Goal: Task Accomplishment & Management: Complete application form

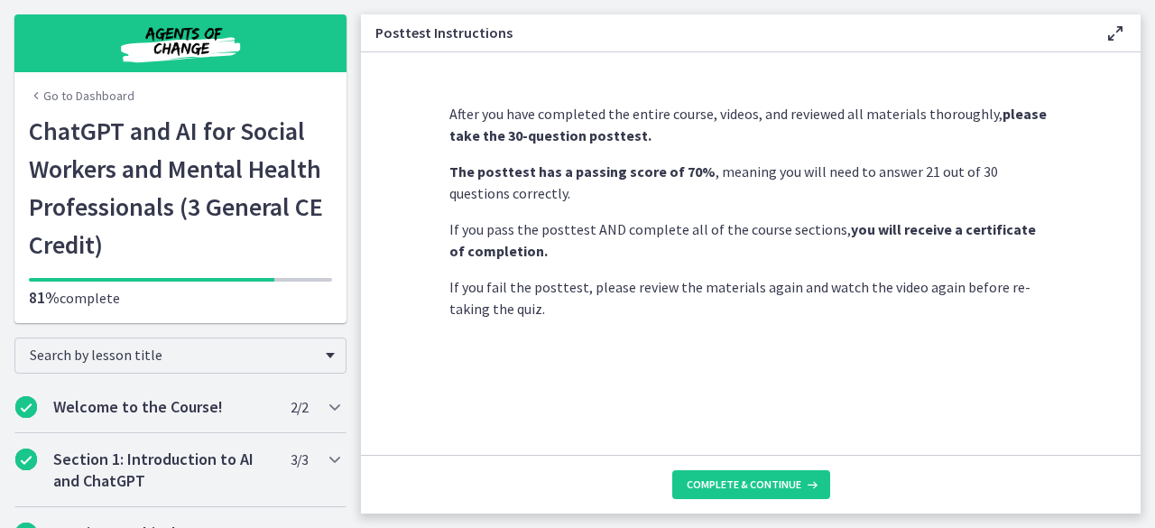
scroll to position [1007, 0]
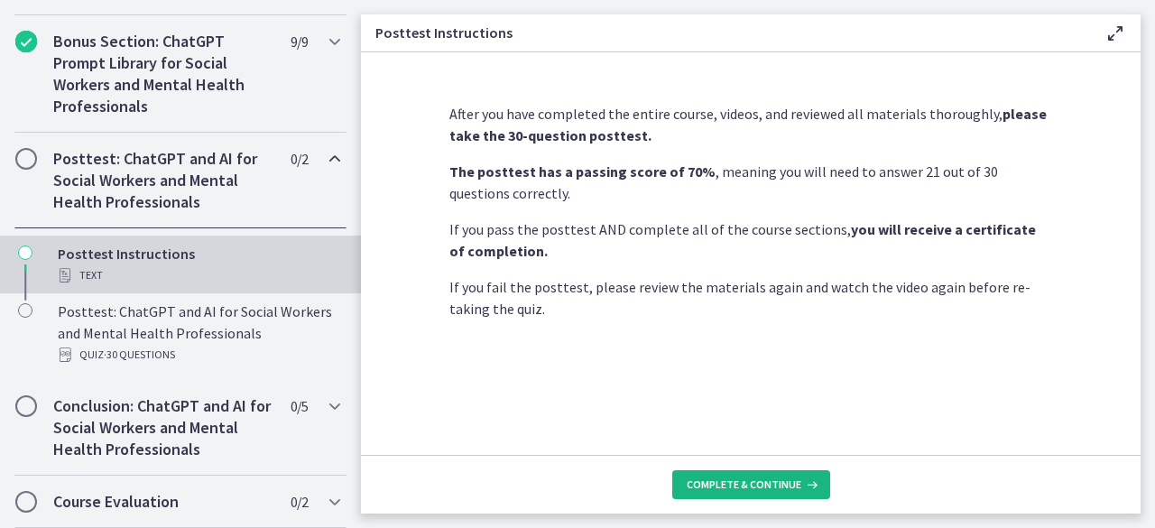
click at [801, 476] on button "Complete & continue" at bounding box center [751, 484] width 158 height 29
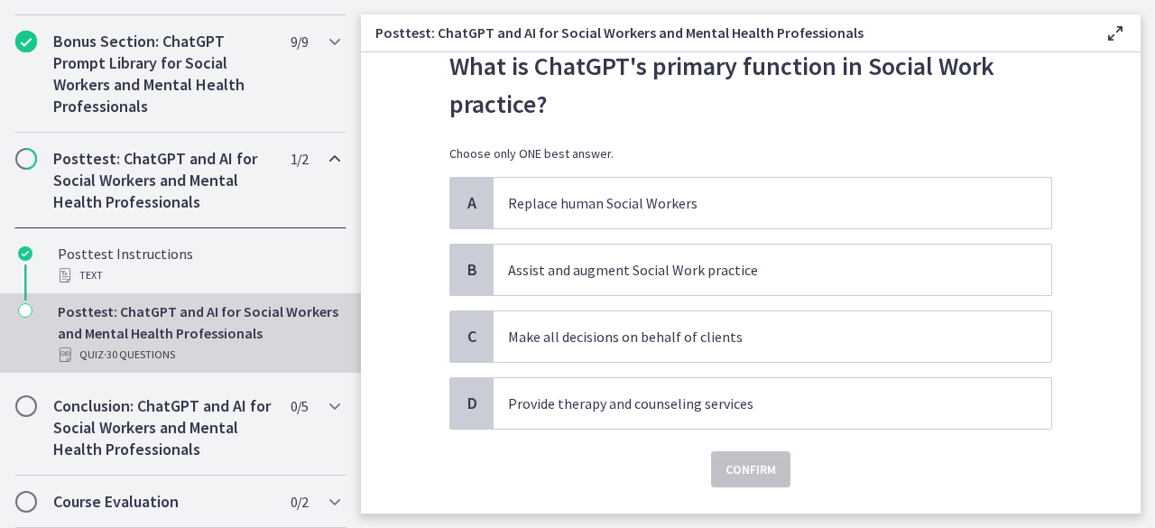
scroll to position [90, 0]
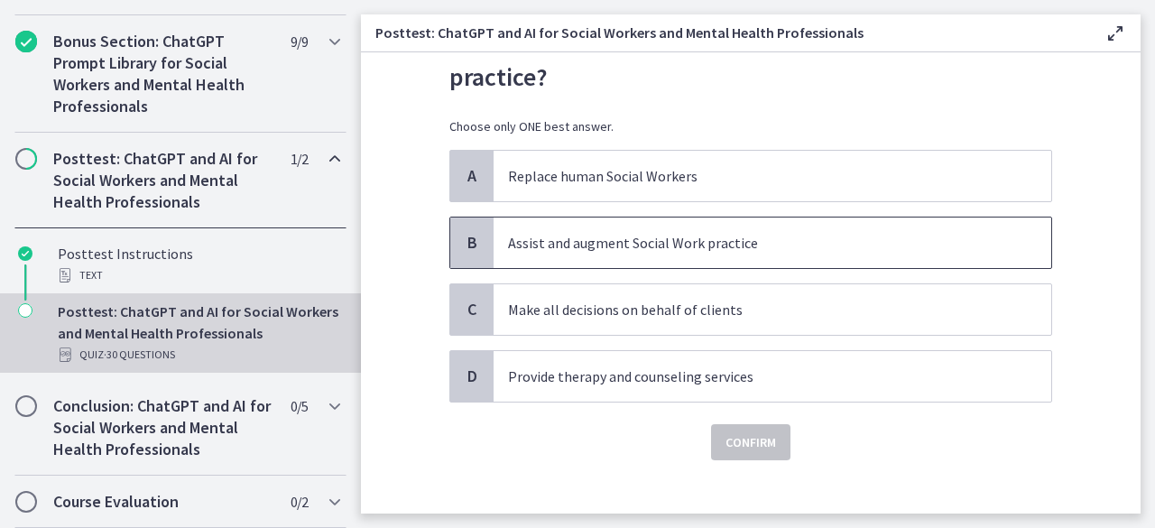
click at [873, 236] on p "Assist and augment Social Work practice" at bounding box center [754, 243] width 493 height 22
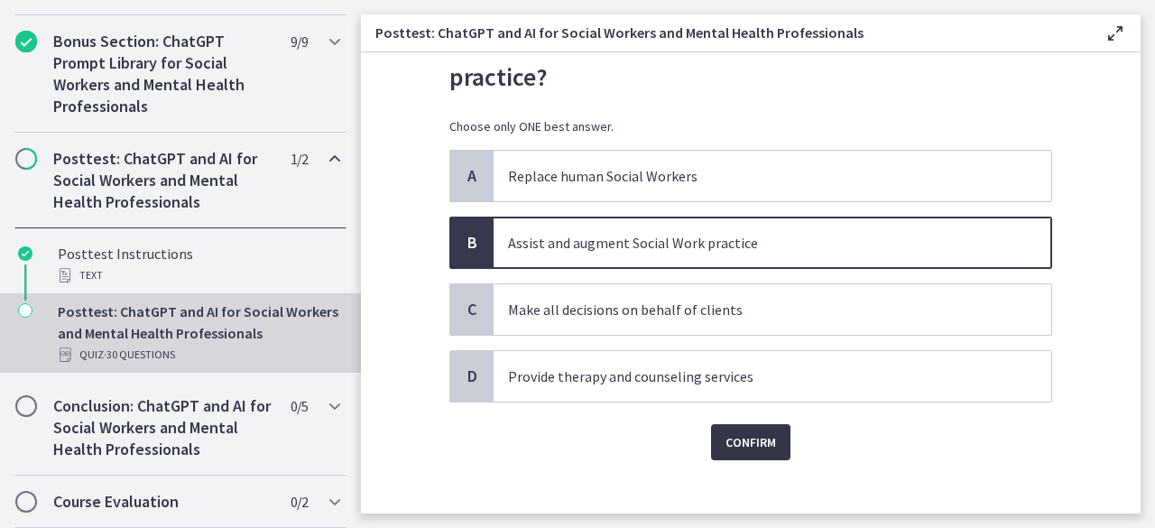
click at [756, 431] on span "Confirm" at bounding box center [750, 442] width 51 height 22
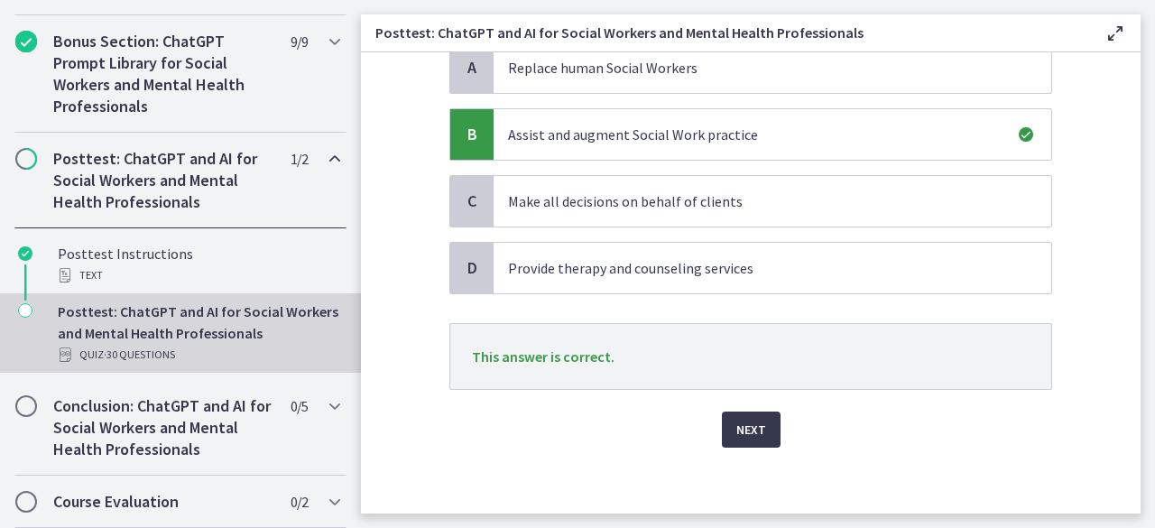
scroll to position [201, 0]
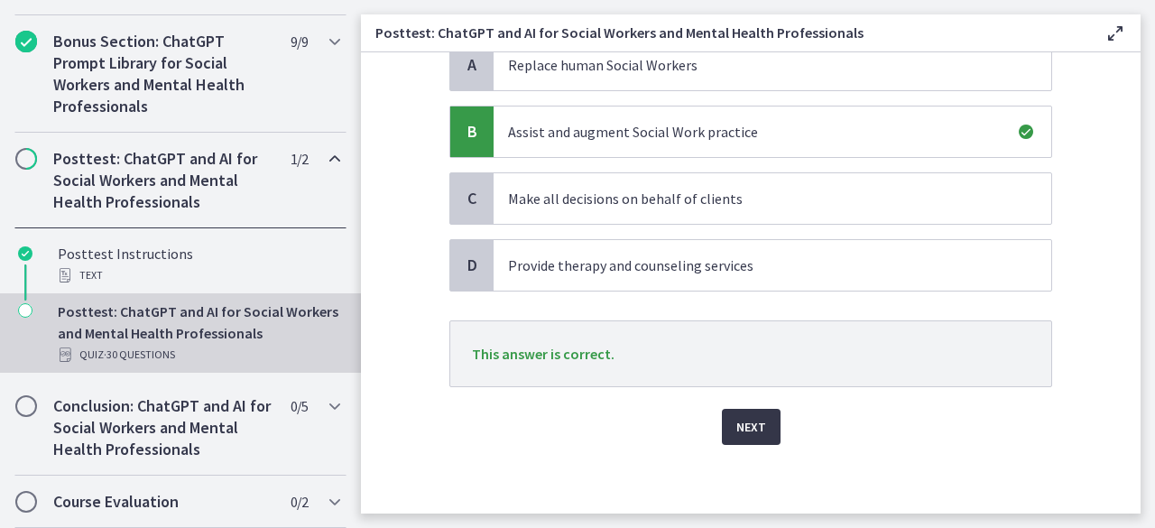
click at [758, 425] on span "Next" at bounding box center [751, 427] width 30 height 22
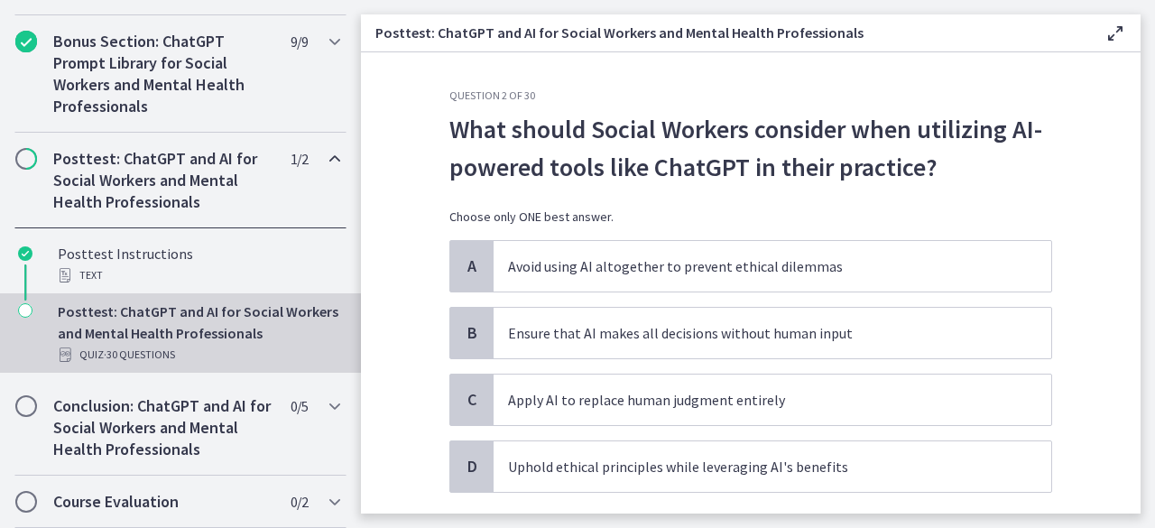
scroll to position [90, 0]
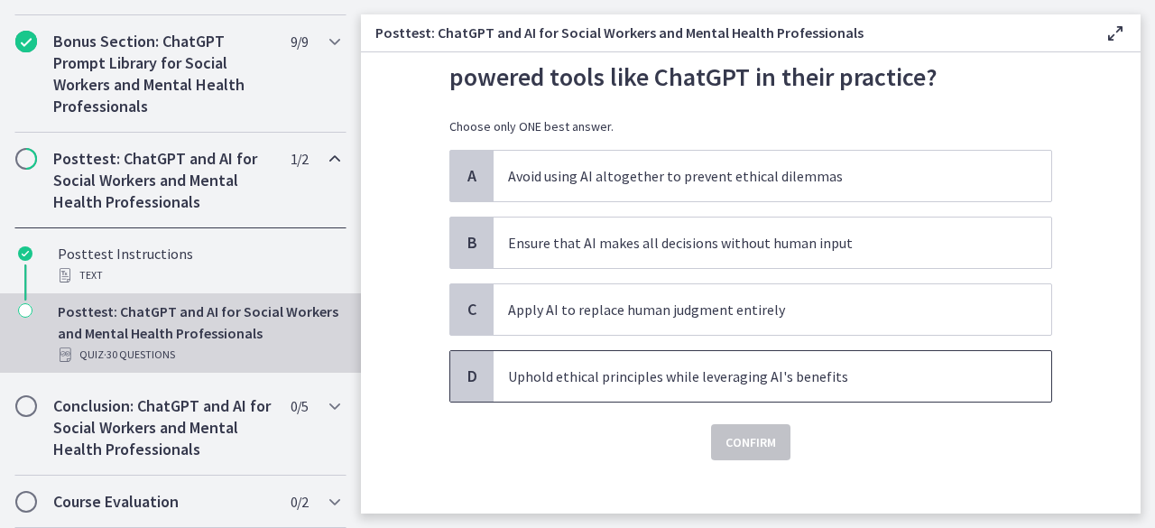
click at [956, 360] on span "Uphold ethical principles while leveraging AI's benefits" at bounding box center [773, 376] width 558 height 51
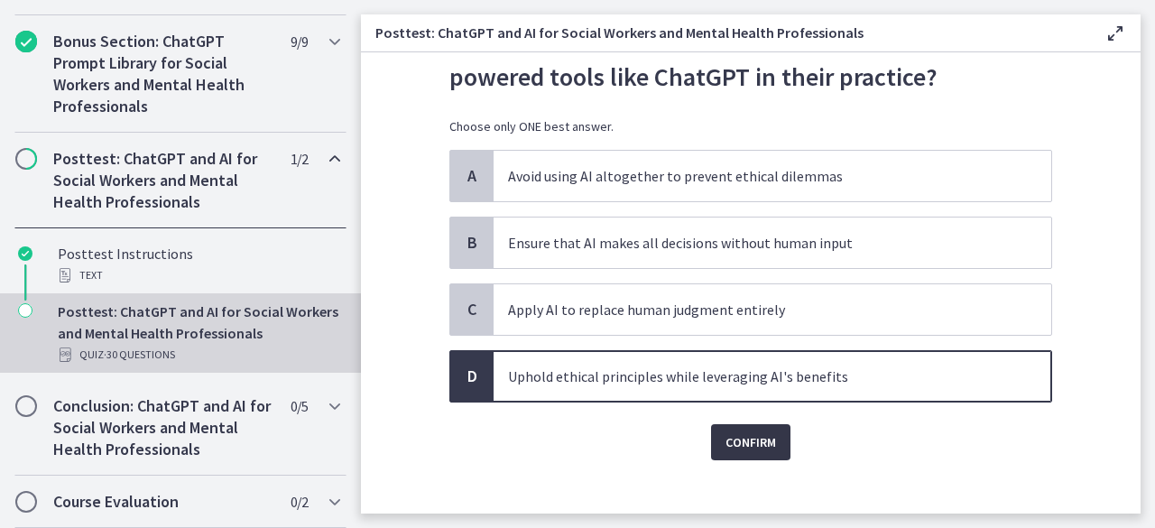
click at [762, 438] on span "Confirm" at bounding box center [750, 442] width 51 height 22
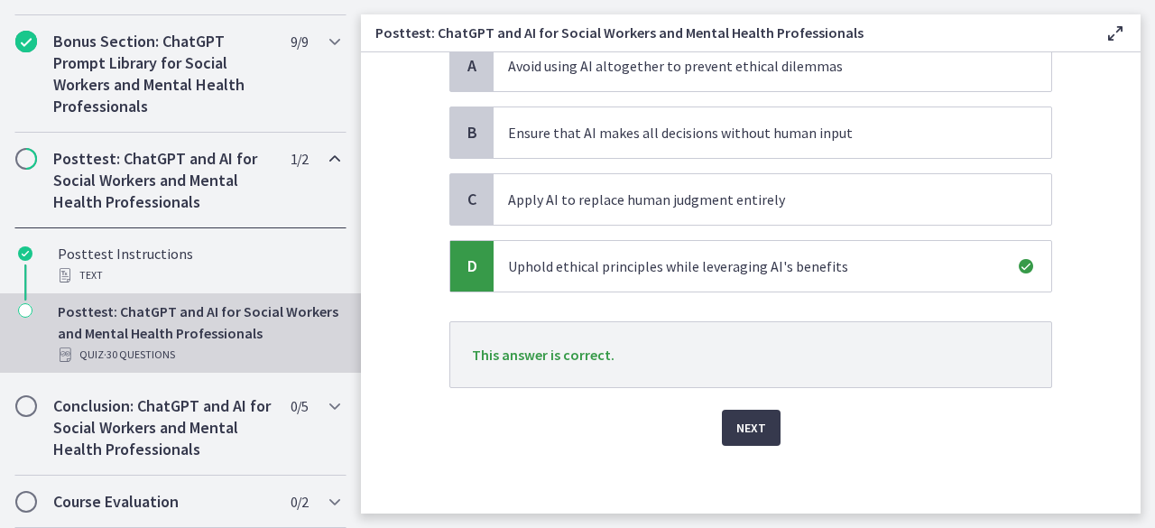
scroll to position [201, 0]
click at [736, 421] on span "Next" at bounding box center [751, 427] width 30 height 22
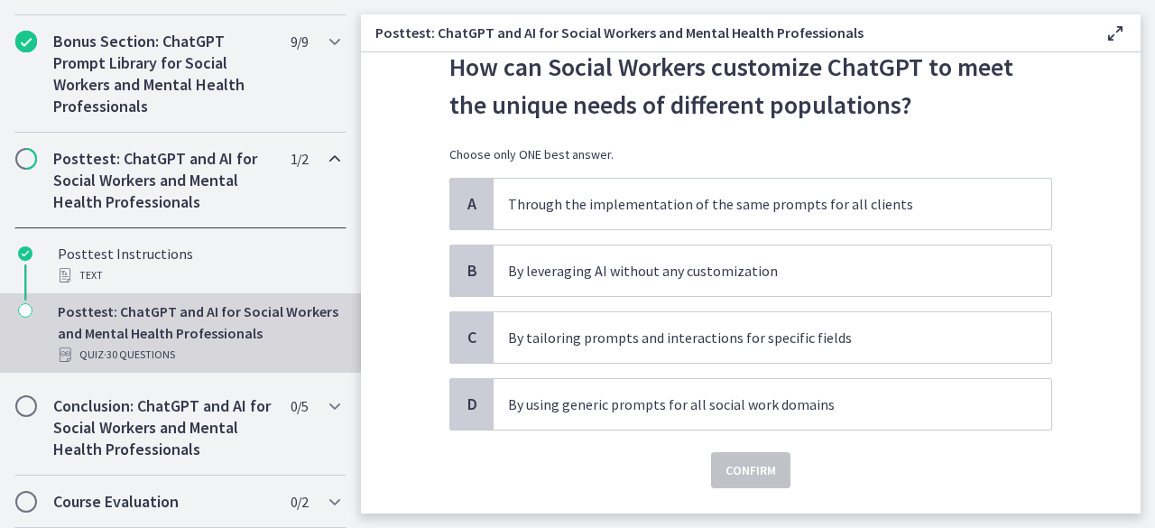
scroll to position [90, 0]
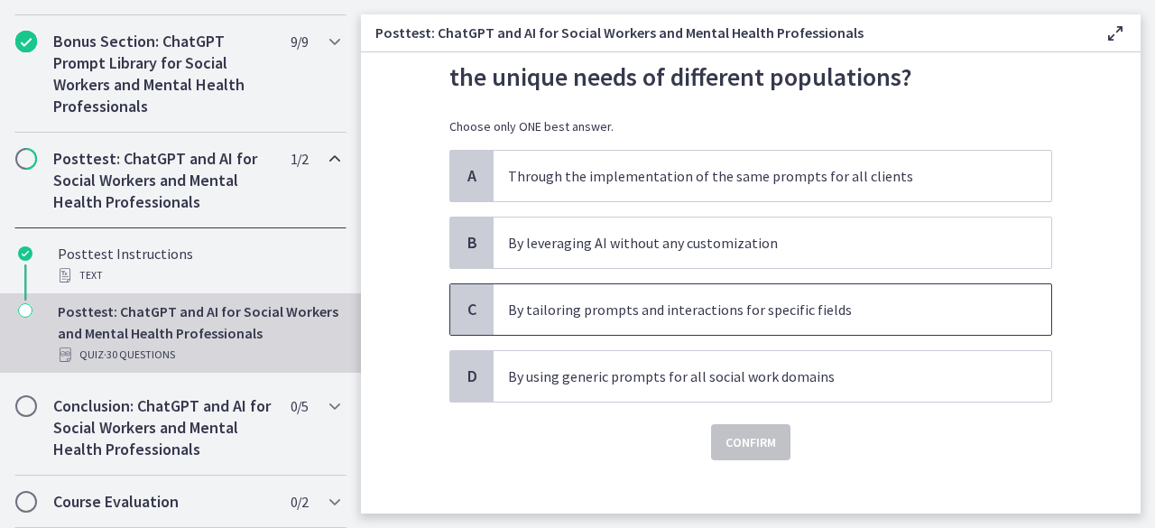
click at [967, 294] on span "By tailoring prompts and interactions for specific fields" at bounding box center [773, 309] width 558 height 51
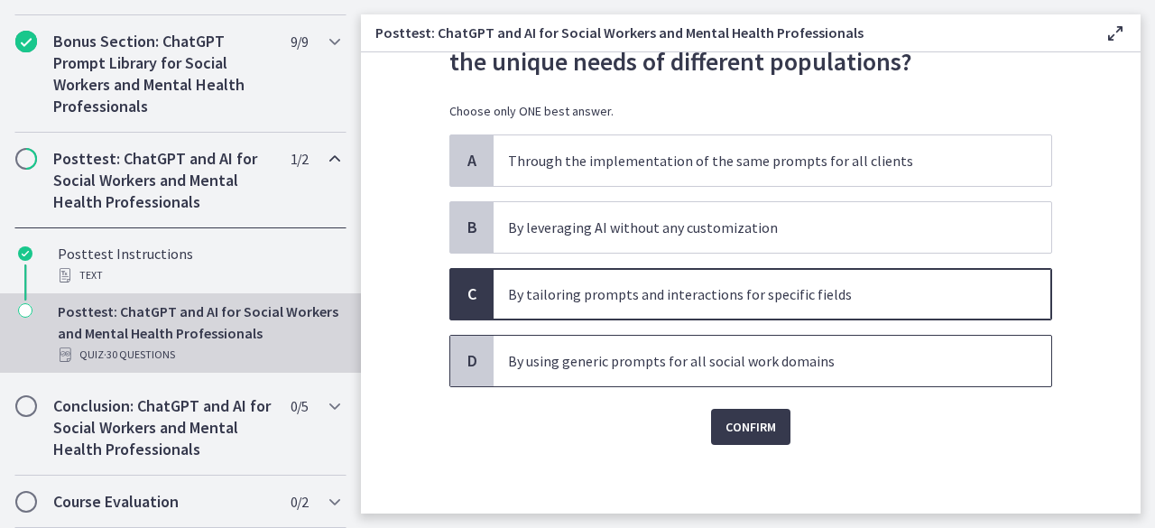
scroll to position [106, 0]
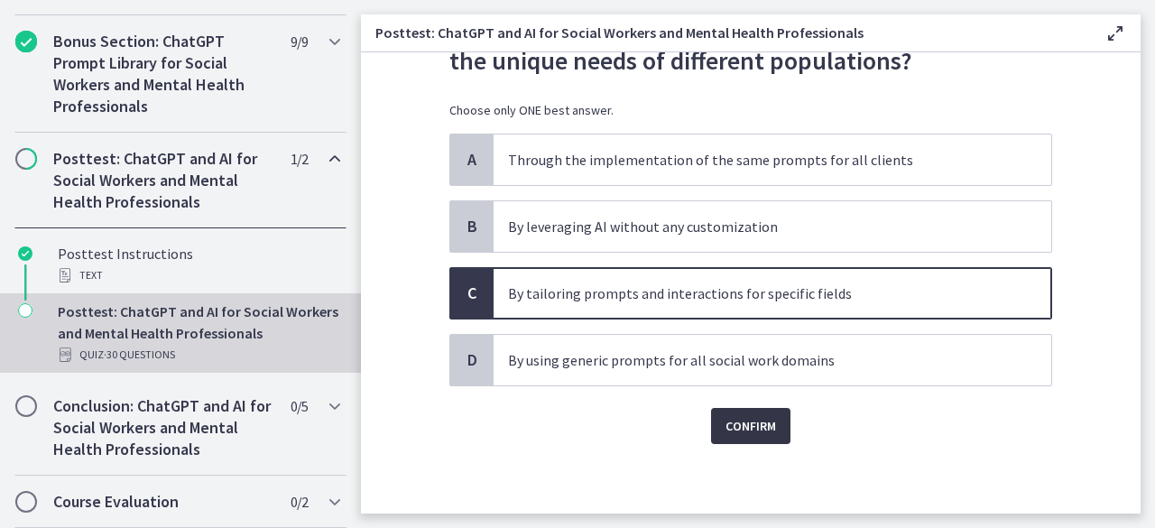
click at [752, 431] on span "Confirm" at bounding box center [750, 426] width 51 height 22
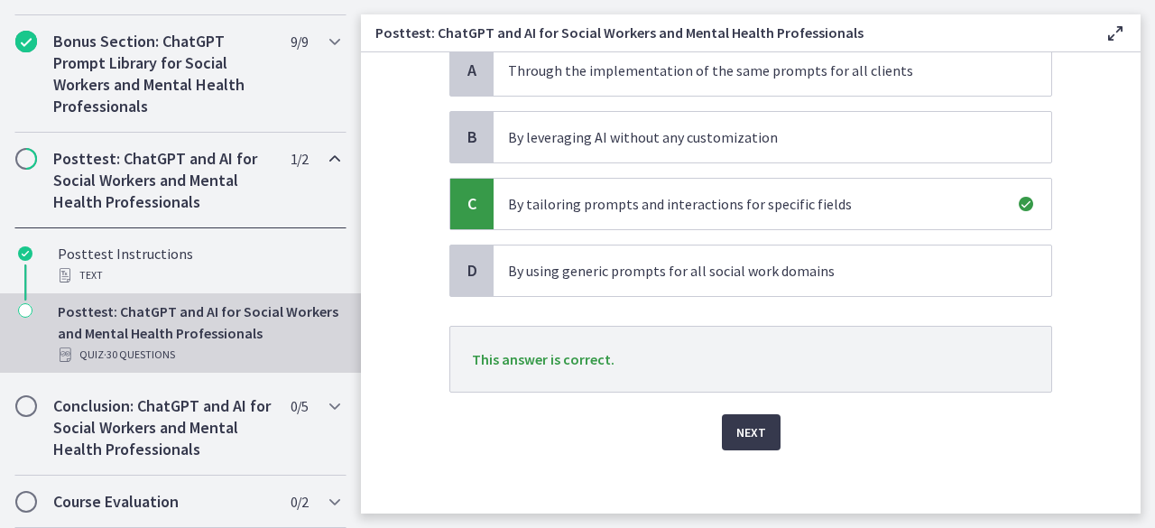
scroll to position [201, 0]
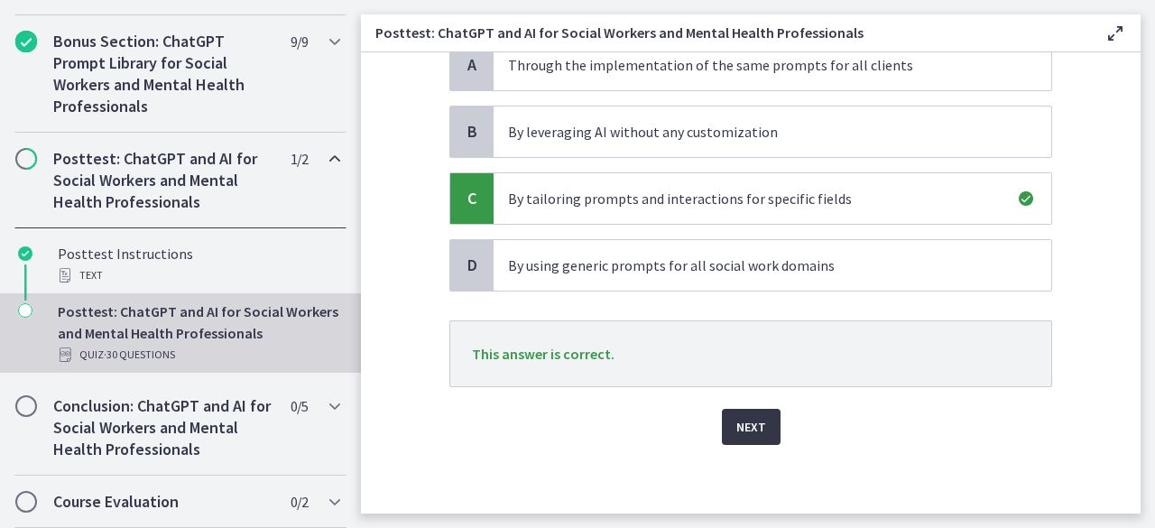
click at [736, 420] on span "Next" at bounding box center [751, 427] width 30 height 22
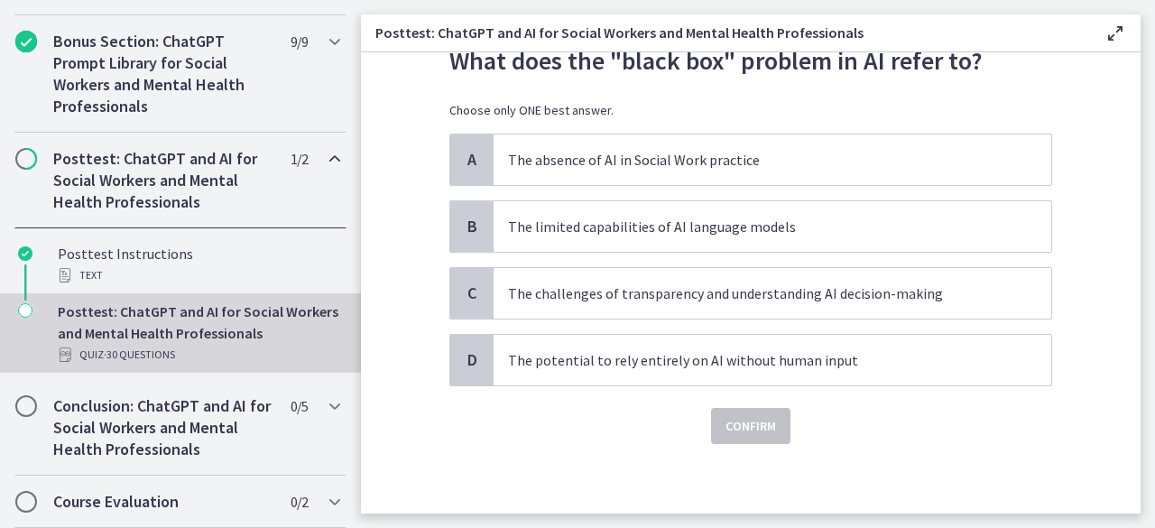
scroll to position [0, 0]
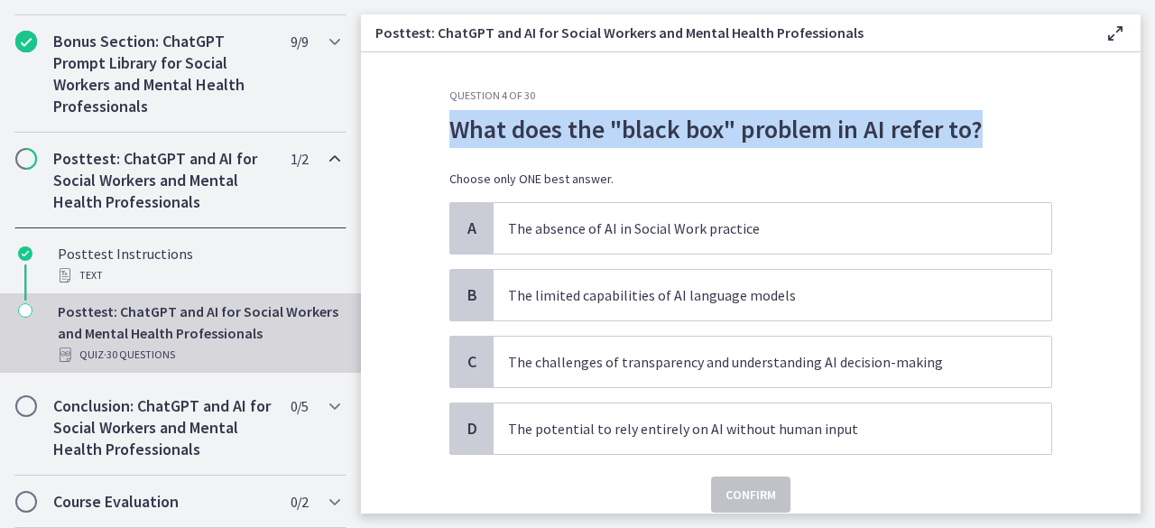
drag, startPoint x: 980, startPoint y: 125, endPoint x: 420, endPoint y: 125, distance: 559.5
click at [420, 125] on section "Question 4 of 30 What does the "black box" problem in AI refer to? Choose only …" at bounding box center [751, 282] width 780 height 461
copy p "What does the "black box" problem in AI refer to?"
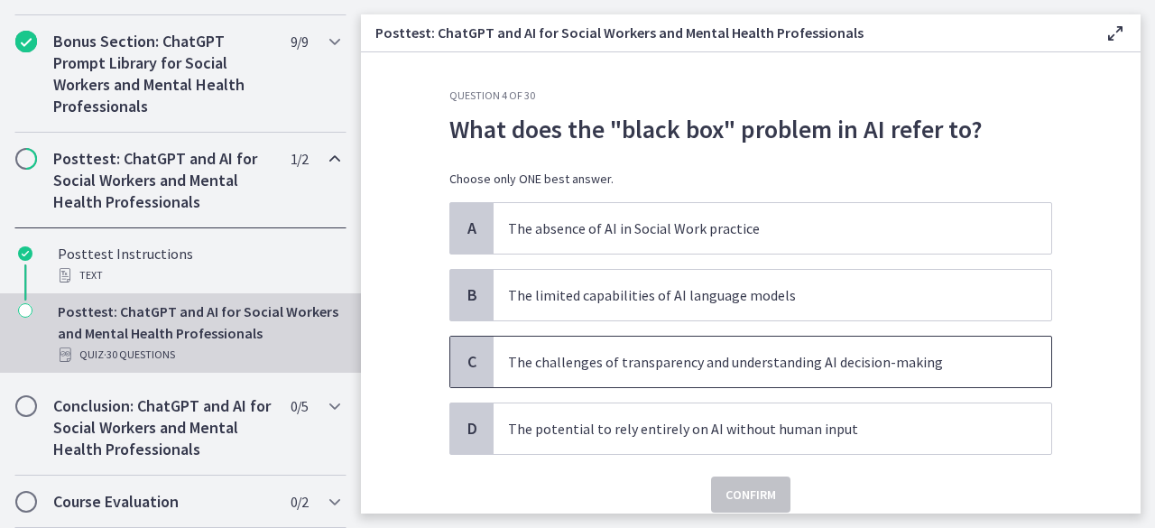
click at [988, 362] on p "The challenges of transparency and understanding AI decision-making" at bounding box center [754, 362] width 493 height 22
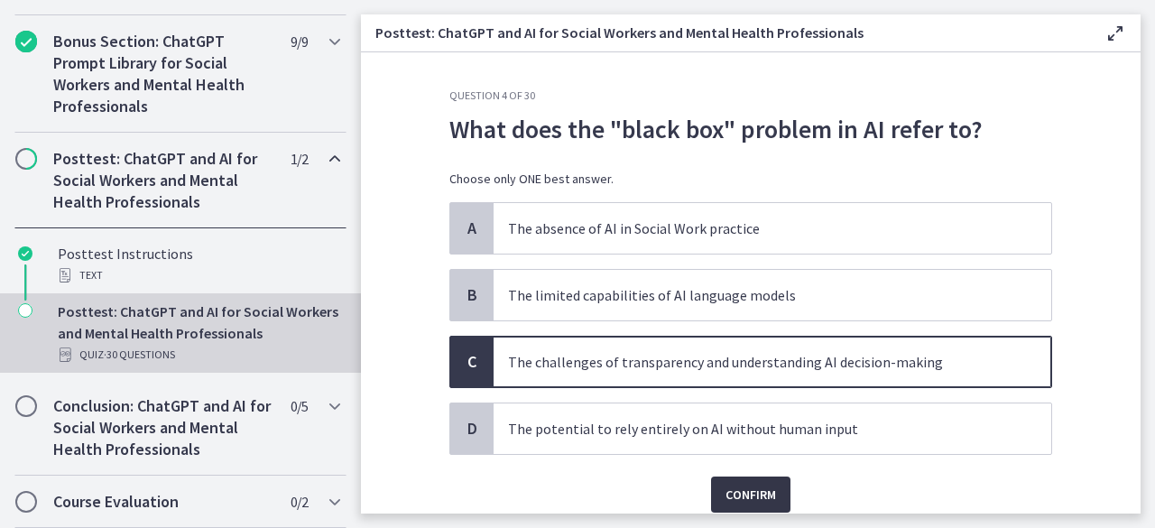
click at [760, 488] on span "Confirm" at bounding box center [750, 495] width 51 height 22
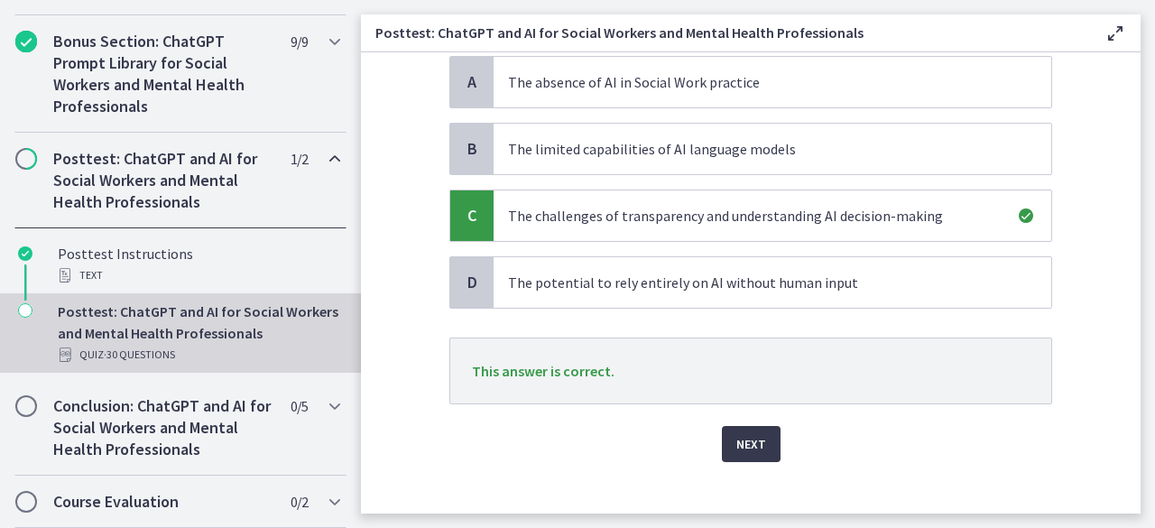
scroll to position [163, 0]
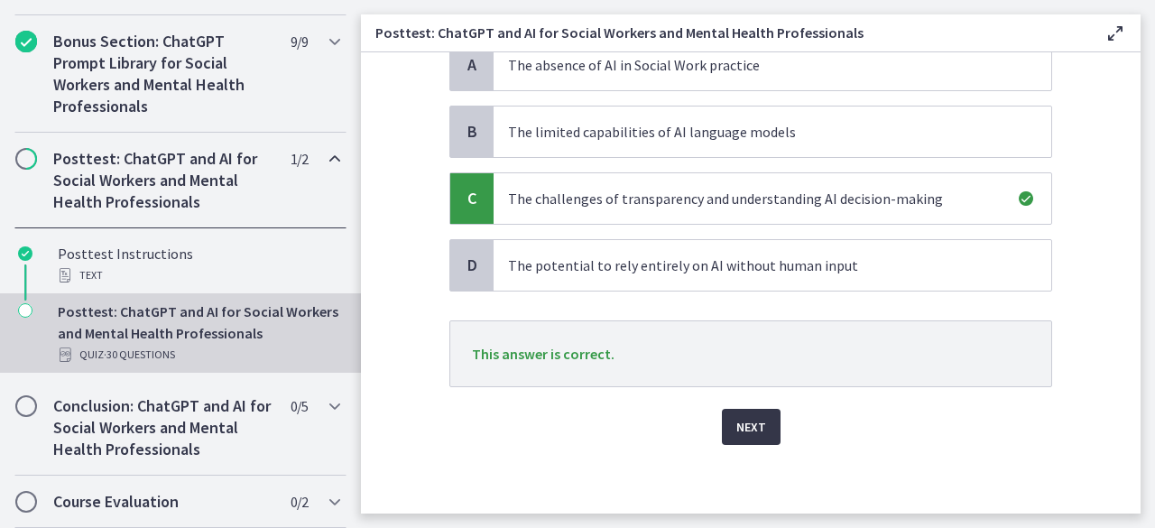
click at [762, 428] on button "Next" at bounding box center [751, 427] width 59 height 36
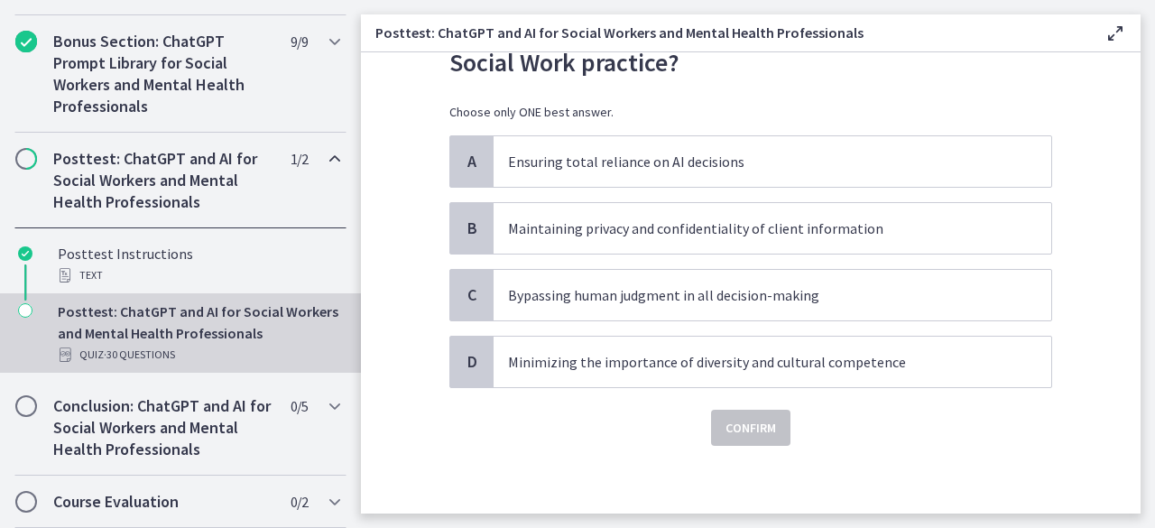
scroll to position [106, 0]
click at [752, 239] on span "Maintaining privacy and confidentiality of client information" at bounding box center [773, 226] width 558 height 51
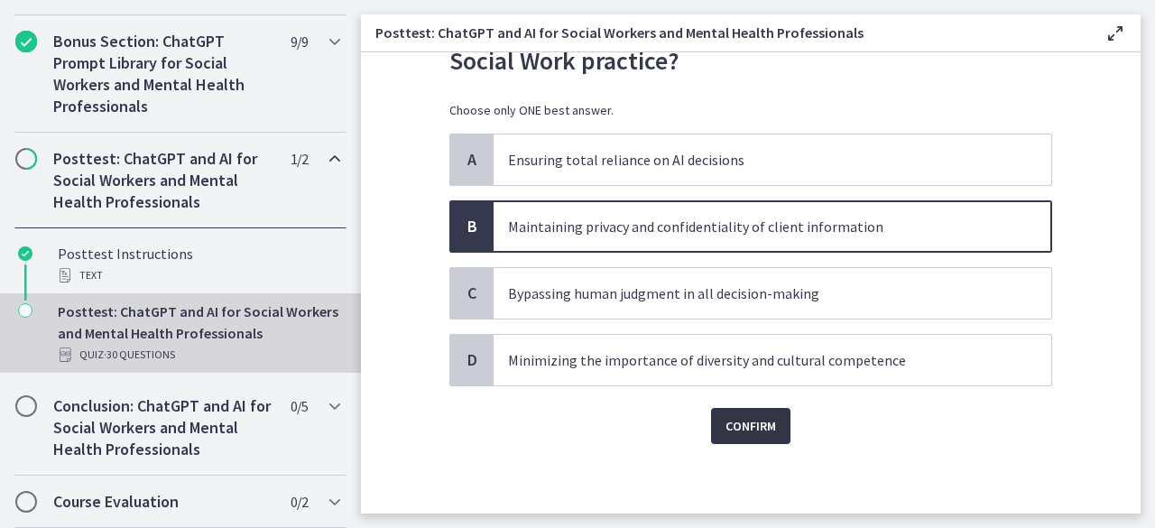
click at [750, 432] on span "Confirm" at bounding box center [750, 426] width 51 height 22
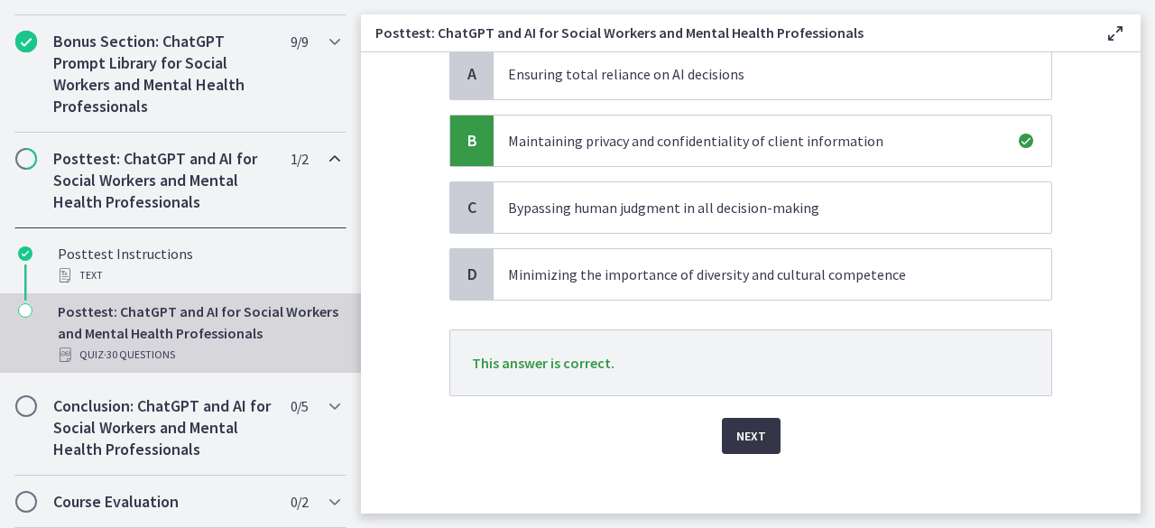
scroll to position [193, 0]
click at [750, 432] on span "Next" at bounding box center [751, 435] width 30 height 22
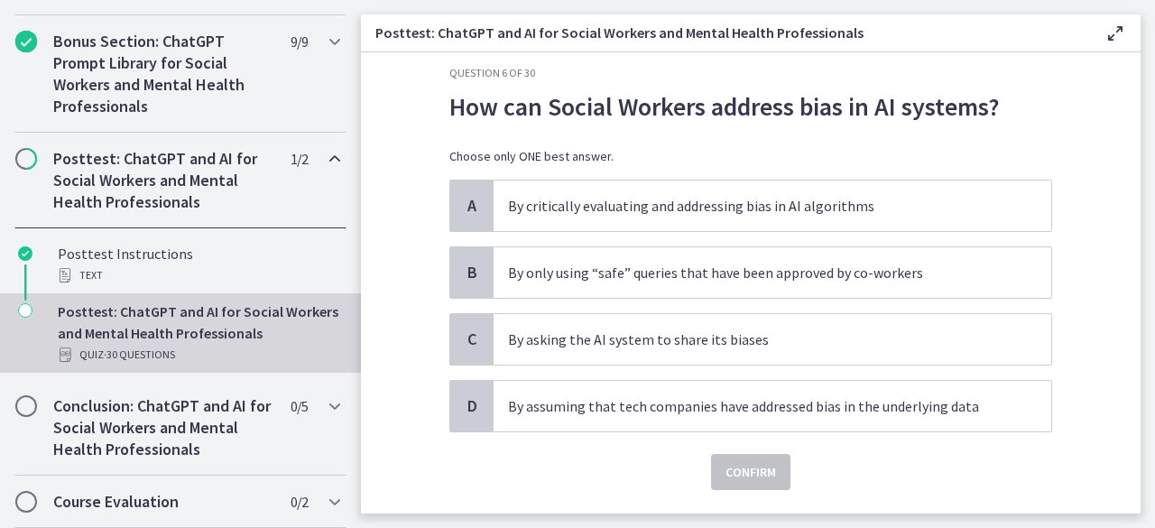
scroll to position [20, 0]
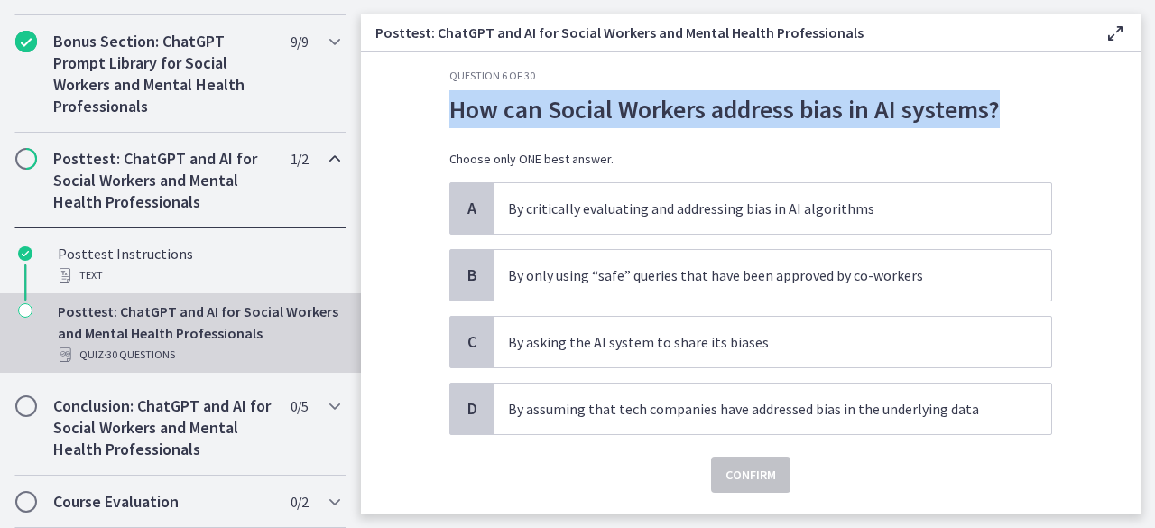
drag, startPoint x: 1011, startPoint y: 115, endPoint x: 437, endPoint y: 109, distance: 573.9
click at [437, 109] on div "Question 6 of 30 How can Social Workers address bias in AI systems? Choose only…" at bounding box center [751, 281] width 632 height 425
copy p "How can Social Workers address bias in AI systems?"
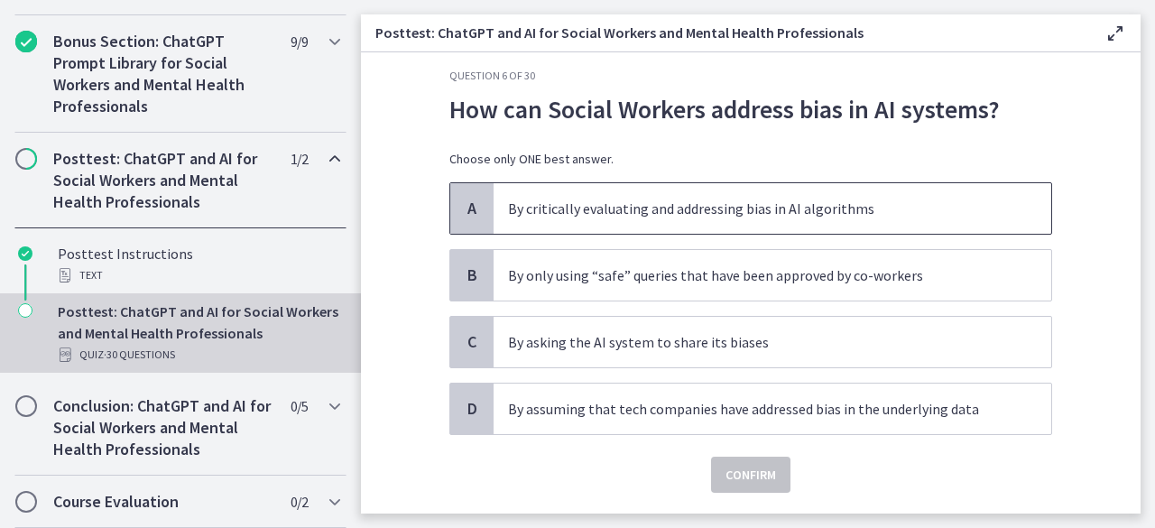
click at [691, 217] on p "By critically evaluating and addressing bias in AI algorithms" at bounding box center [754, 209] width 493 height 22
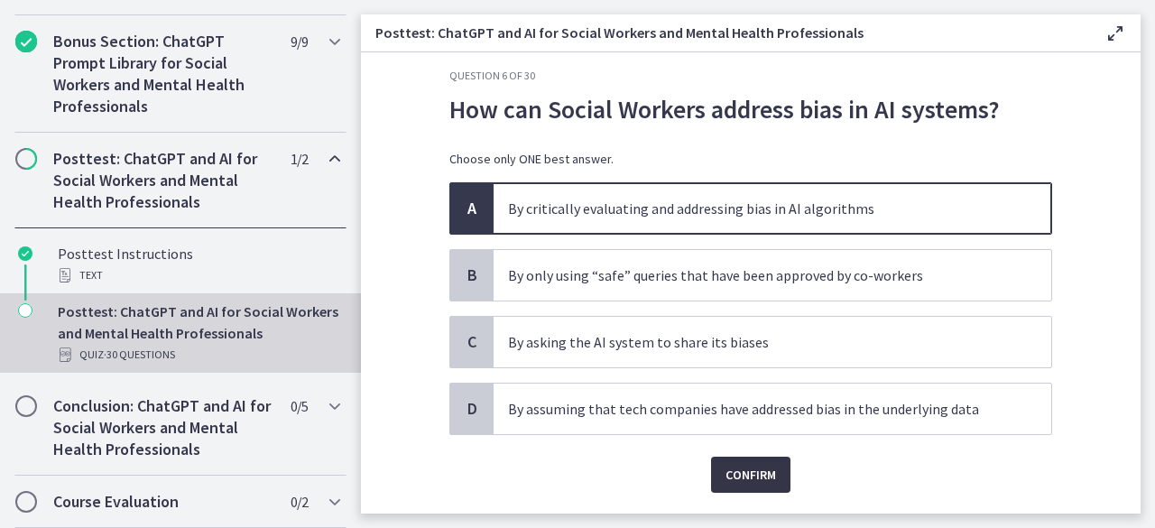
click at [726, 486] on button "Confirm" at bounding box center [750, 475] width 79 height 36
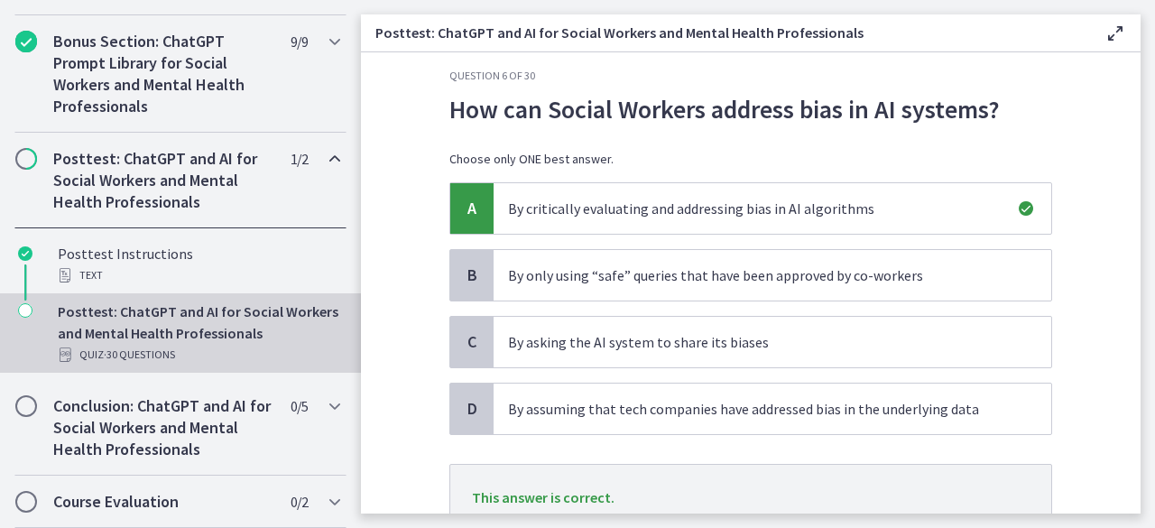
scroll to position [163, 0]
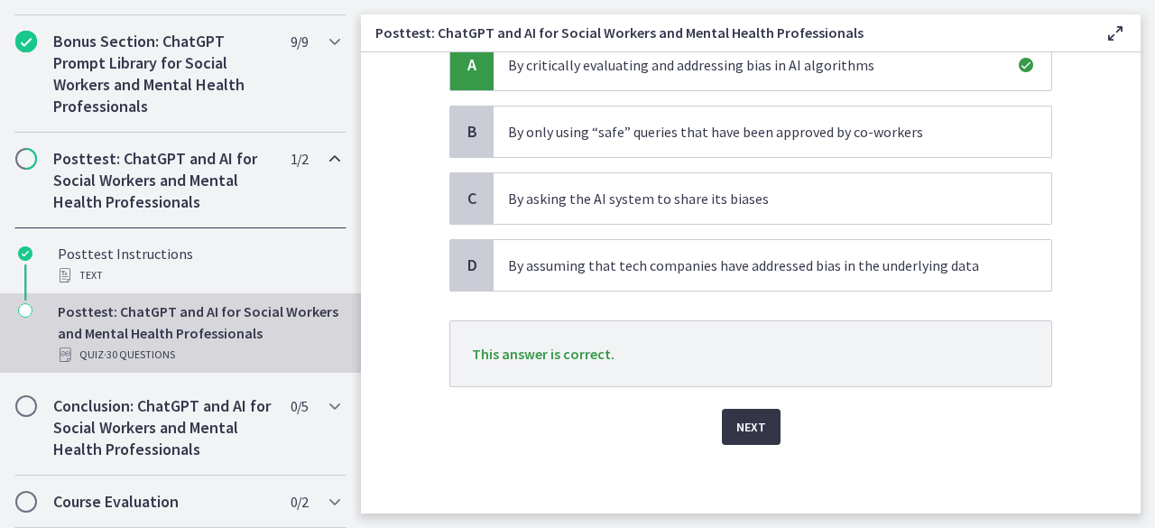
click at [742, 420] on span "Next" at bounding box center [751, 427] width 30 height 22
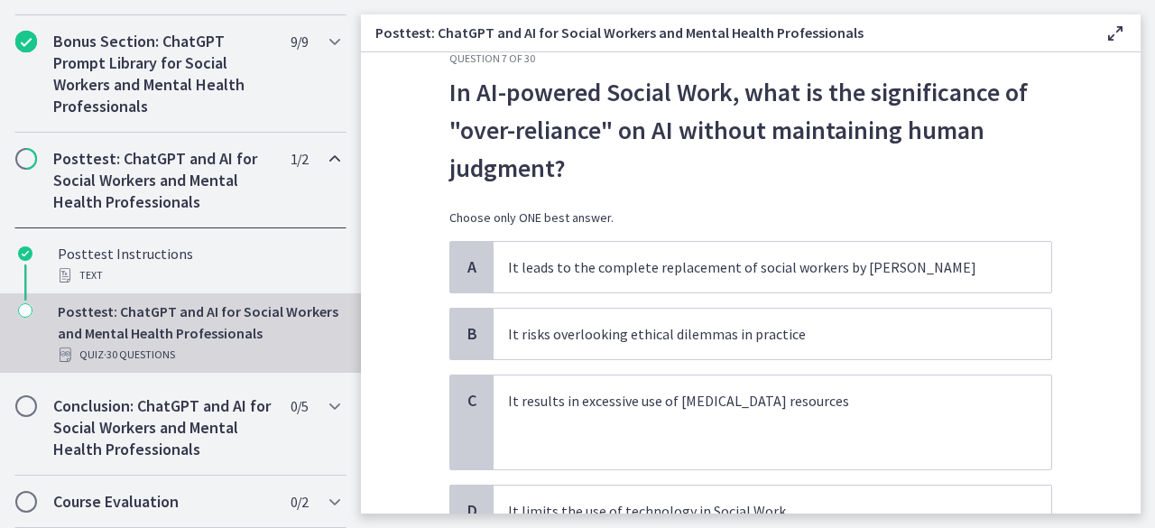
scroll to position [23, 0]
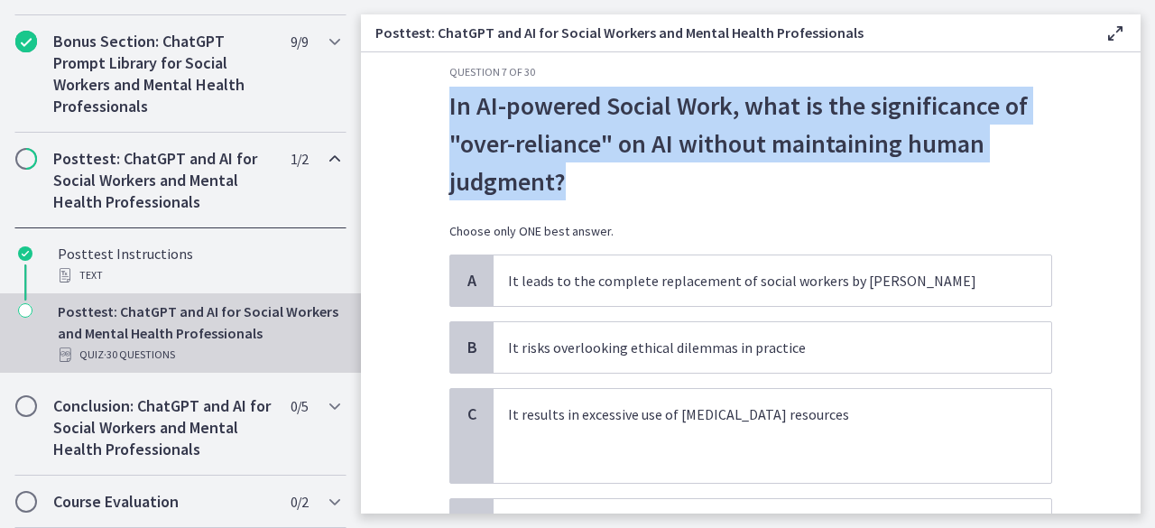
drag, startPoint x: 590, startPoint y: 173, endPoint x: 409, endPoint y: 117, distance: 189.8
click at [409, 117] on section "Question 7 of 30 In AI-powered Social Work, what is the significance of "over-r…" at bounding box center [751, 282] width 780 height 461
copy p "In AI-powered Social Work, what is the significance of "over-reliance" on AI wi…"
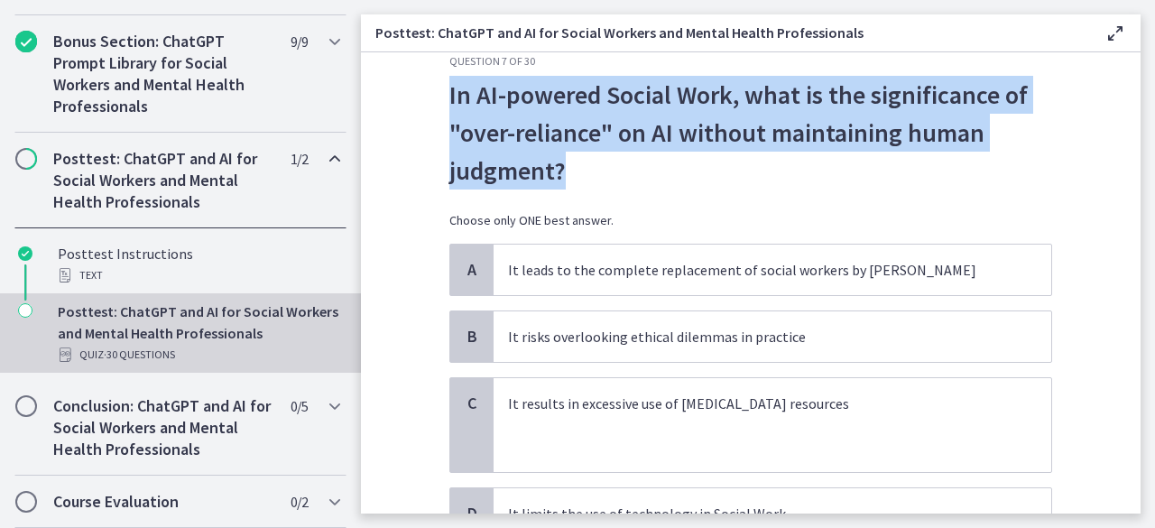
scroll to position [99, 0]
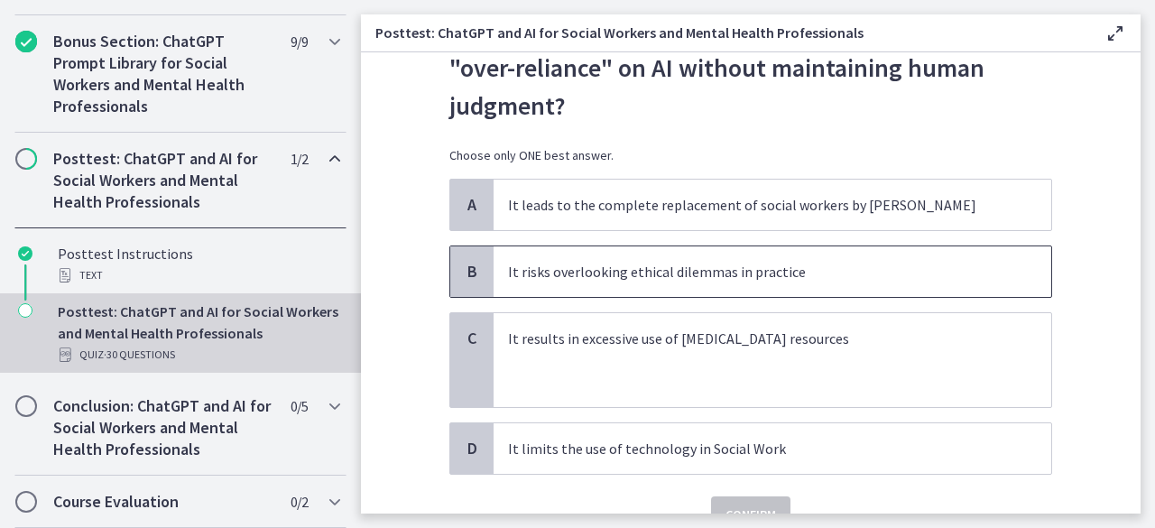
click at [712, 275] on p "It risks overlooking ethical dilemmas in practice" at bounding box center [754, 272] width 493 height 22
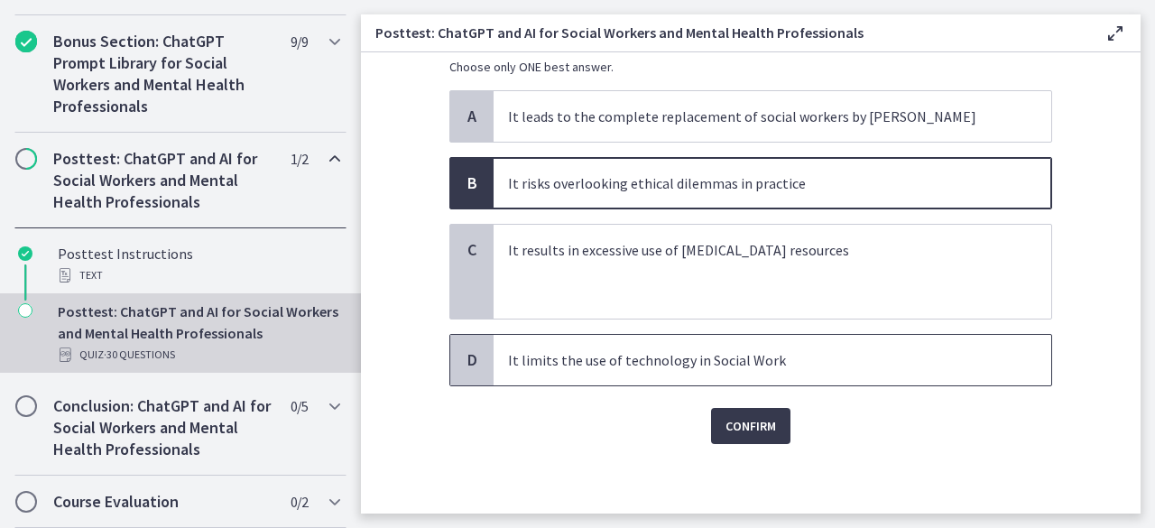
scroll to position [187, 0]
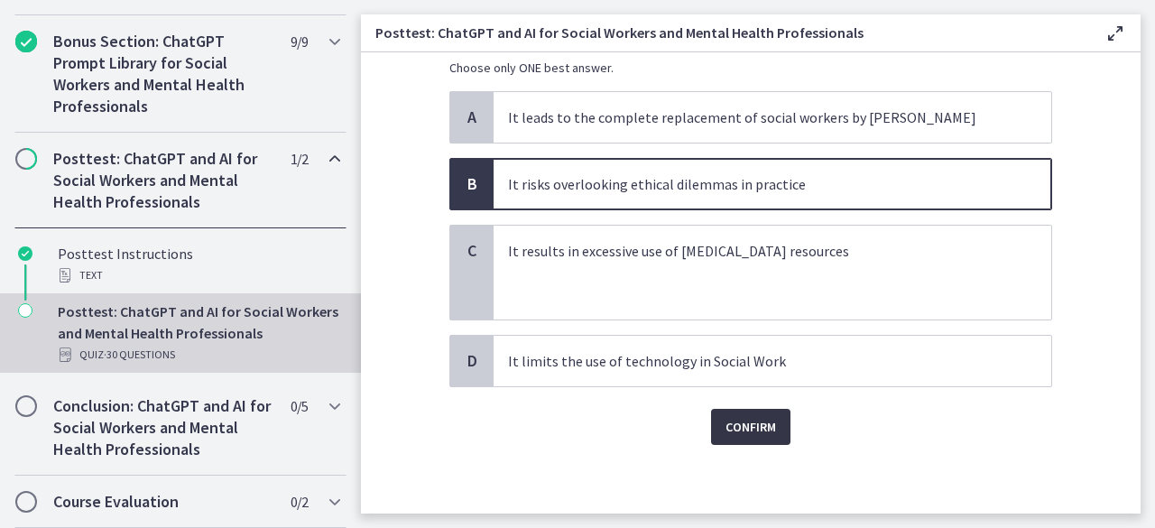
click at [747, 418] on span "Confirm" at bounding box center [750, 427] width 51 height 22
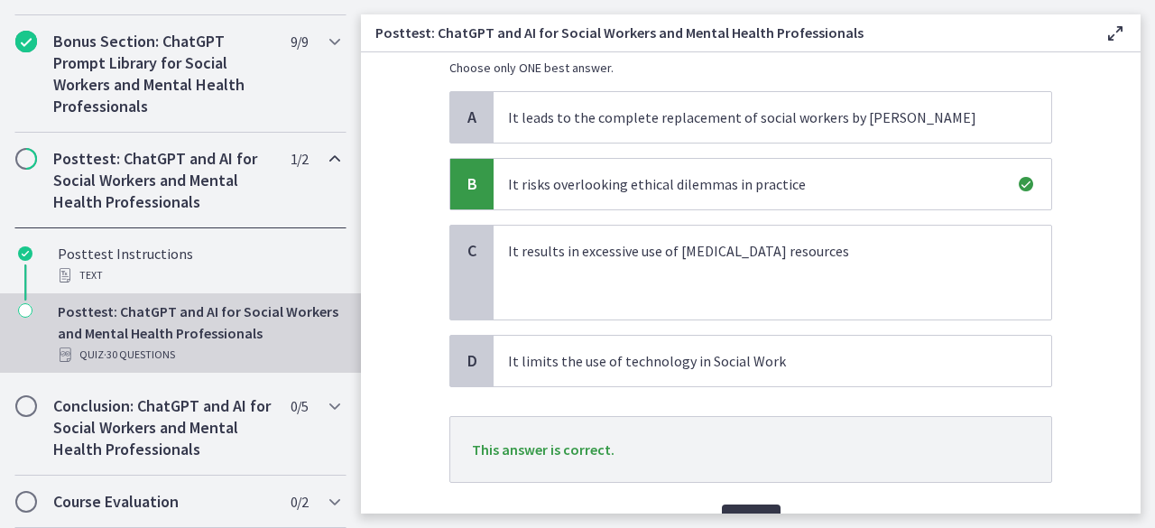
scroll to position [282, 0]
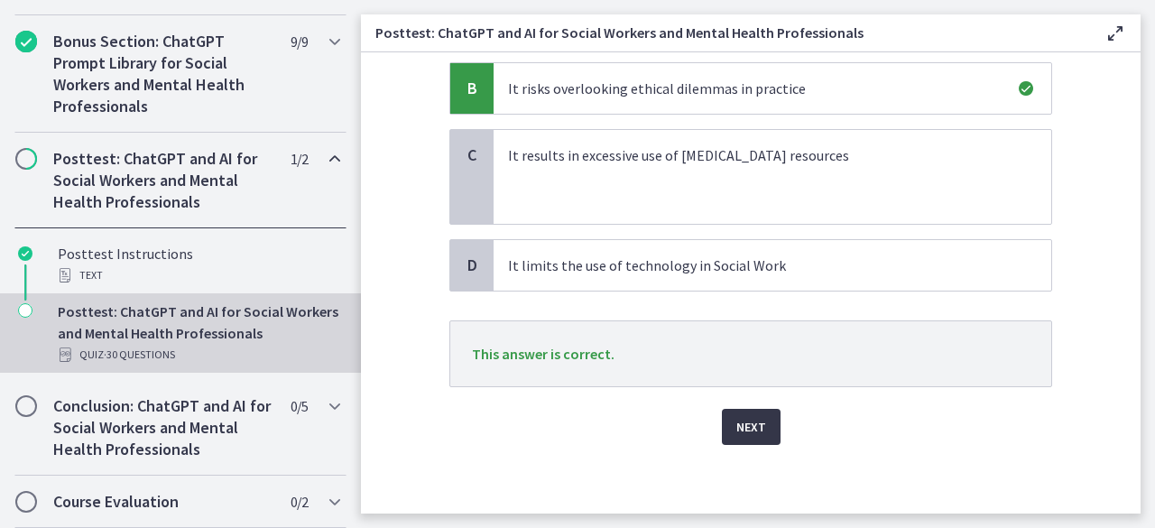
click at [750, 429] on span "Next" at bounding box center [751, 427] width 30 height 22
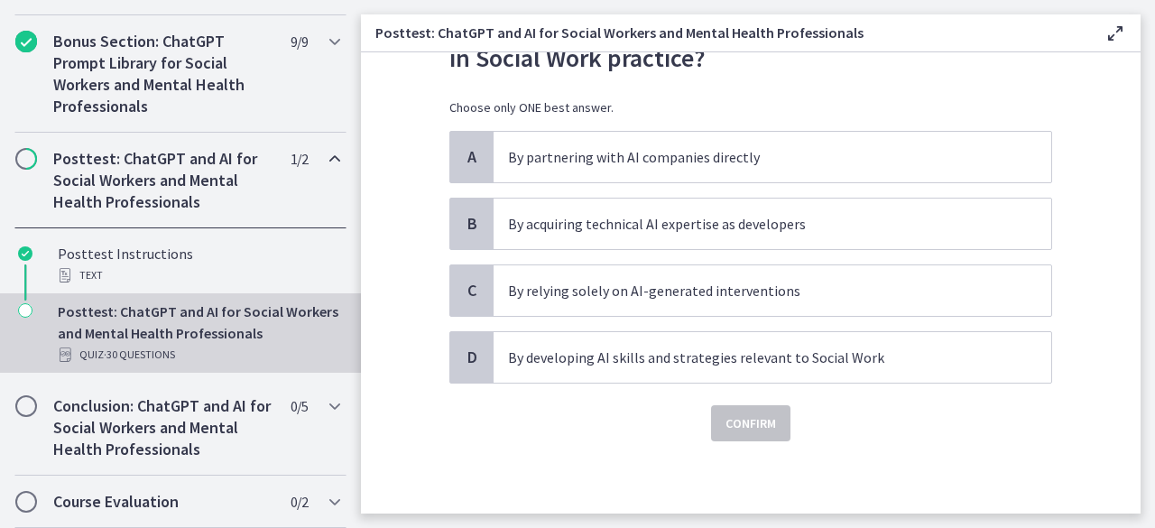
scroll to position [0, 0]
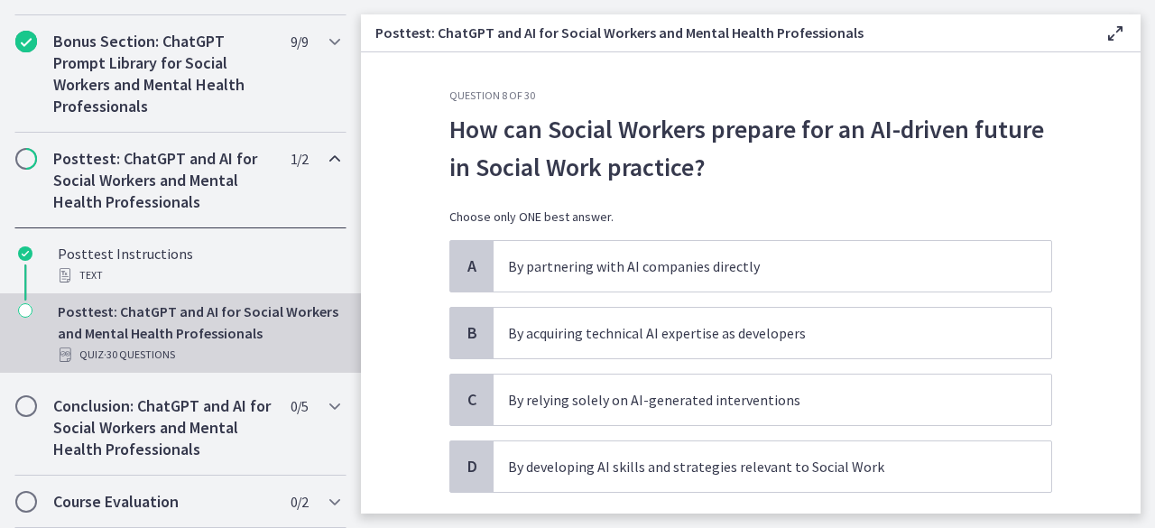
click at [824, 161] on p "How can Social Workers prepare for an AI-driven future in Social Work practice?" at bounding box center [750, 148] width 603 height 76
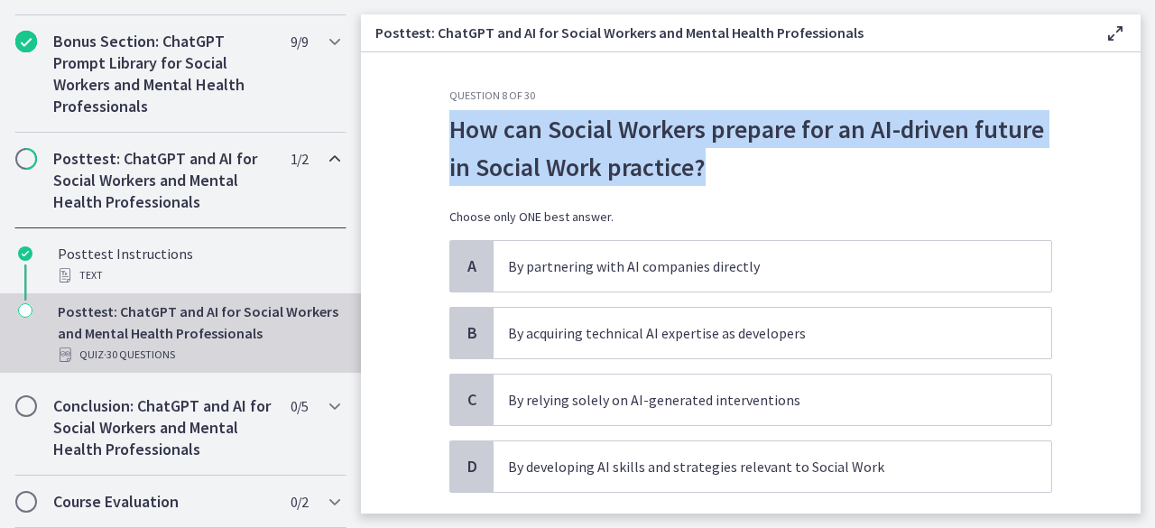
drag, startPoint x: 824, startPoint y: 161, endPoint x: 443, endPoint y: 129, distance: 382.1
click at [449, 129] on p "How can Social Workers prepare for an AI-driven future in Social Work practice?" at bounding box center [750, 148] width 603 height 76
copy p "How can Social Workers prepare for an AI-driven future in Social Work practice?"
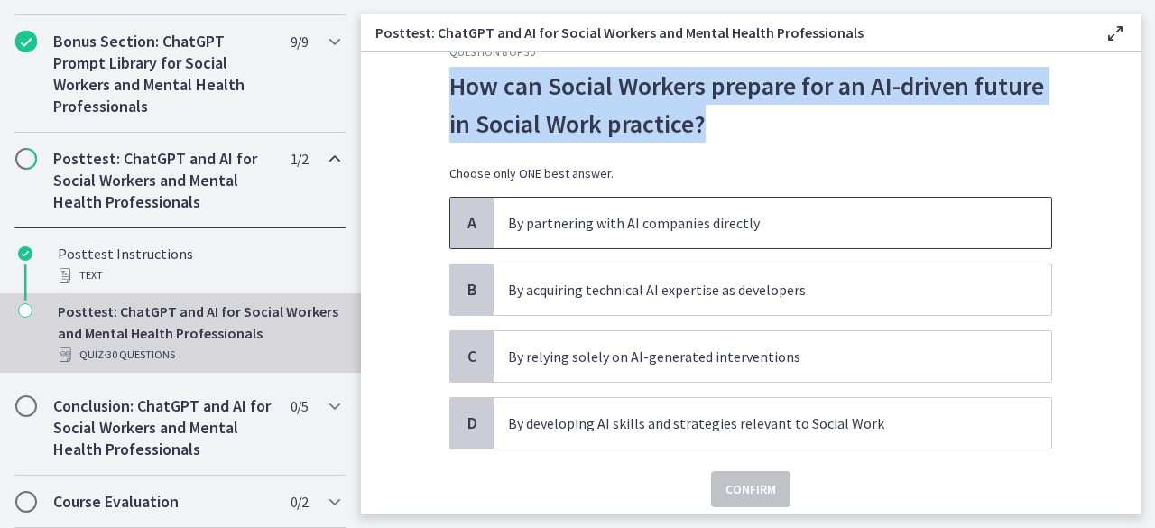
scroll to position [44, 0]
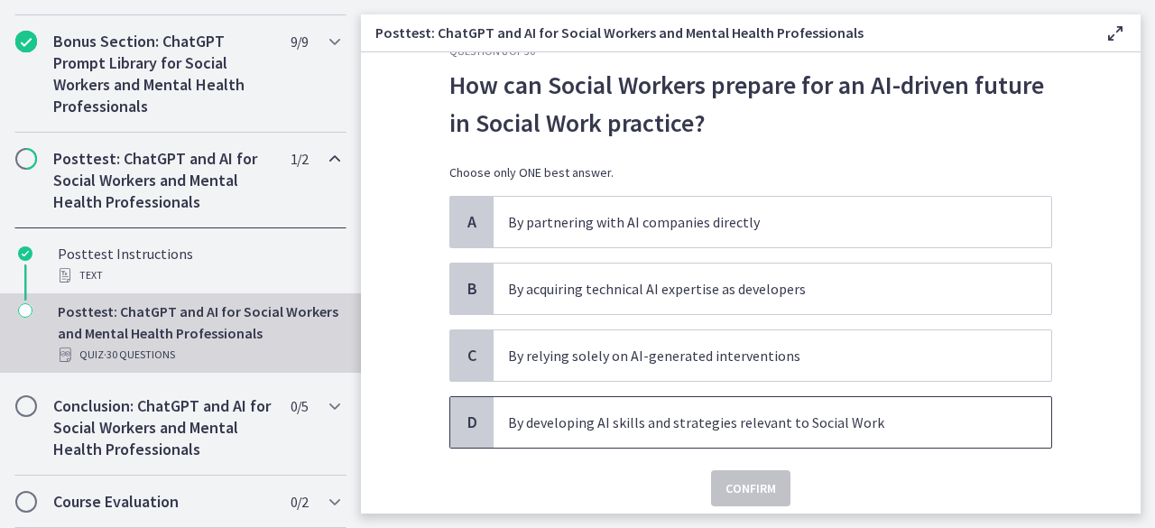
click at [705, 418] on p "By developing AI skills and strategies relevant to Social Work" at bounding box center [754, 422] width 493 height 22
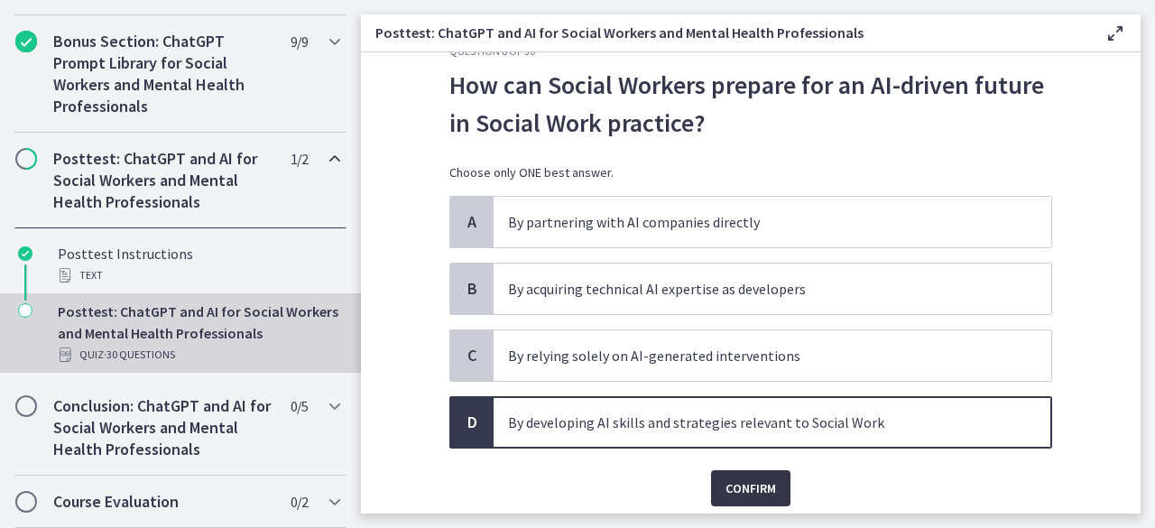
click at [749, 479] on span "Confirm" at bounding box center [750, 488] width 51 height 22
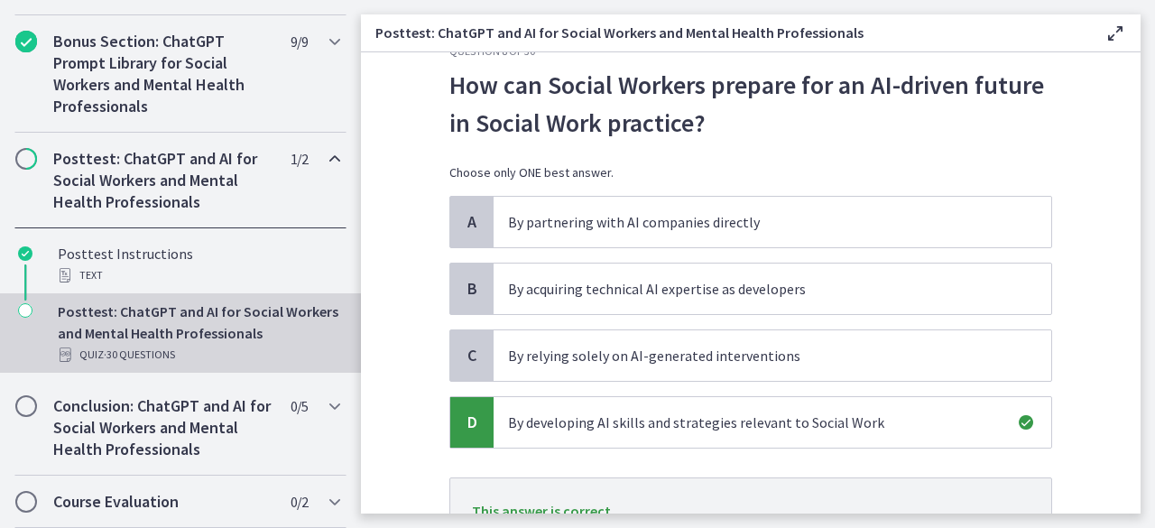
scroll to position [125, 0]
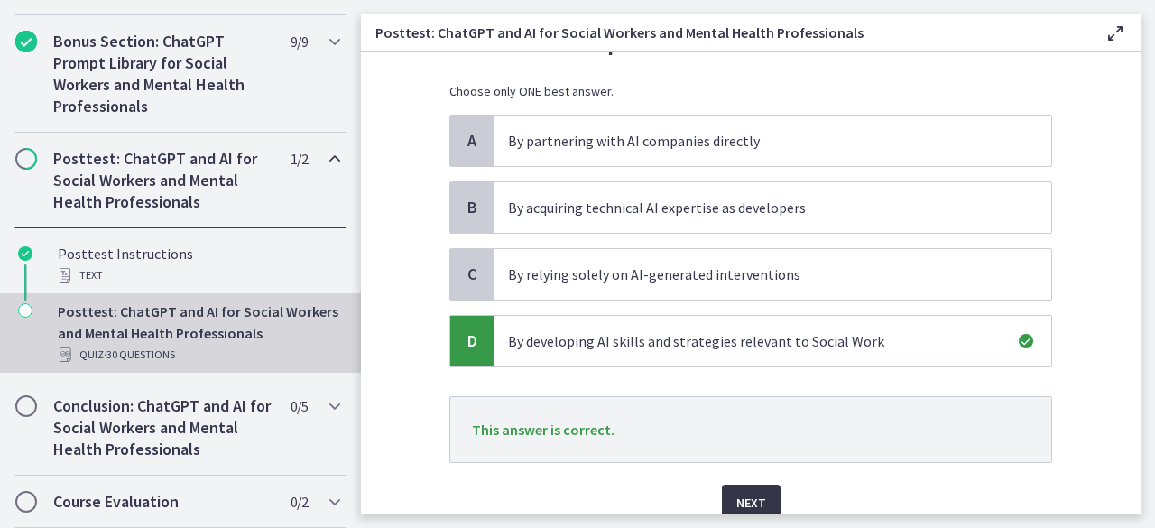
click at [738, 502] on span "Next" at bounding box center [751, 503] width 30 height 22
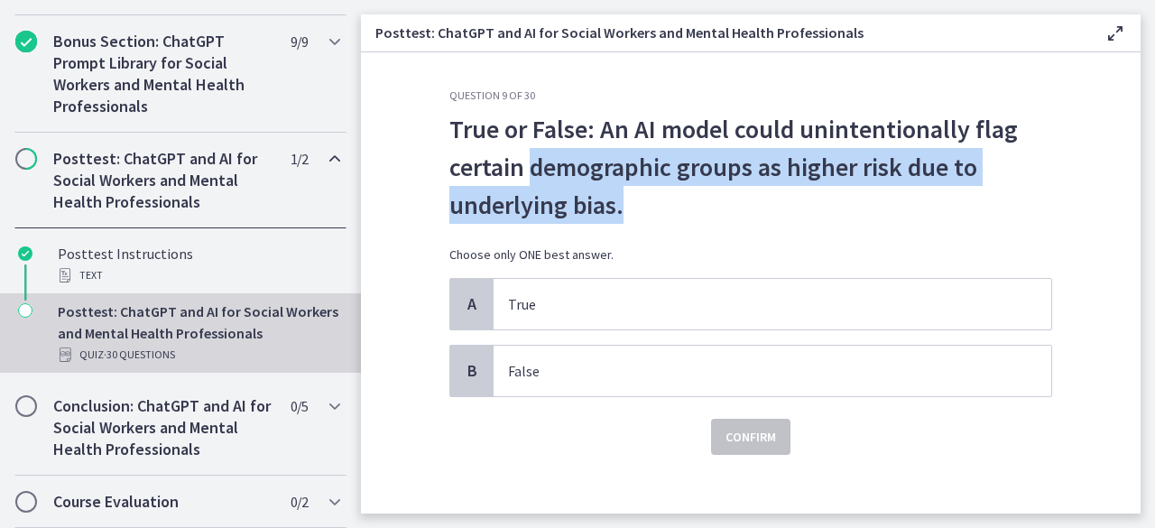
scroll to position [0, 0]
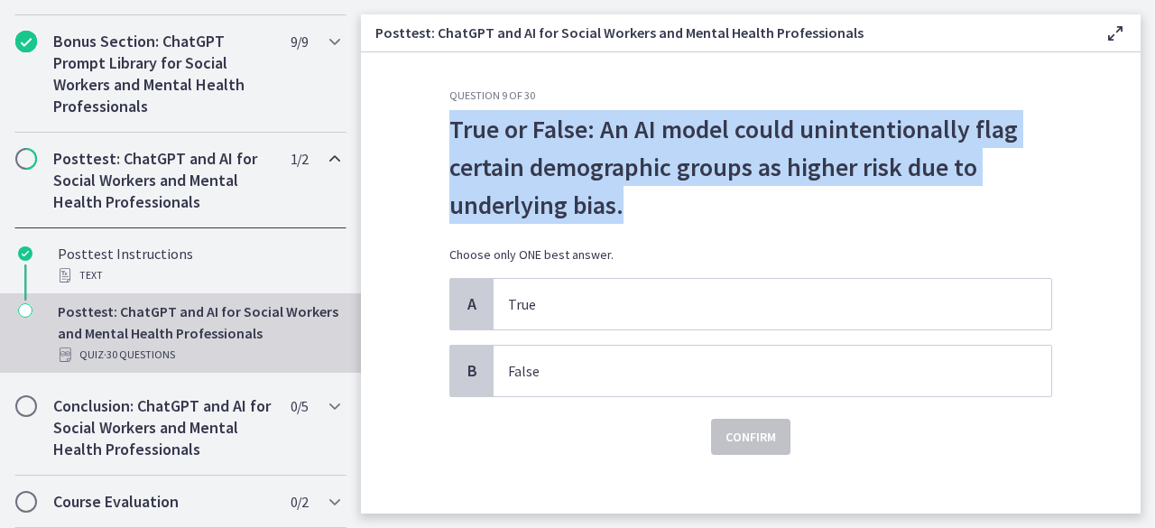
drag, startPoint x: 666, startPoint y: 191, endPoint x: 424, endPoint y: 129, distance: 249.7
click at [424, 129] on section "Question 9 of 30 True or False: An AI model could unintentionally flag certain …" at bounding box center [751, 282] width 780 height 461
copy p "True or False: An AI model could unintentionally flag certain demographic group…"
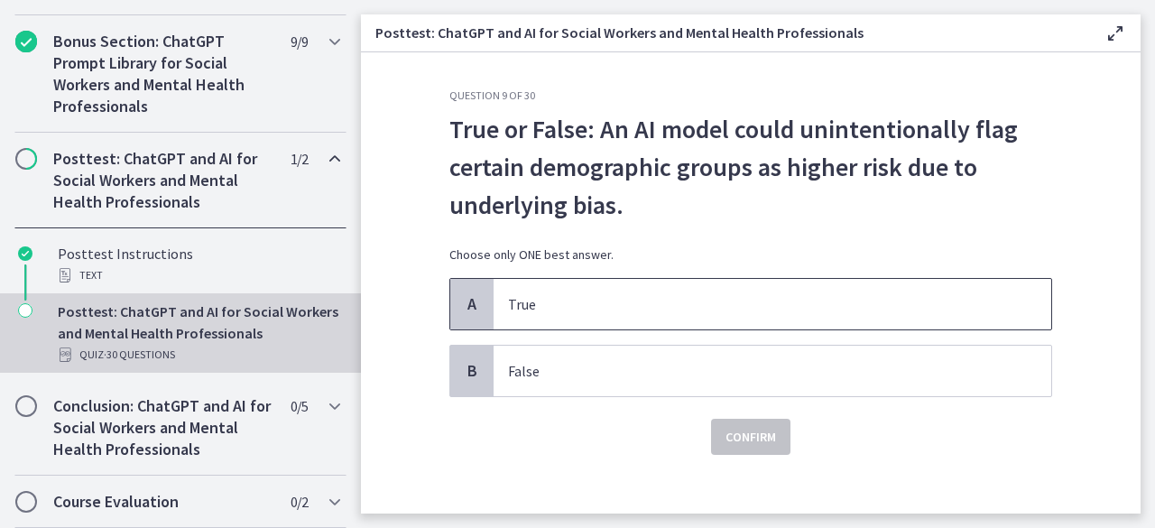
click at [609, 300] on p "True" at bounding box center [754, 304] width 493 height 22
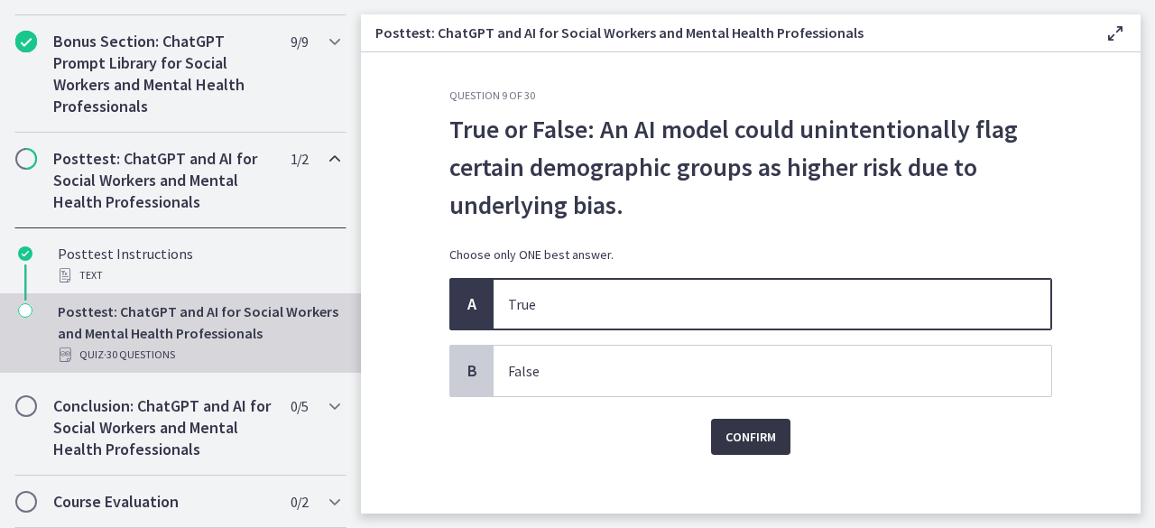
click at [760, 431] on span "Confirm" at bounding box center [750, 437] width 51 height 22
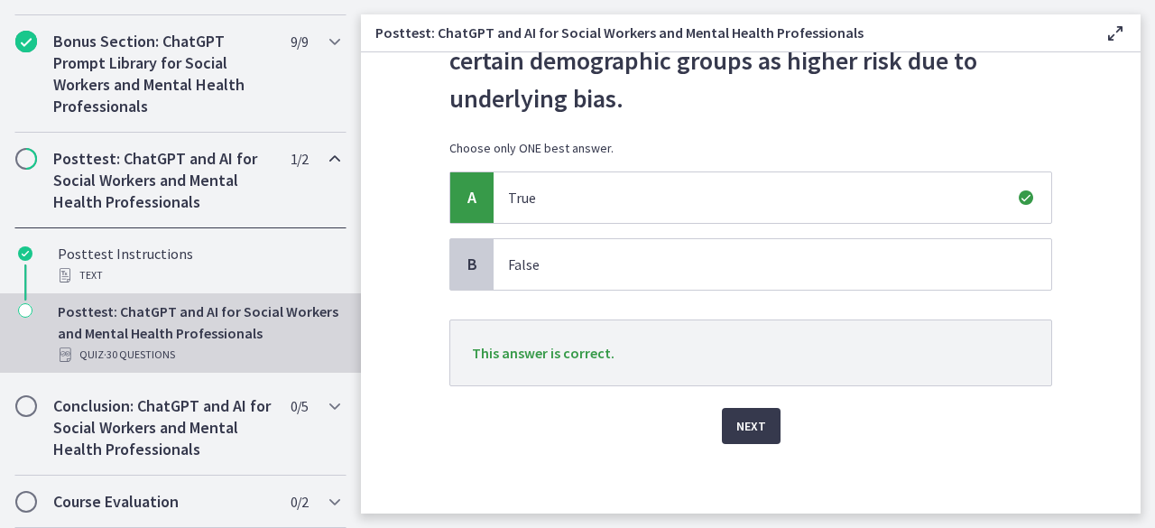
scroll to position [101, 0]
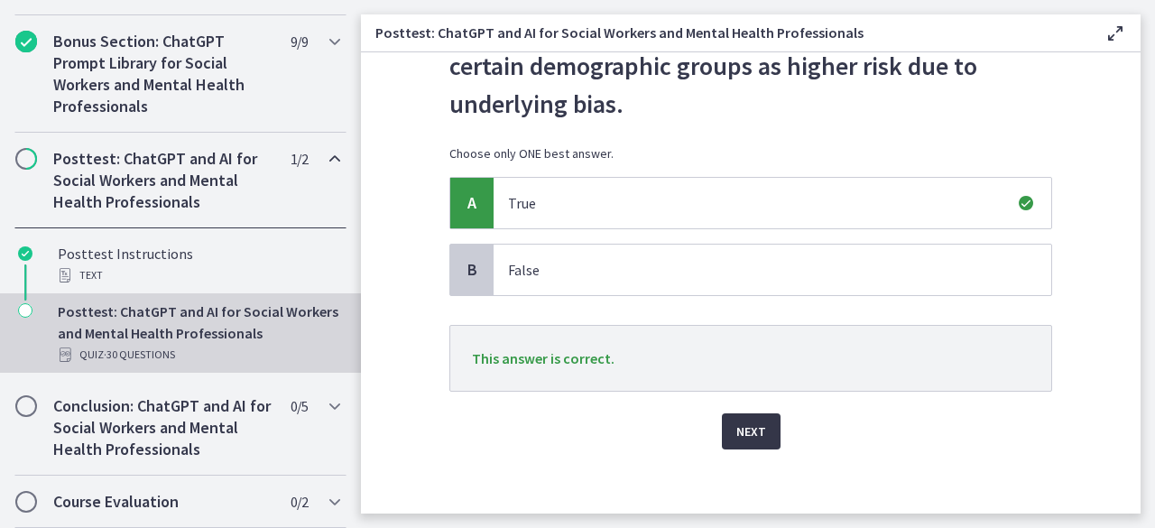
click at [750, 423] on span "Next" at bounding box center [751, 431] width 30 height 22
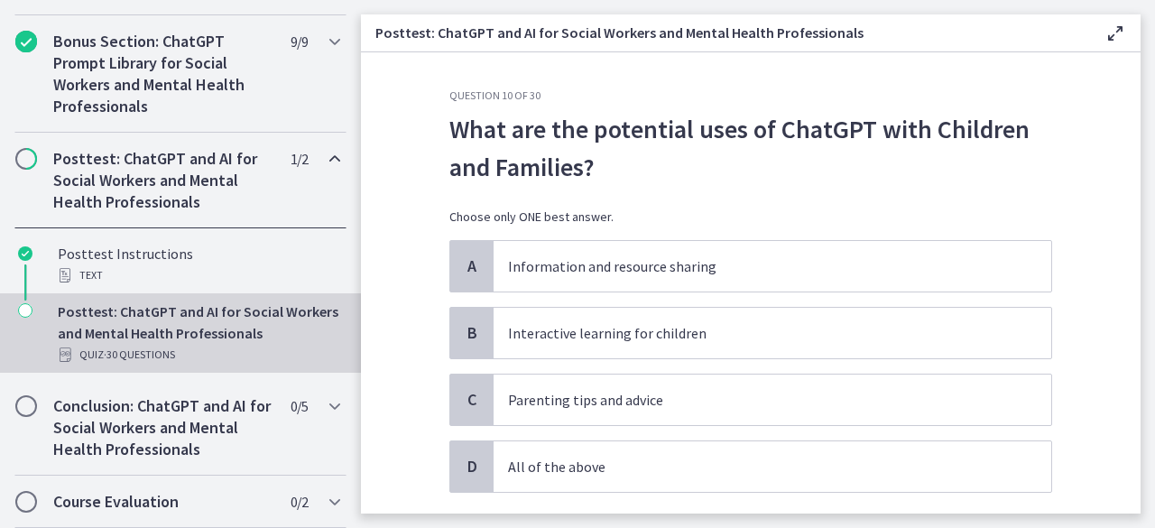
scroll to position [60, 0]
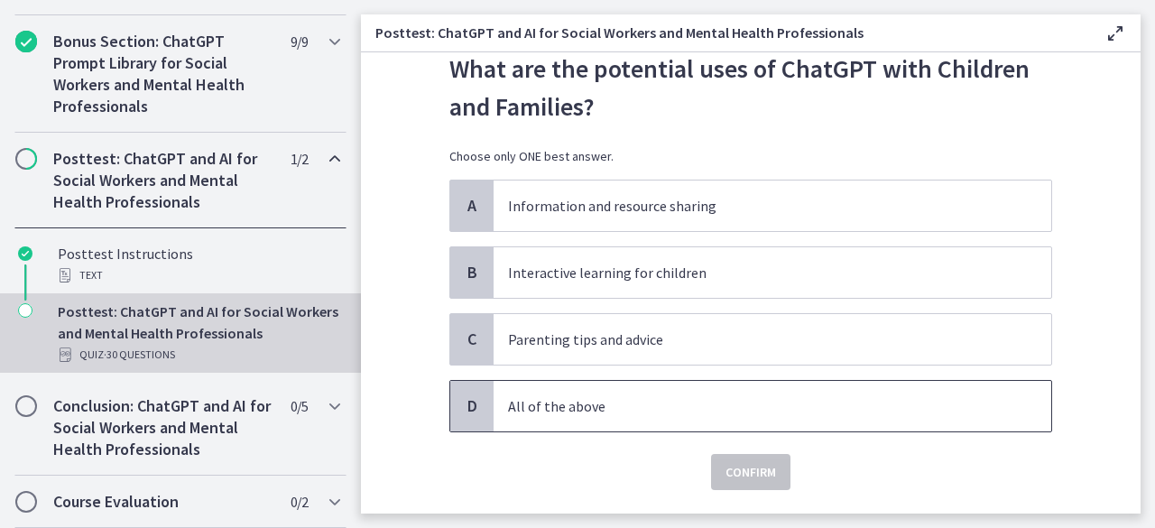
click at [630, 398] on p "All of the above" at bounding box center [754, 406] width 493 height 22
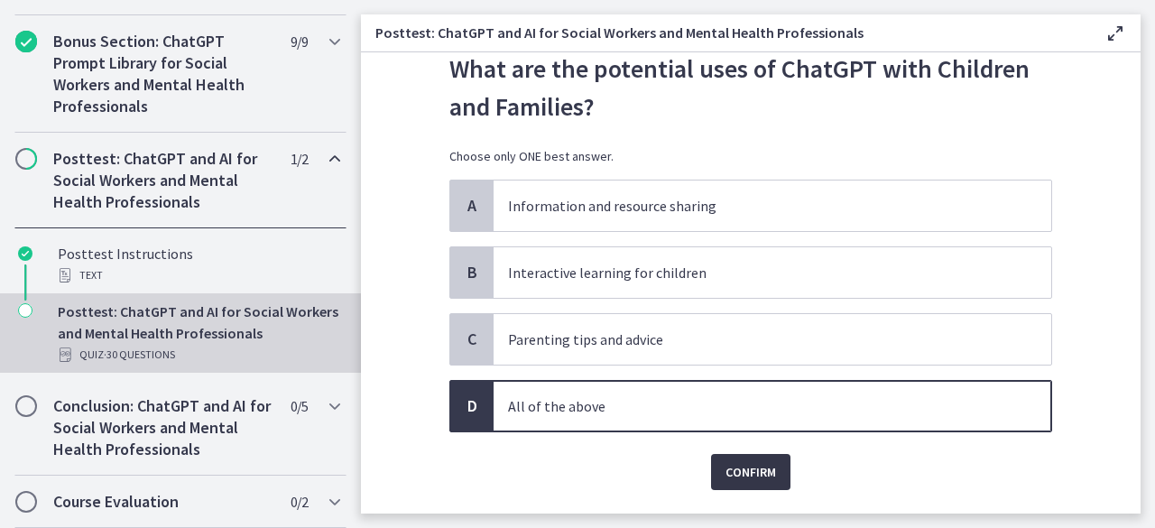
click at [735, 465] on span "Confirm" at bounding box center [750, 472] width 51 height 22
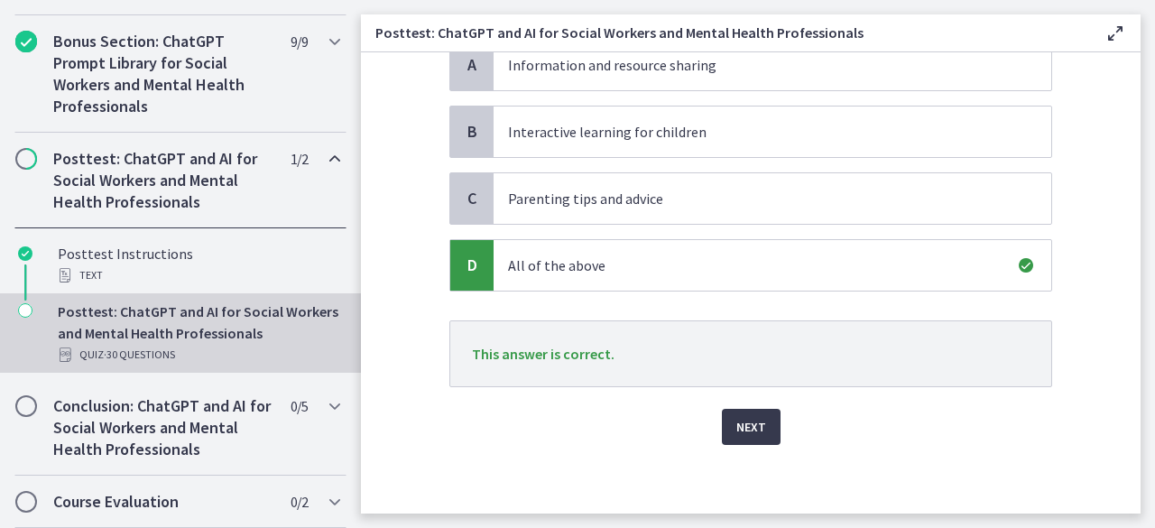
scroll to position [196, 0]
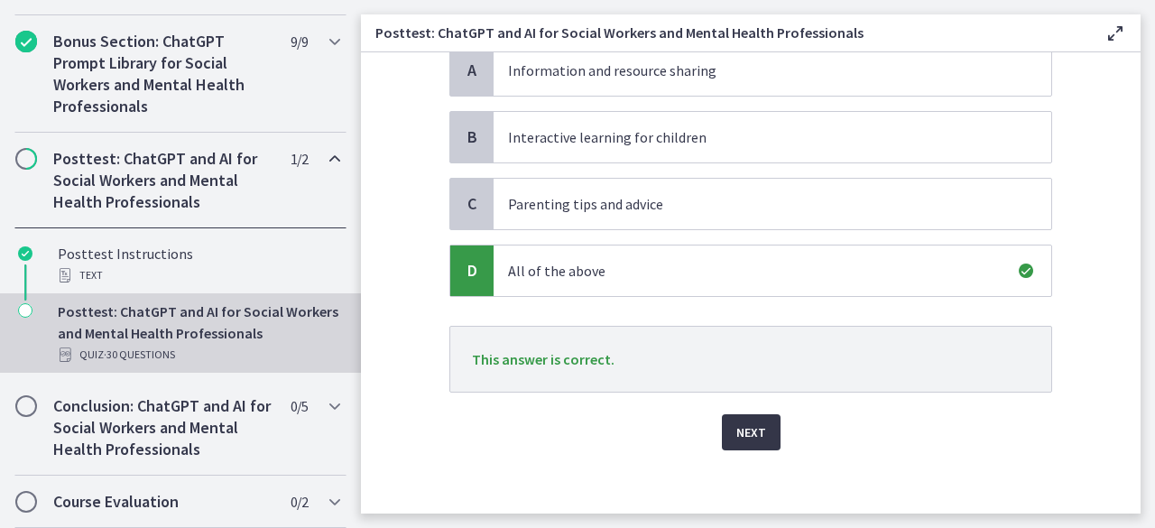
click at [752, 421] on span "Next" at bounding box center [751, 432] width 30 height 22
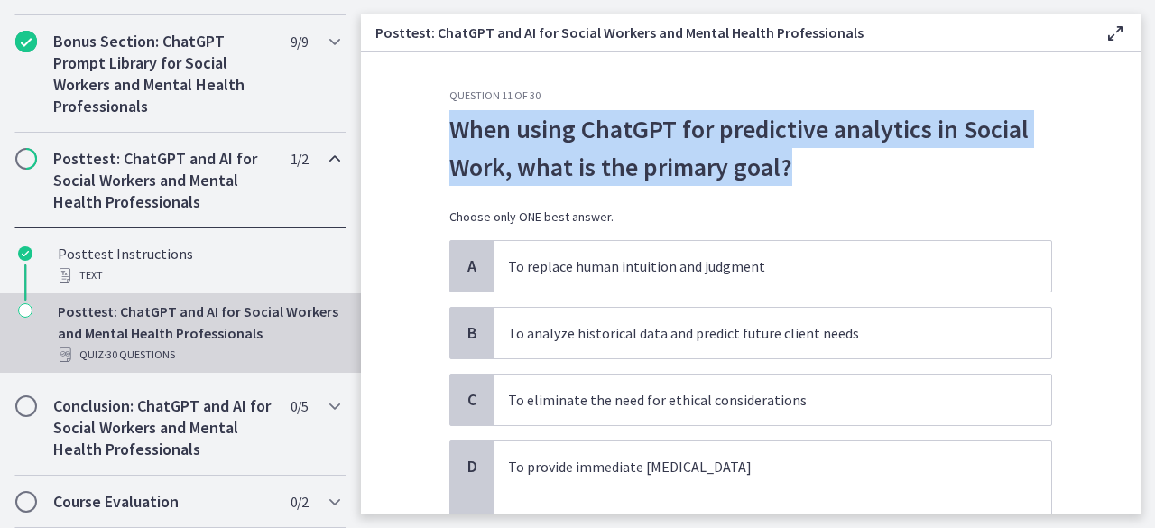
drag, startPoint x: 875, startPoint y: 177, endPoint x: 431, endPoint y: 135, distance: 445.9
click at [435, 135] on div "Question 11 of 30 When using ChatGPT for predictive analytics in Social Work, w…" at bounding box center [751, 300] width 632 height 425
copy p "When using ChatGPT for predictive analytics in Social Work, what is the primary…"
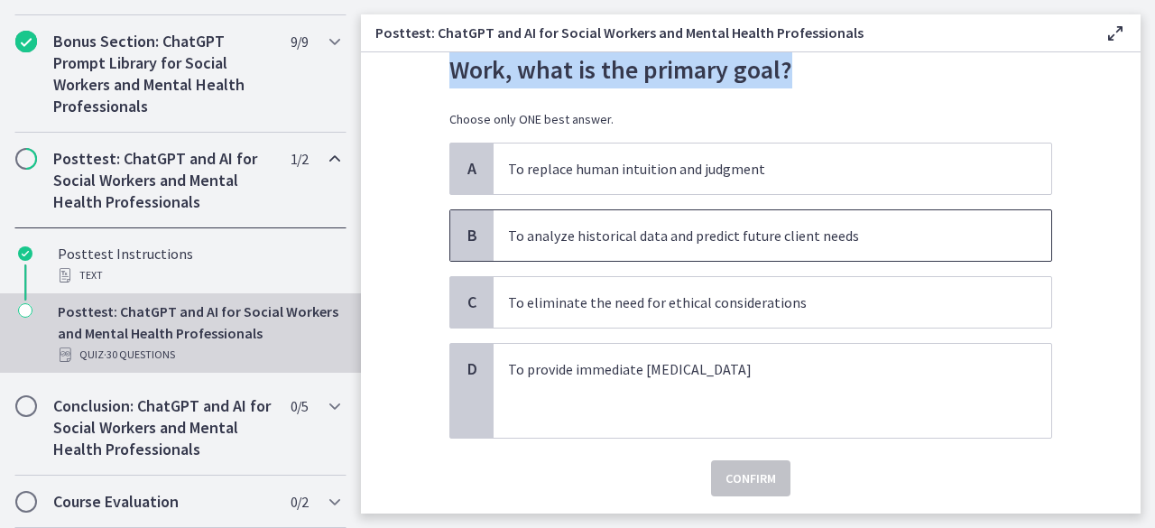
scroll to position [88, 0]
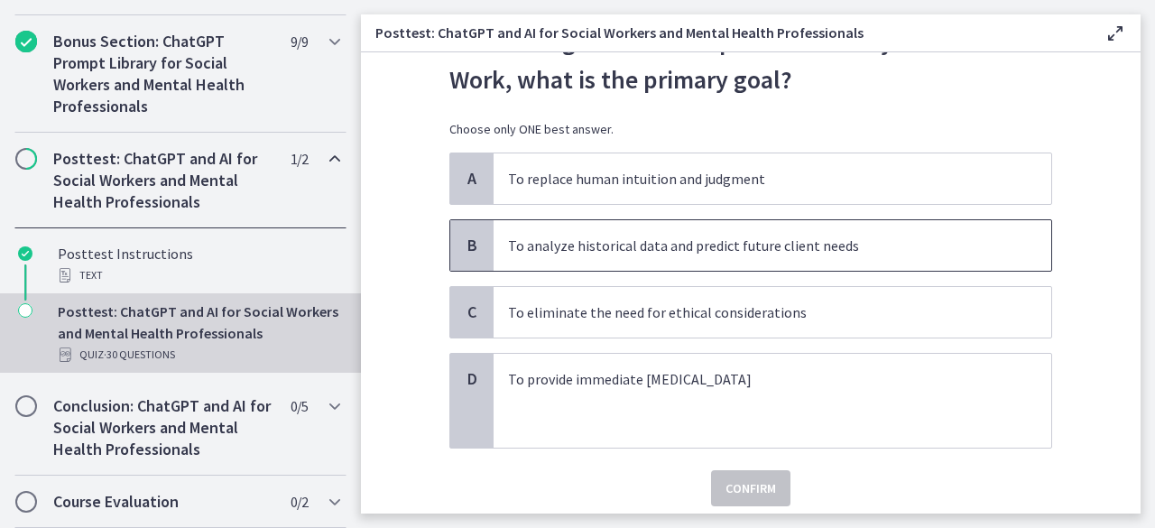
click at [808, 248] on p "To analyze historical data and predict future client needs" at bounding box center [754, 246] width 493 height 22
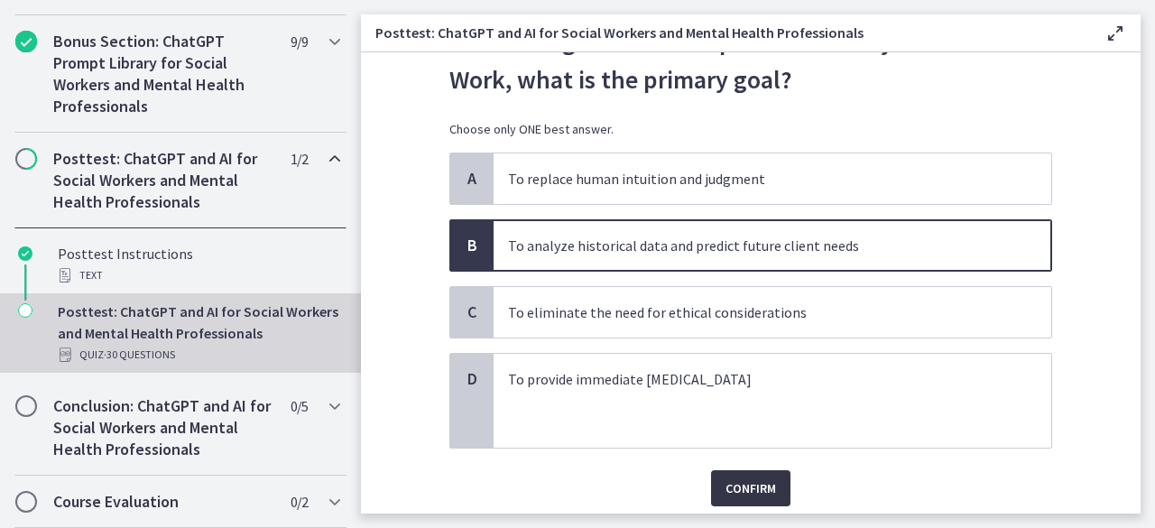
click at [771, 472] on button "Confirm" at bounding box center [750, 488] width 79 height 36
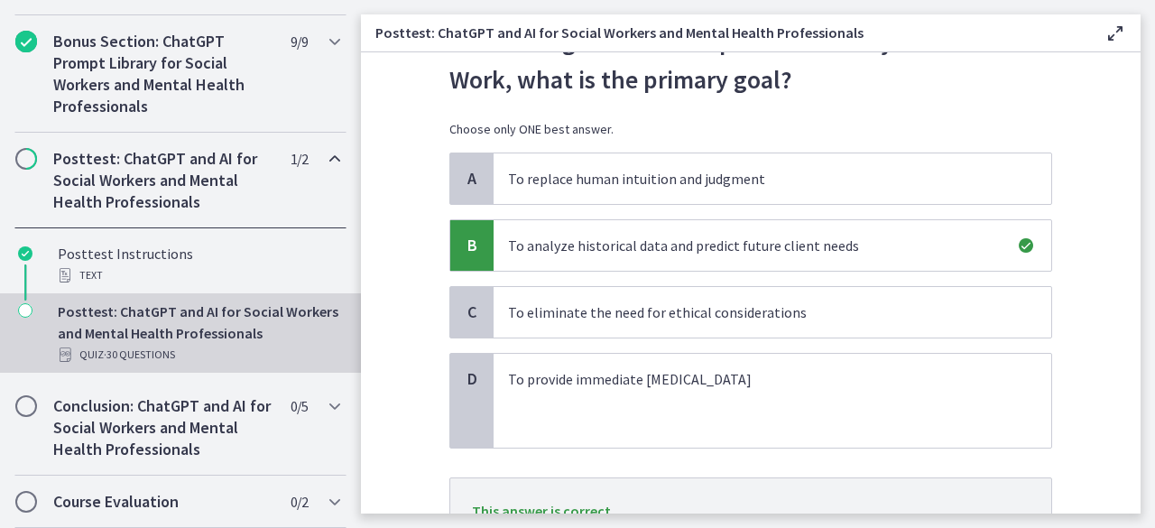
scroll to position [245, 0]
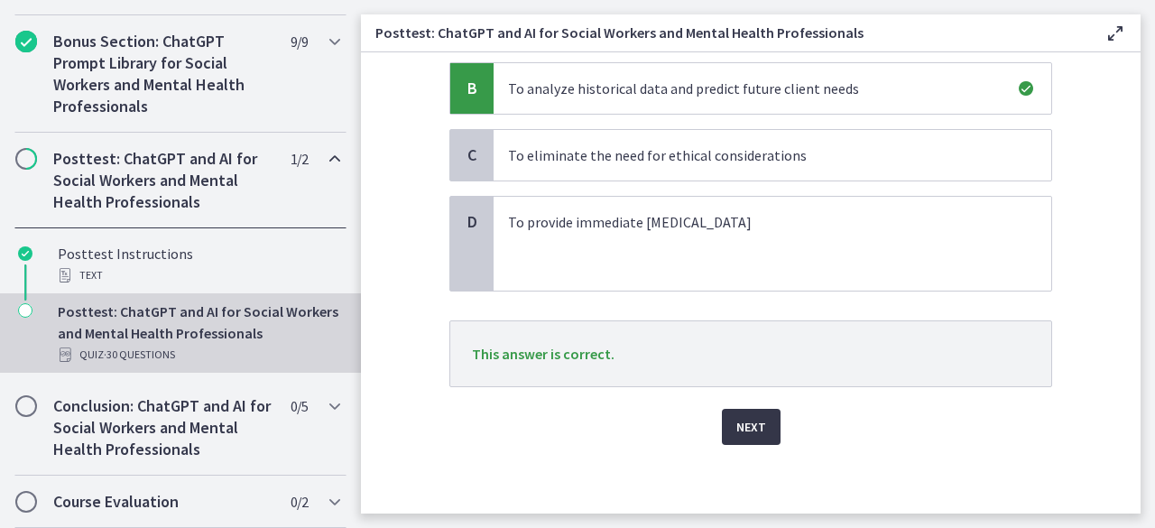
click at [742, 424] on span "Next" at bounding box center [751, 427] width 30 height 22
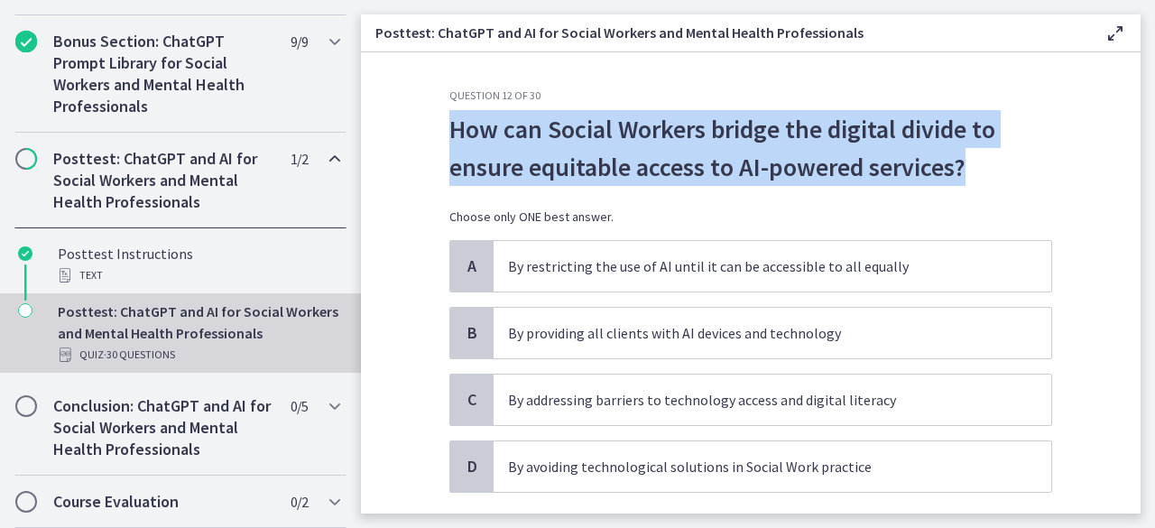
drag, startPoint x: 973, startPoint y: 168, endPoint x: 430, endPoint y: 136, distance: 544.1
click at [435, 136] on div "Question 12 of 30 How can Social Workers bridge the digital divide to ensure eq…" at bounding box center [751, 300] width 632 height 425
copy p "How can Social Workers bridge the digital divide to ensure equitable access to …"
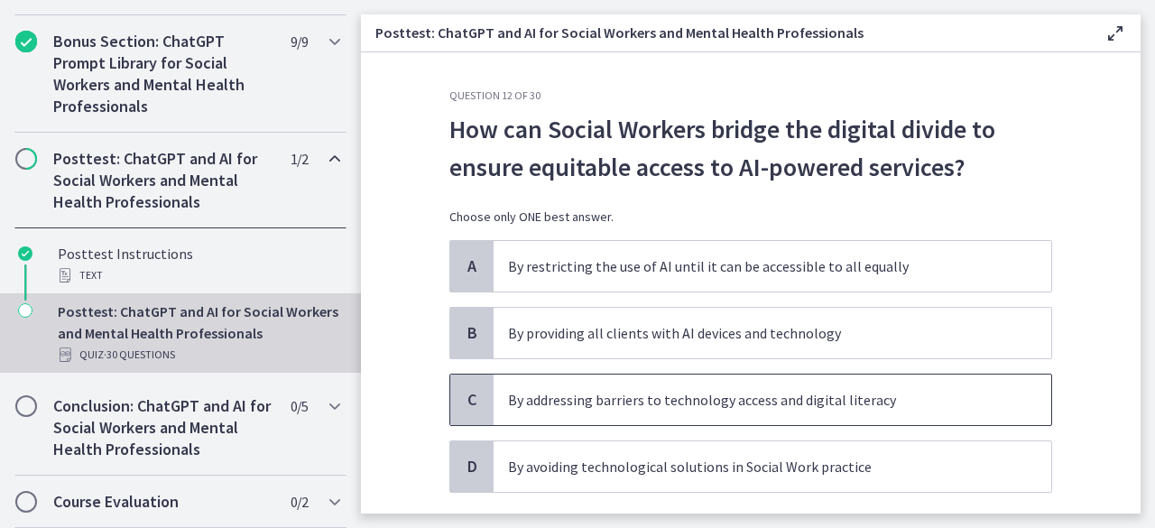
click at [893, 400] on p "By addressing barriers to technology access and digital literacy" at bounding box center [754, 400] width 493 height 22
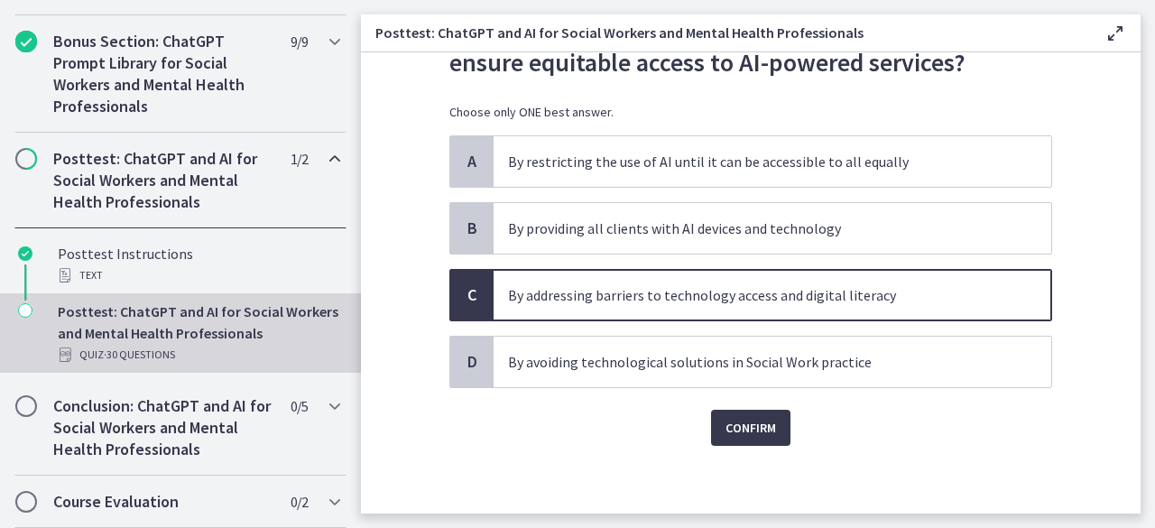
scroll to position [106, 0]
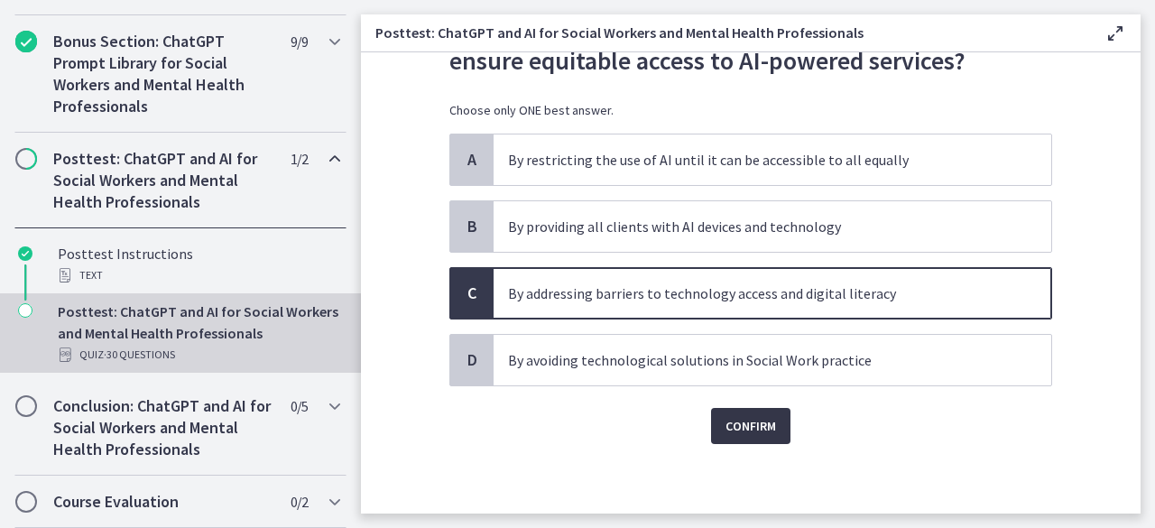
click at [725, 411] on button "Confirm" at bounding box center [750, 426] width 79 height 36
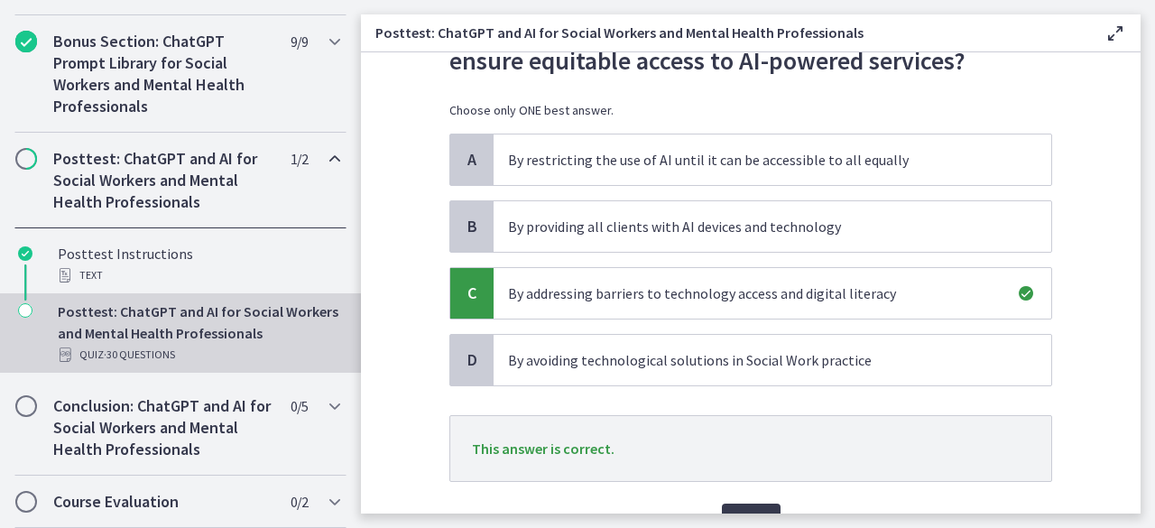
scroll to position [201, 0]
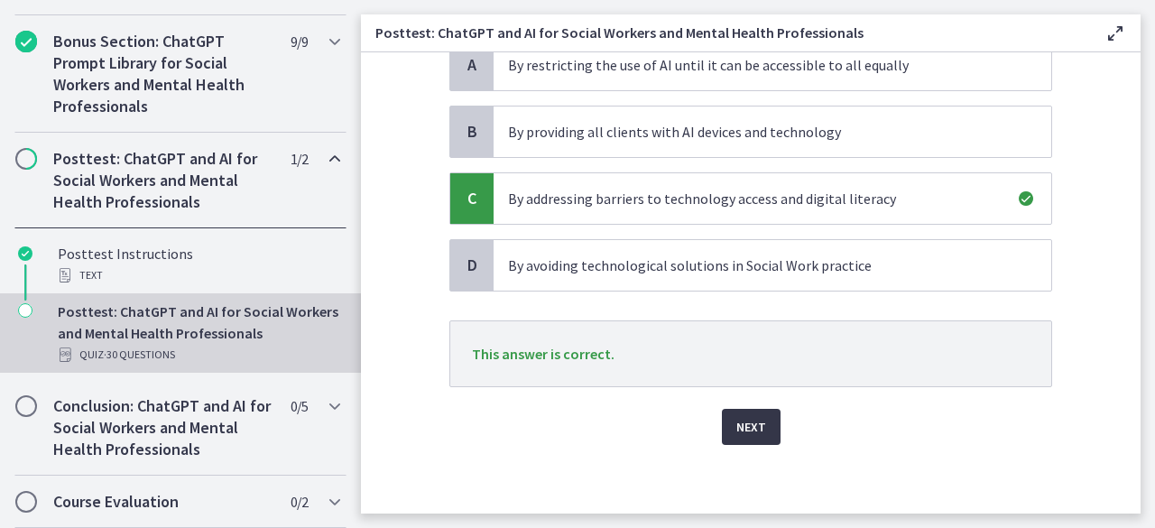
click at [749, 423] on span "Next" at bounding box center [751, 427] width 30 height 22
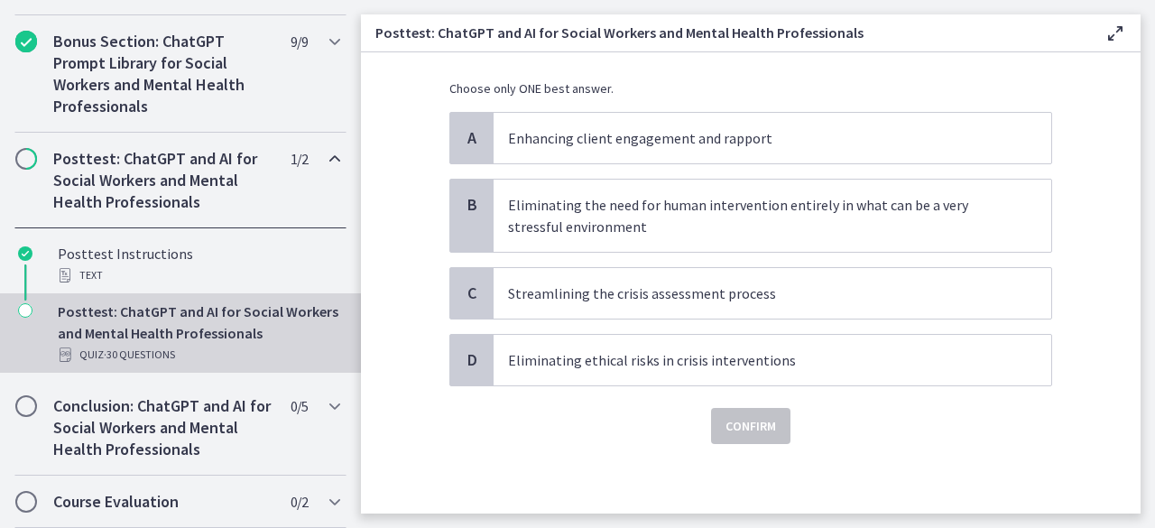
scroll to position [0, 0]
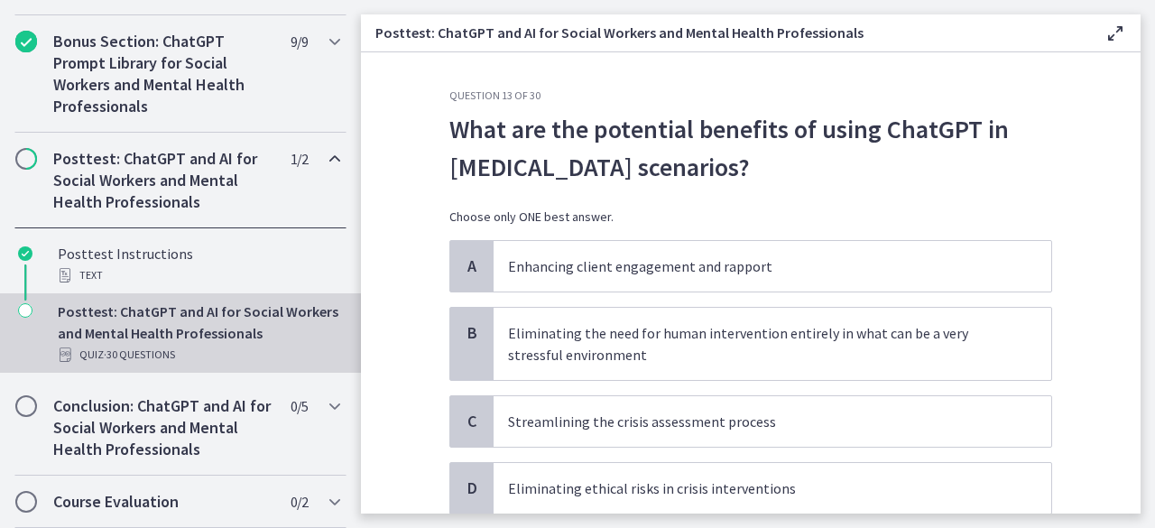
drag, startPoint x: 482, startPoint y: 177, endPoint x: 407, endPoint y: 140, distance: 83.5
click at [407, 140] on section "Question 13 of 30 What are the potential benefits of using ChatGPT in crisis in…" at bounding box center [751, 282] width 780 height 461
copy p "What are the potential benefits of using ChatGPT in crisis intervention scenari…"
click at [792, 415] on p "Streamlining the crisis assessment process" at bounding box center [754, 422] width 493 height 22
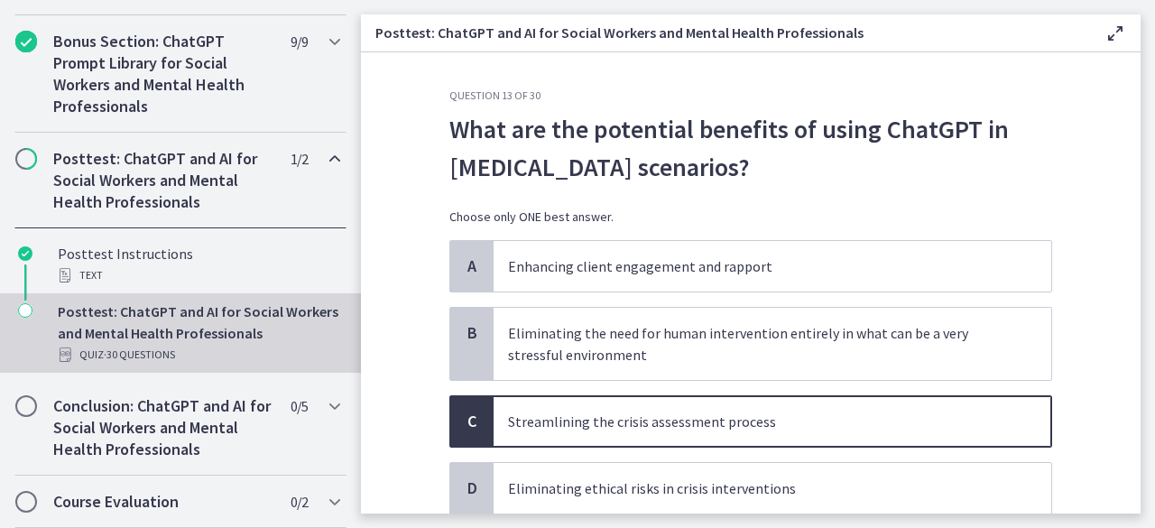
scroll to position [128, 0]
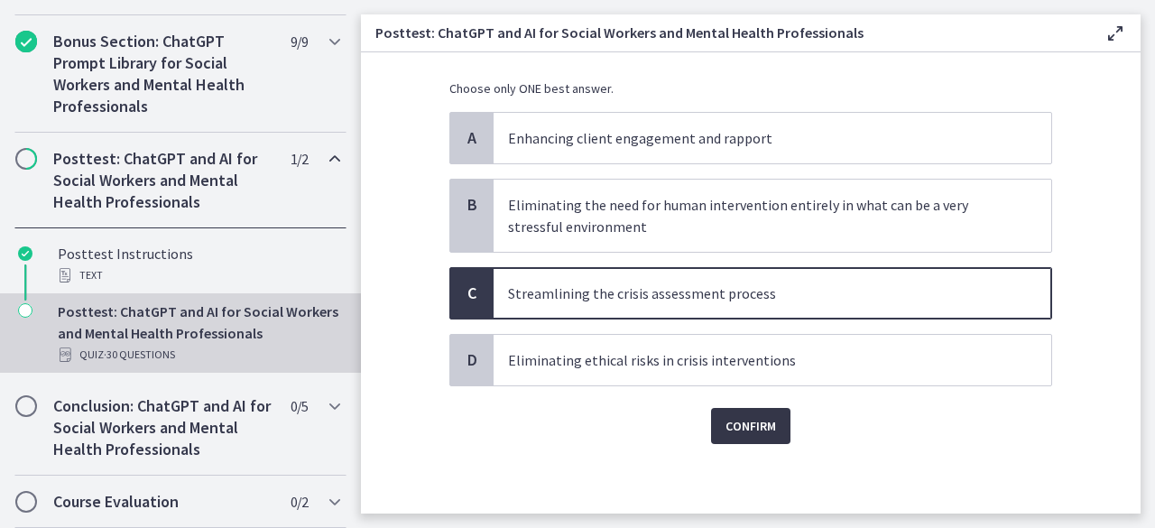
click at [752, 434] on span "Confirm" at bounding box center [750, 426] width 51 height 22
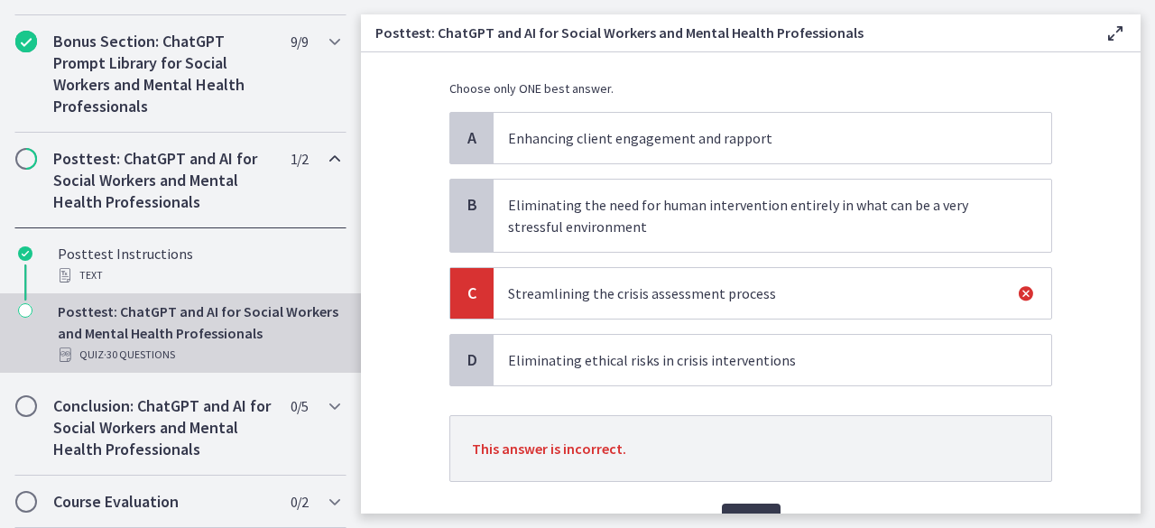
scroll to position [209, 0]
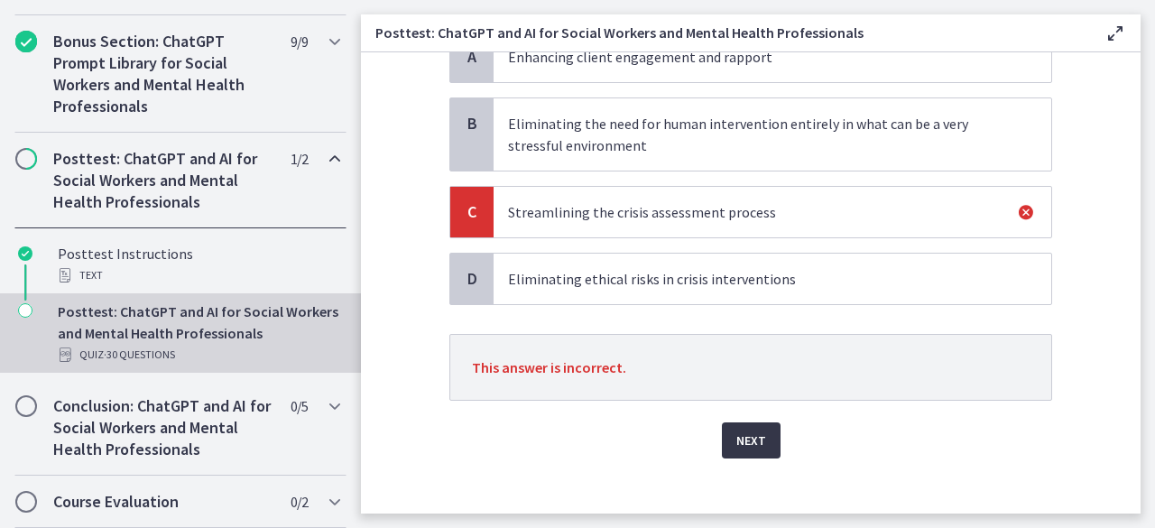
click at [744, 436] on span "Next" at bounding box center [751, 441] width 30 height 22
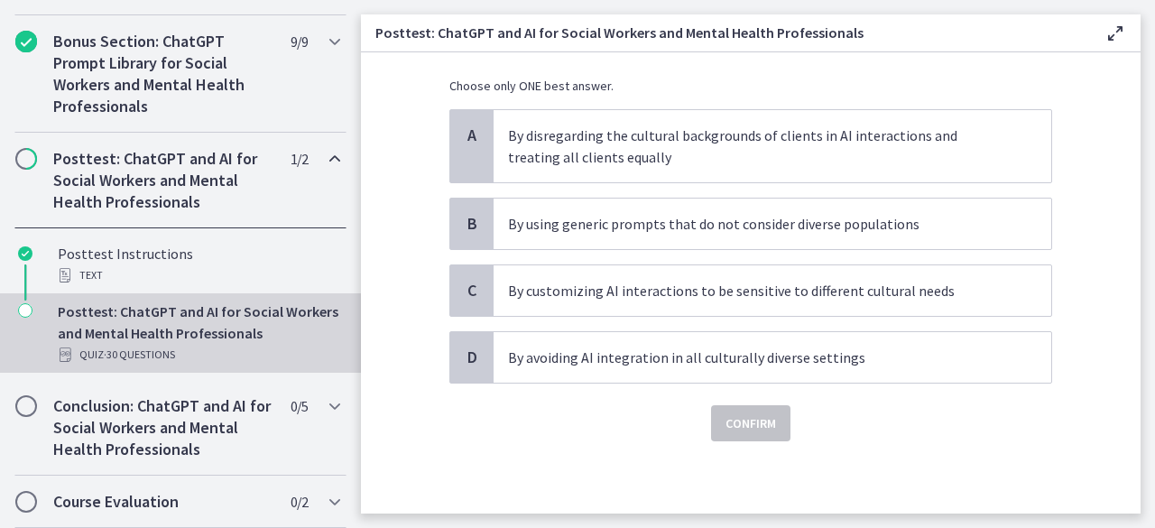
scroll to position [0, 0]
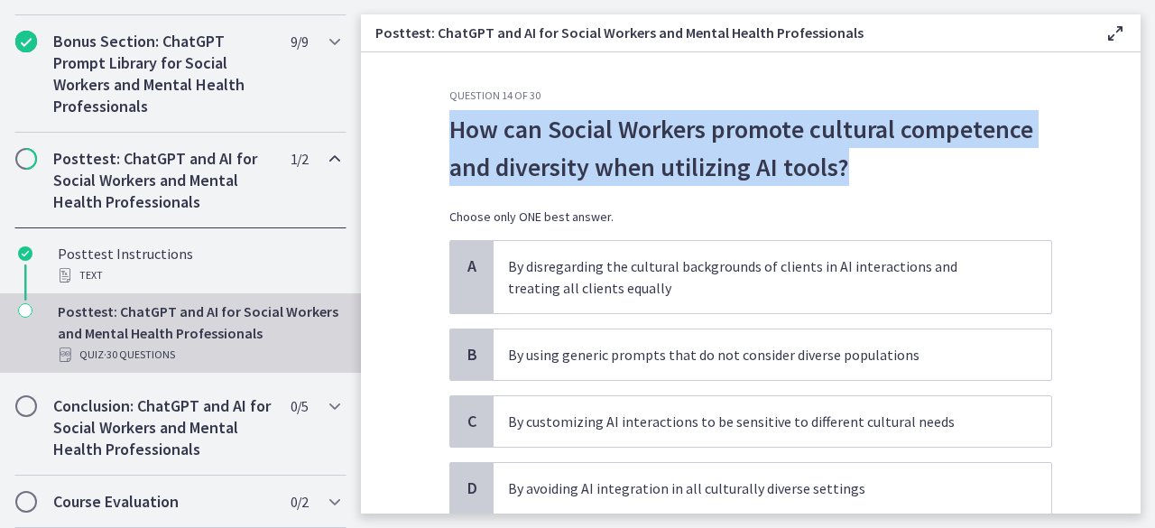
drag, startPoint x: 894, startPoint y: 176, endPoint x: 446, endPoint y: 140, distance: 449.9
click at [449, 140] on p "How can Social Workers promote cultural competence and diversity when utilizing…" at bounding box center [750, 148] width 603 height 76
copy p "How can Social Workers promote cultural competence and diversity when utilizing…"
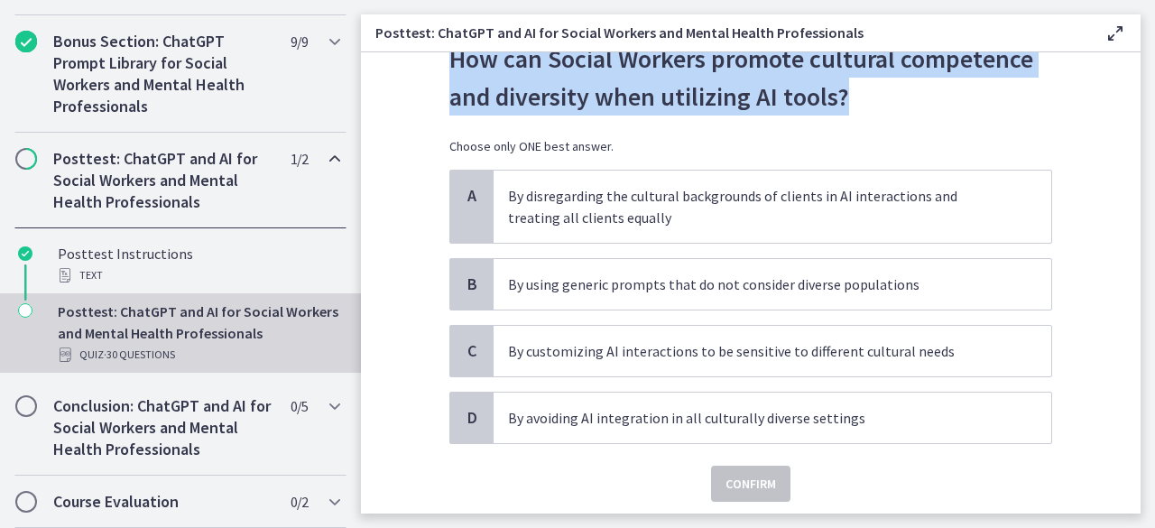
scroll to position [76, 0]
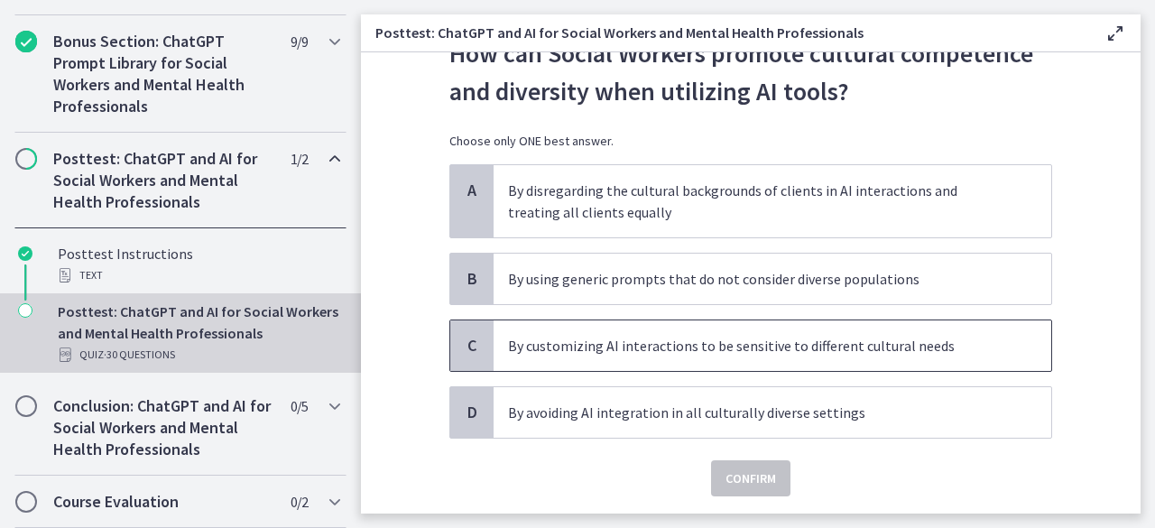
click at [776, 342] on p "By customizing AI interactions to be sensitive to different cultural needs" at bounding box center [754, 346] width 493 height 22
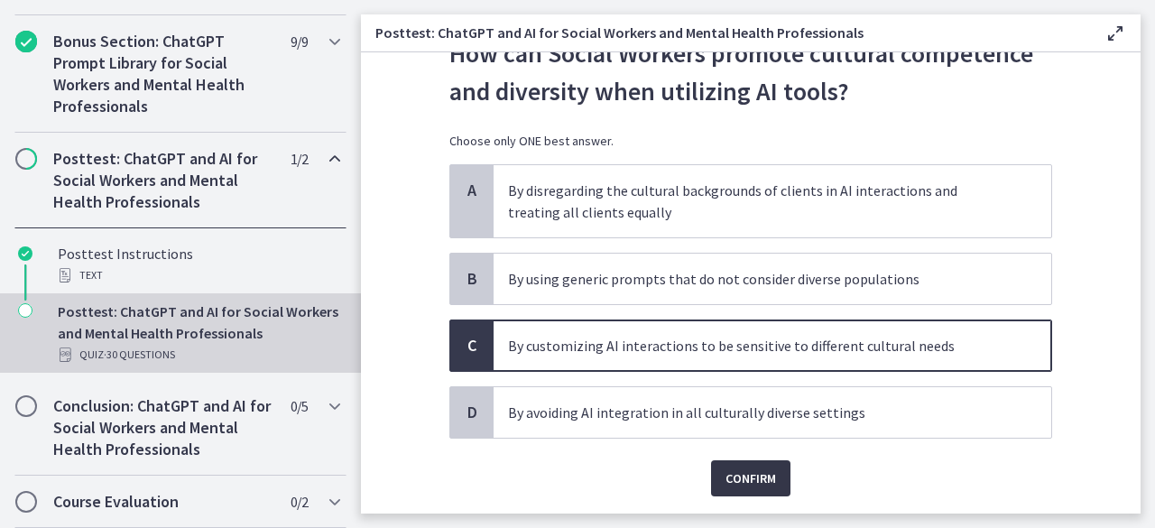
click at [748, 485] on span "Confirm" at bounding box center [750, 478] width 51 height 22
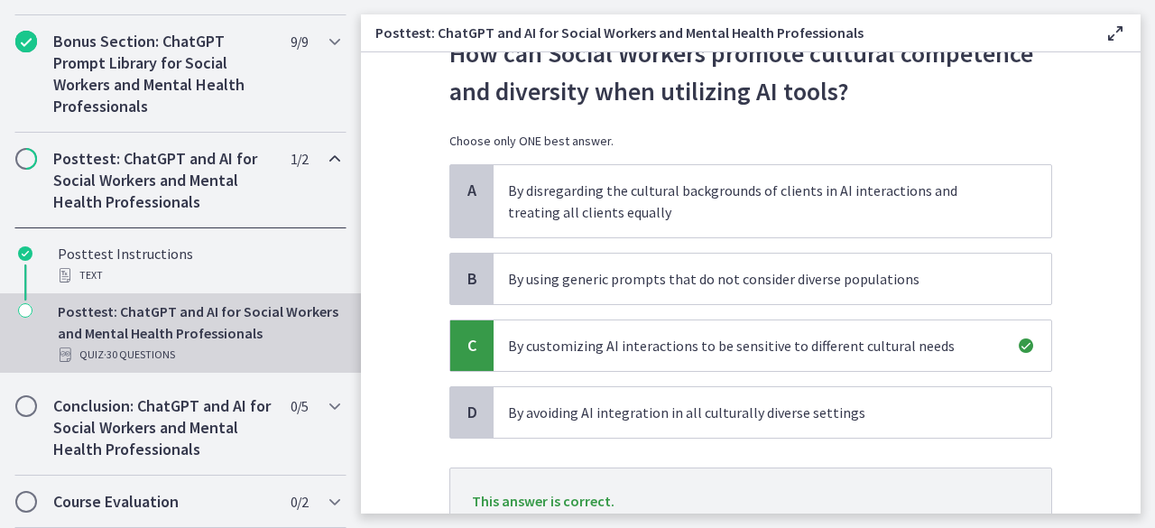
scroll to position [223, 0]
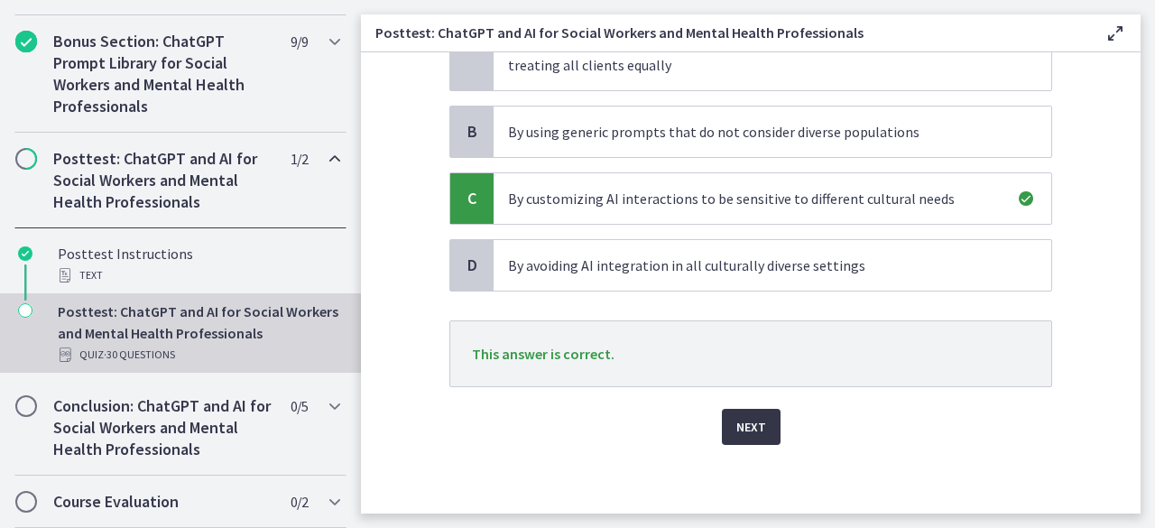
click at [745, 430] on span "Next" at bounding box center [751, 427] width 30 height 22
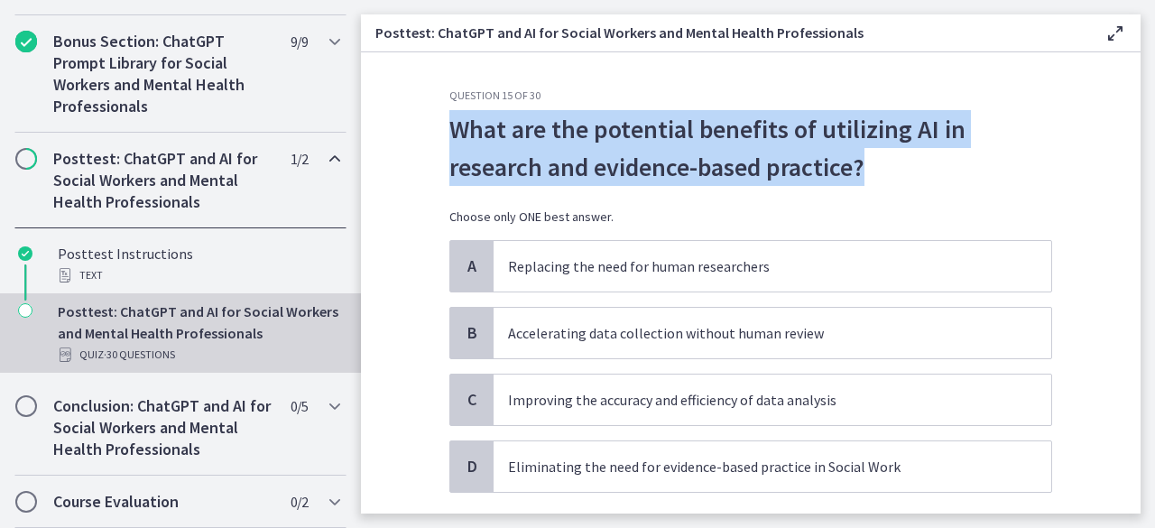
drag, startPoint x: 855, startPoint y: 173, endPoint x: 448, endPoint y: 138, distance: 408.5
click at [449, 138] on p "What are the potential benefits of utilizing AI in research and evidence-based …" at bounding box center [750, 148] width 603 height 76
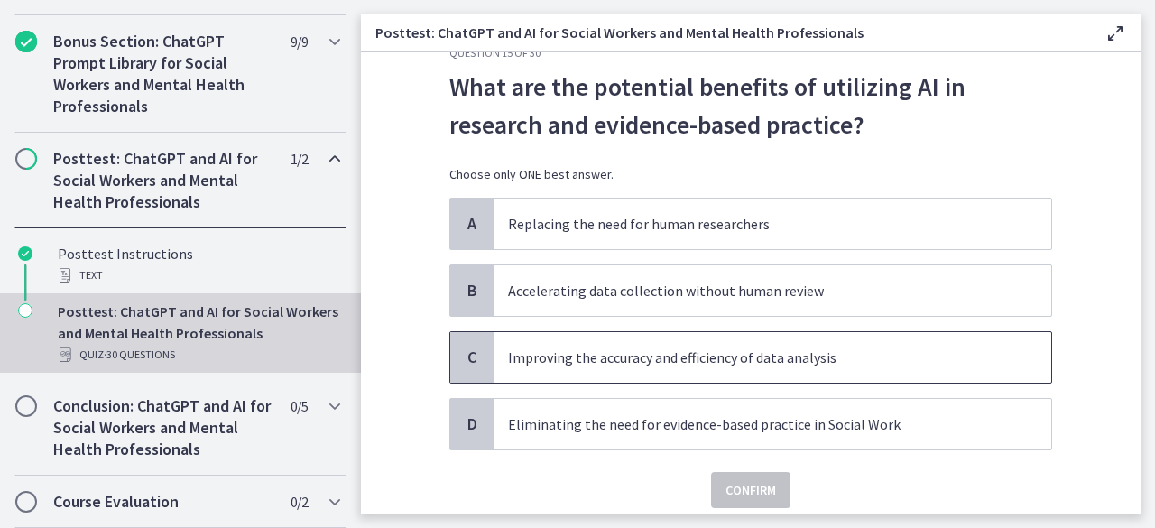
click at [728, 354] on p "Improving the accuracy and efficiency of data analysis" at bounding box center [754, 357] width 493 height 22
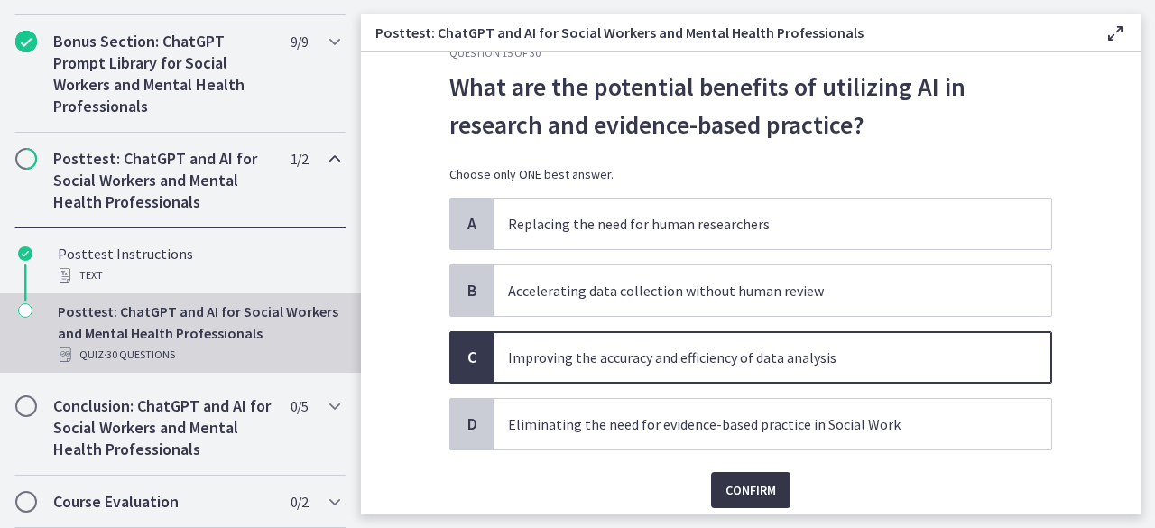
click at [756, 482] on span "Confirm" at bounding box center [750, 490] width 51 height 22
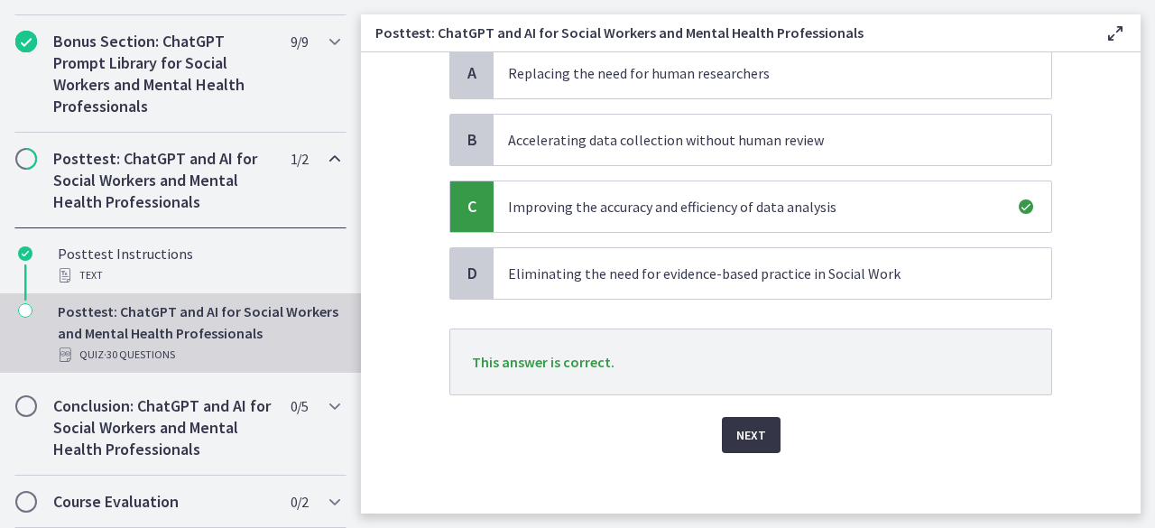
scroll to position [201, 0]
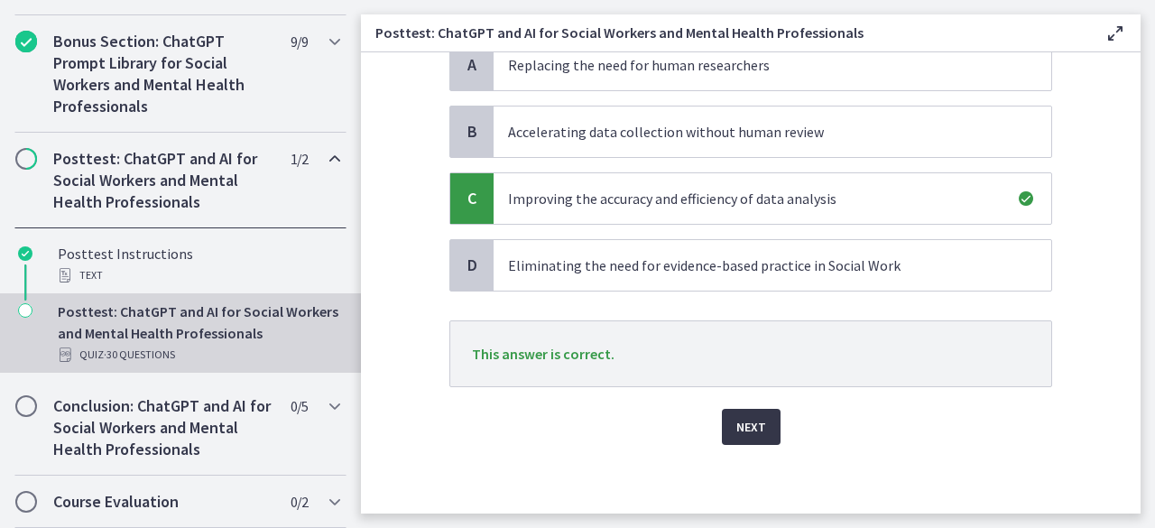
click at [744, 421] on span "Next" at bounding box center [751, 427] width 30 height 22
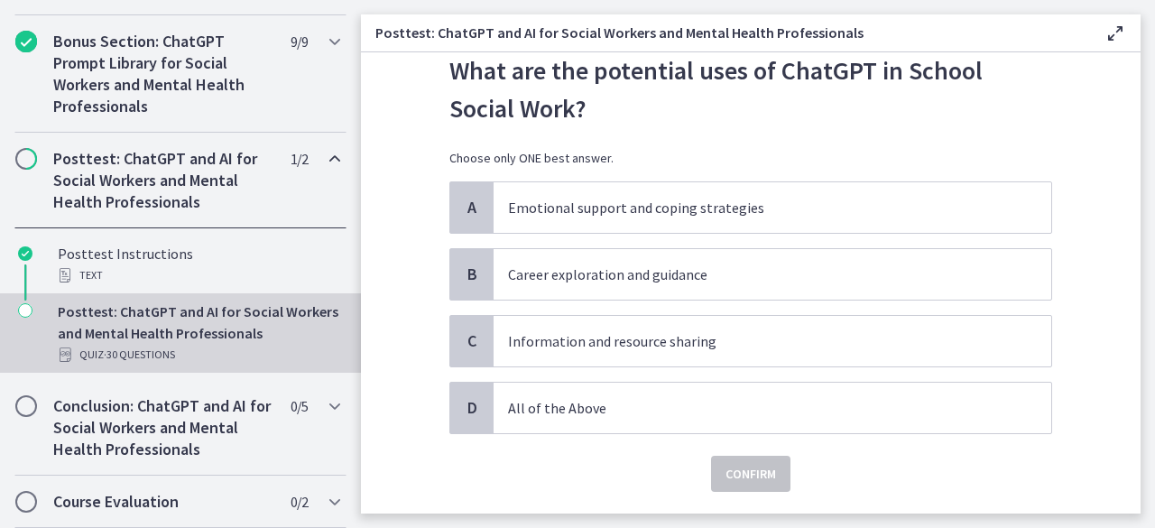
scroll to position [60, 0]
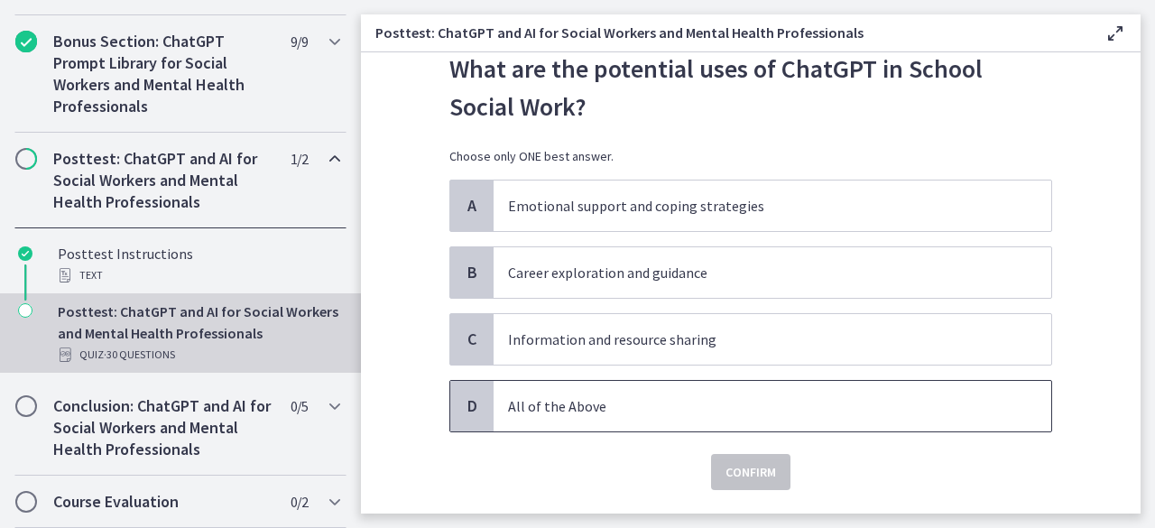
click at [613, 406] on p "All of the Above" at bounding box center [754, 406] width 493 height 22
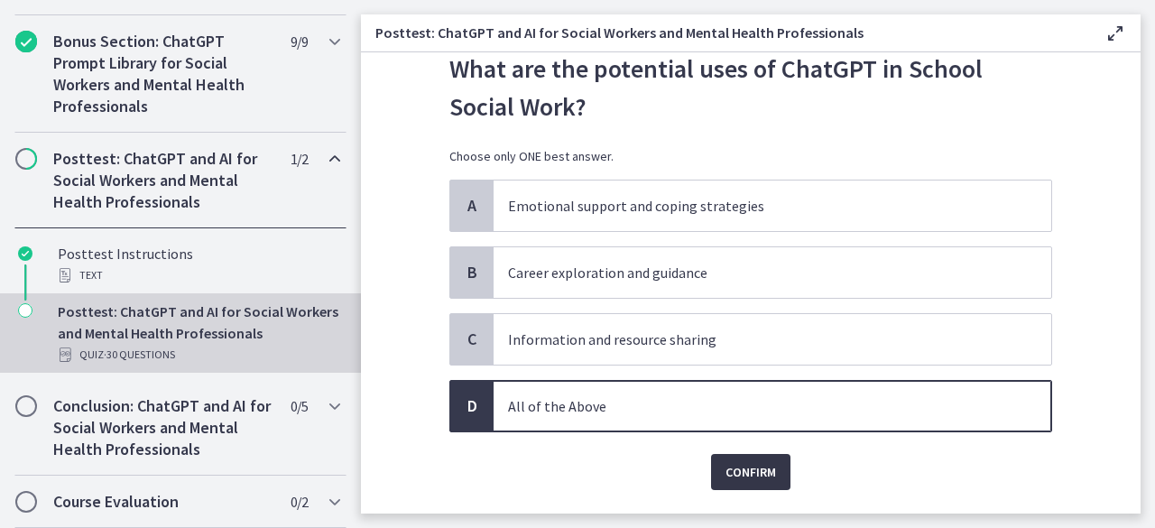
click at [757, 454] on button "Confirm" at bounding box center [750, 472] width 79 height 36
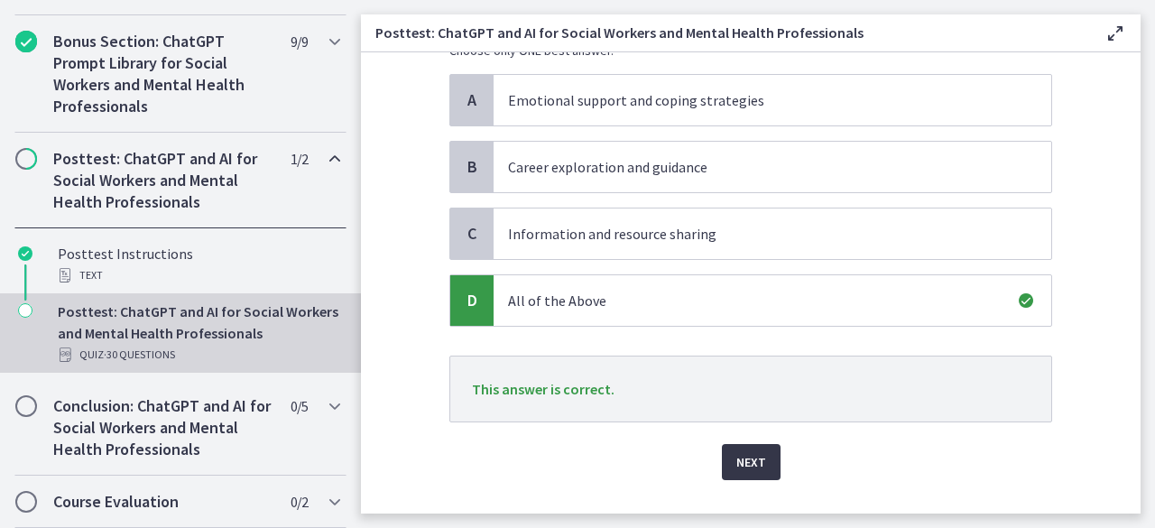
scroll to position [165, 0]
click at [756, 461] on span "Next" at bounding box center [751, 463] width 30 height 22
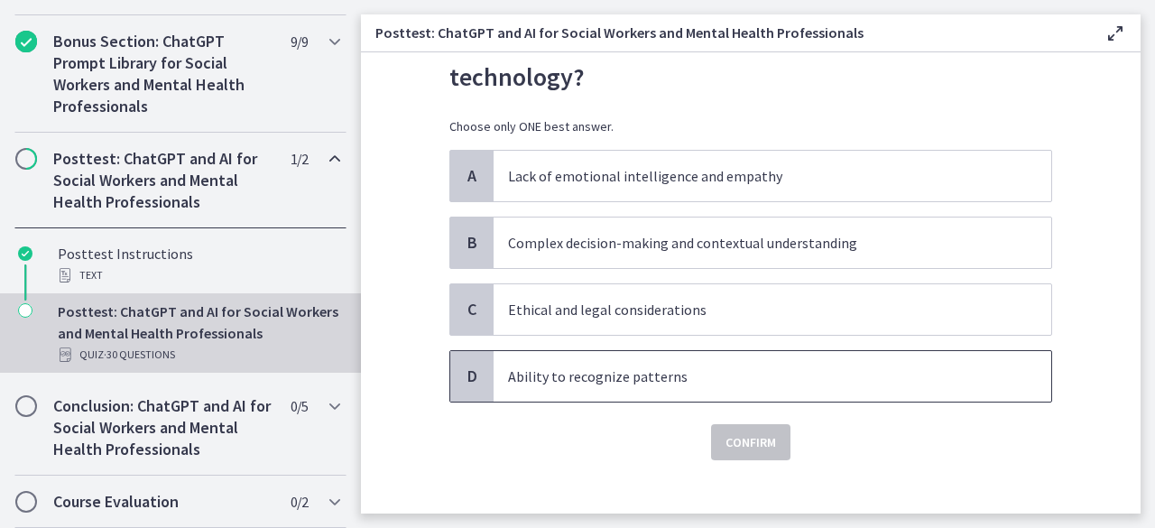
scroll to position [0, 0]
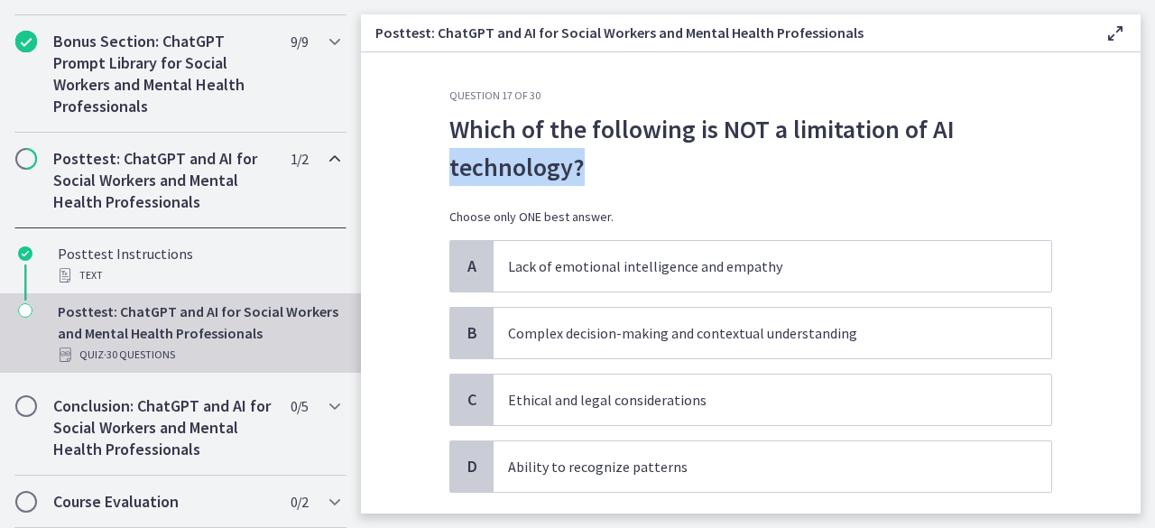
drag, startPoint x: 628, startPoint y: 171, endPoint x: 413, endPoint y: 167, distance: 214.8
click at [413, 167] on section "Question 17 of 30 Which of the following is NOT a limitation of AI technology? …" at bounding box center [751, 282] width 780 height 461
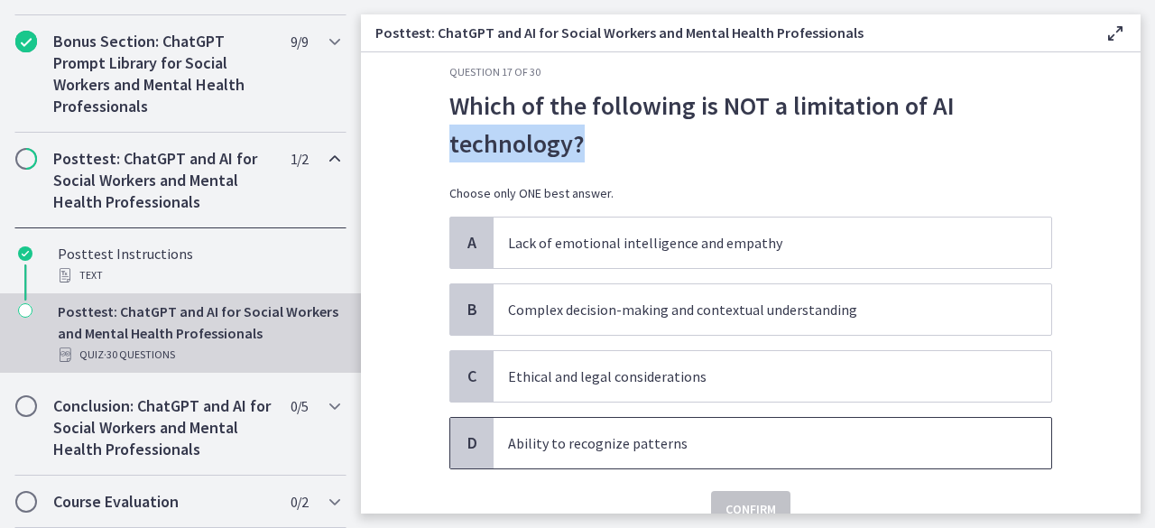
scroll to position [106, 0]
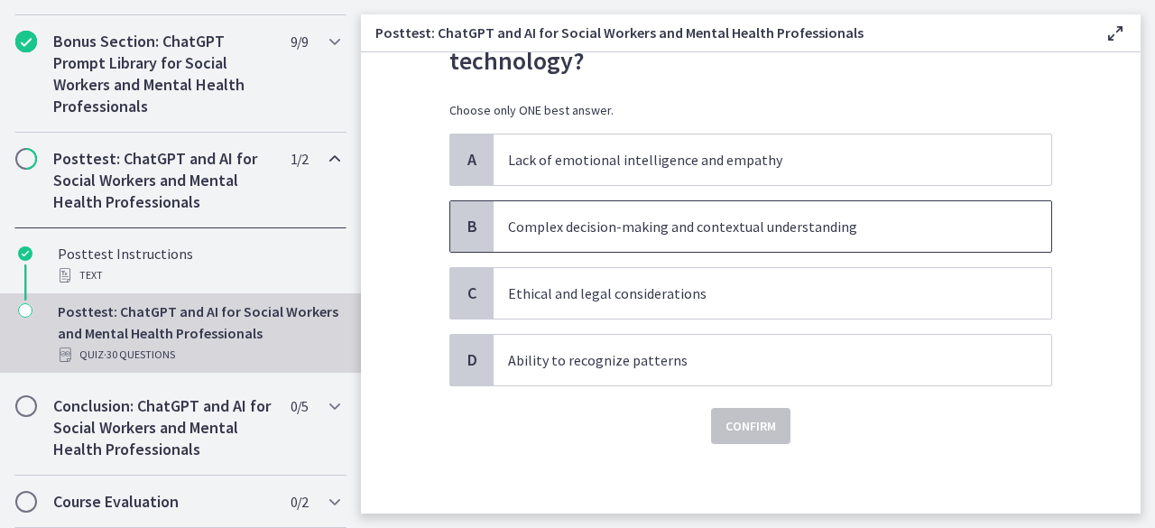
click at [814, 223] on p "Complex decision-making and contextual understanding" at bounding box center [754, 227] width 493 height 22
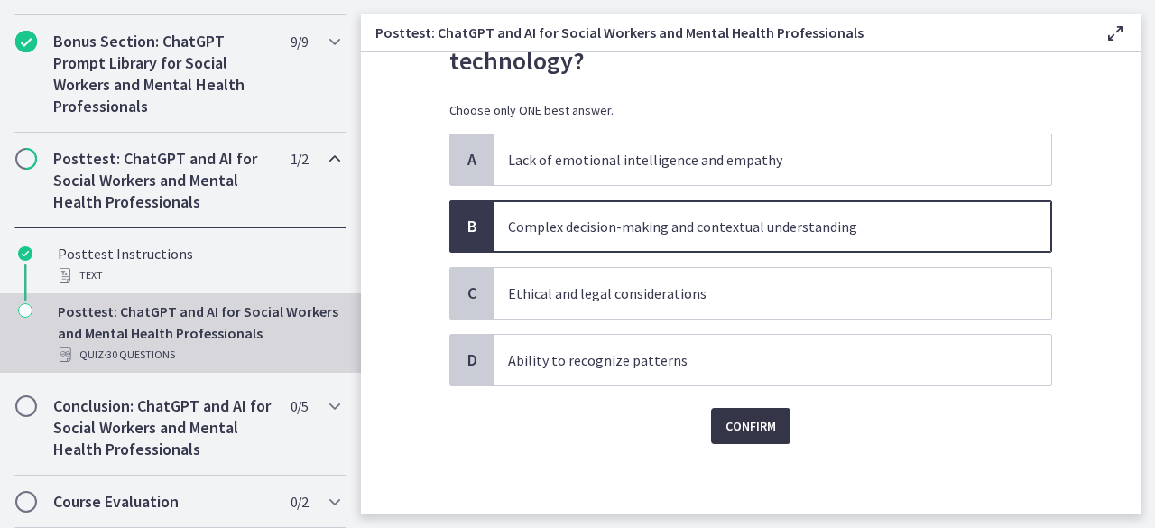
click at [770, 416] on button "Confirm" at bounding box center [750, 426] width 79 height 36
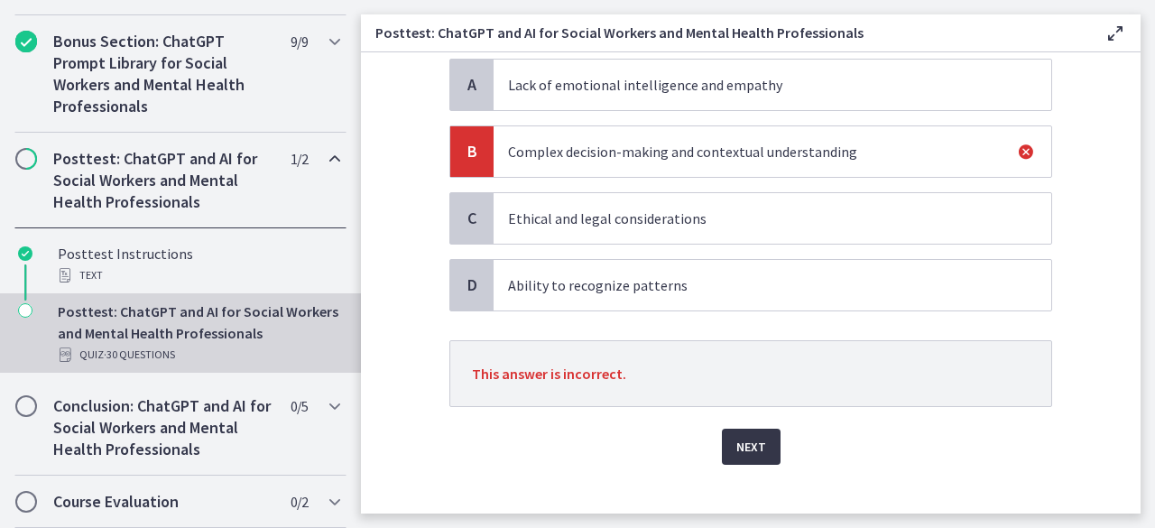
scroll to position [180, 0]
click at [756, 439] on span "Next" at bounding box center [751, 448] width 30 height 22
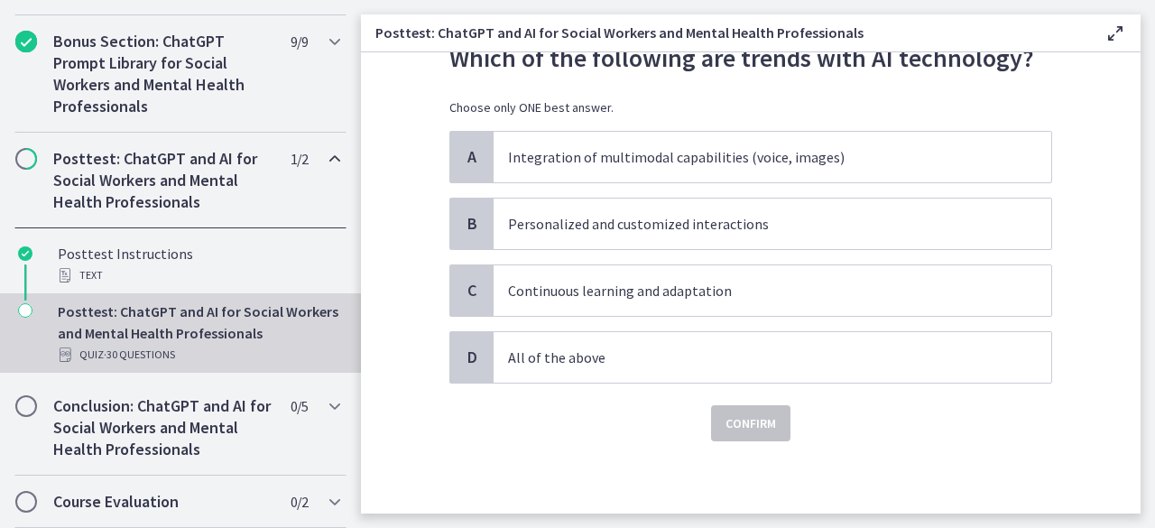
scroll to position [0, 0]
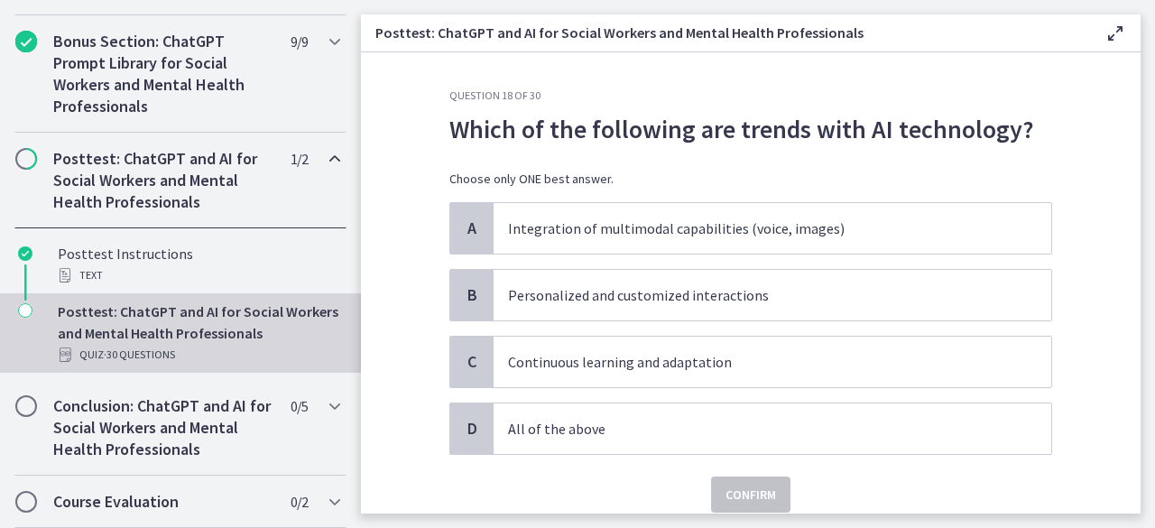
click at [910, 122] on p "Which of the following are trends with AI technology?" at bounding box center [750, 129] width 603 height 38
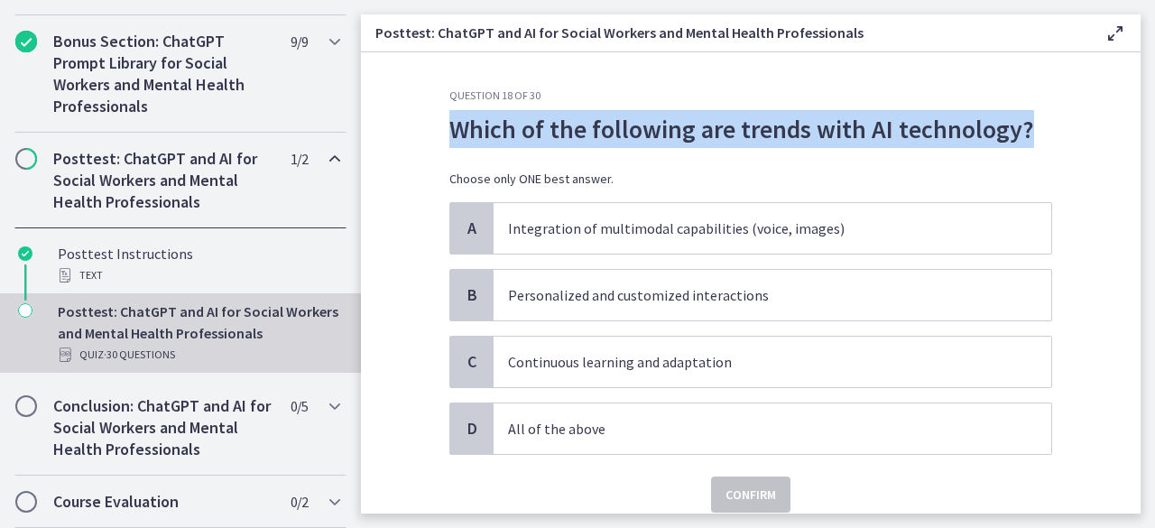
drag, startPoint x: 1022, startPoint y: 124, endPoint x: 390, endPoint y: 122, distance: 632.5
click at [390, 122] on section "Question 18 of 30 Which of the following are trends with AI technology? Choose …" at bounding box center [751, 282] width 780 height 461
copy p "Which of the following are trends with AI technology?"
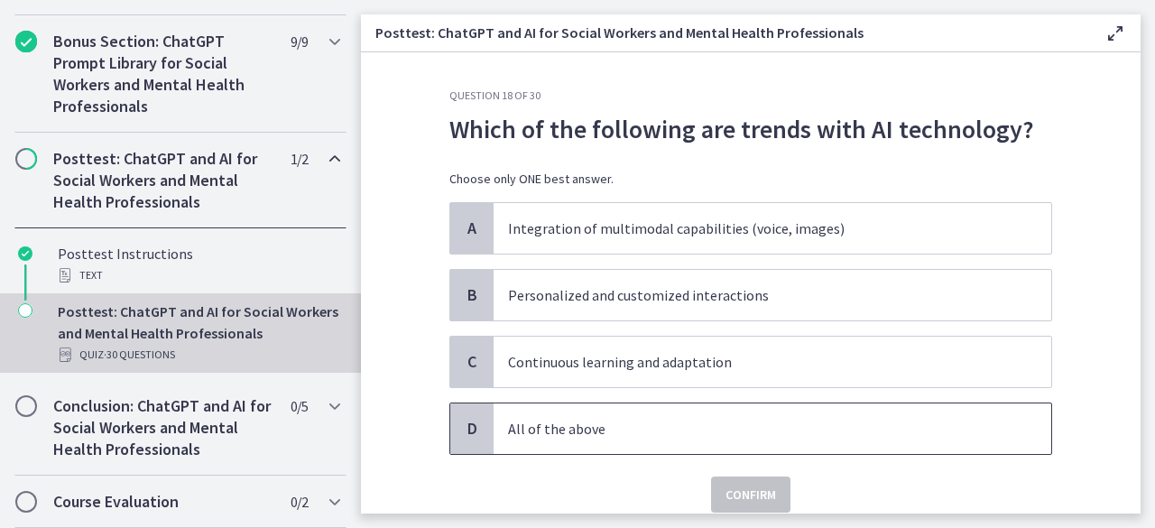
click at [790, 418] on p "All of the above" at bounding box center [754, 429] width 493 height 22
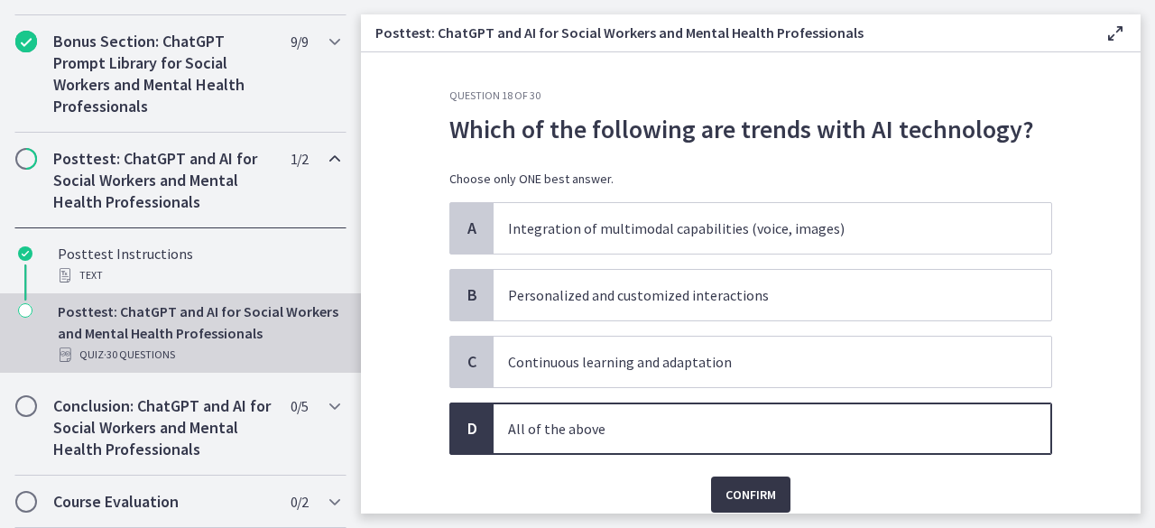
click at [748, 484] on span "Confirm" at bounding box center [750, 495] width 51 height 22
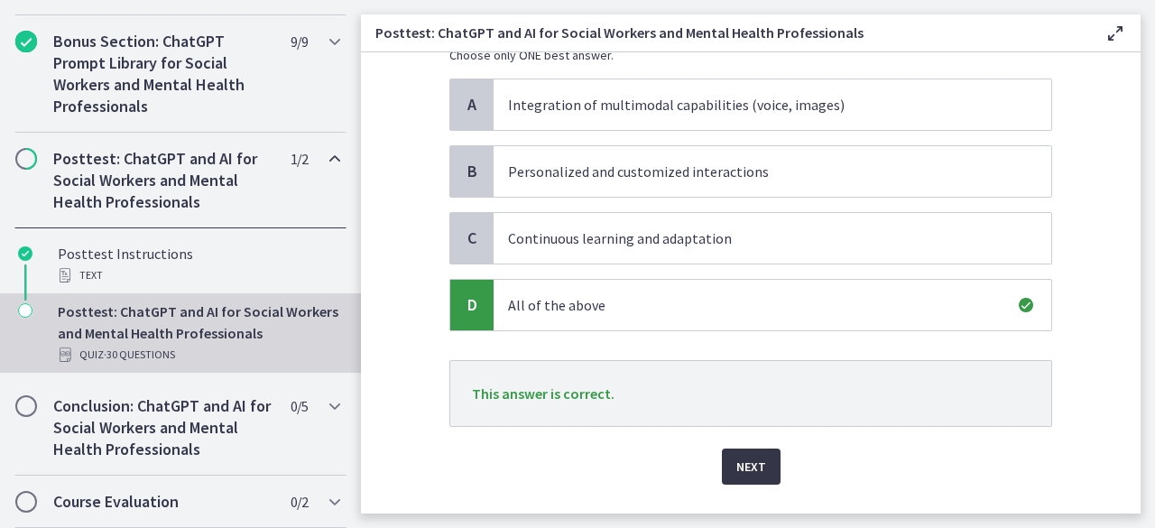
scroll to position [125, 0]
click at [753, 466] on span "Next" at bounding box center [751, 466] width 30 height 22
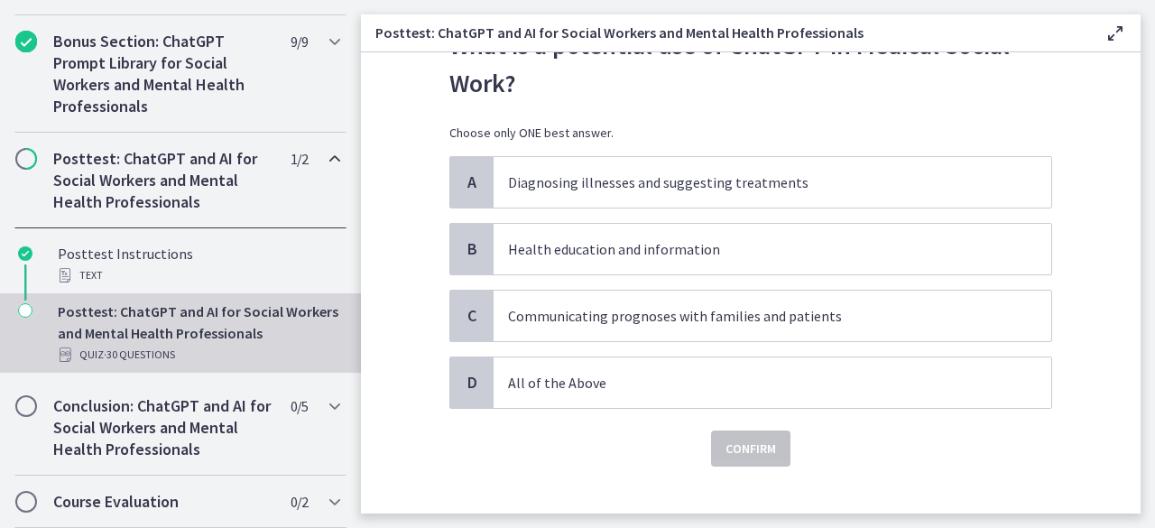
scroll to position [86, 0]
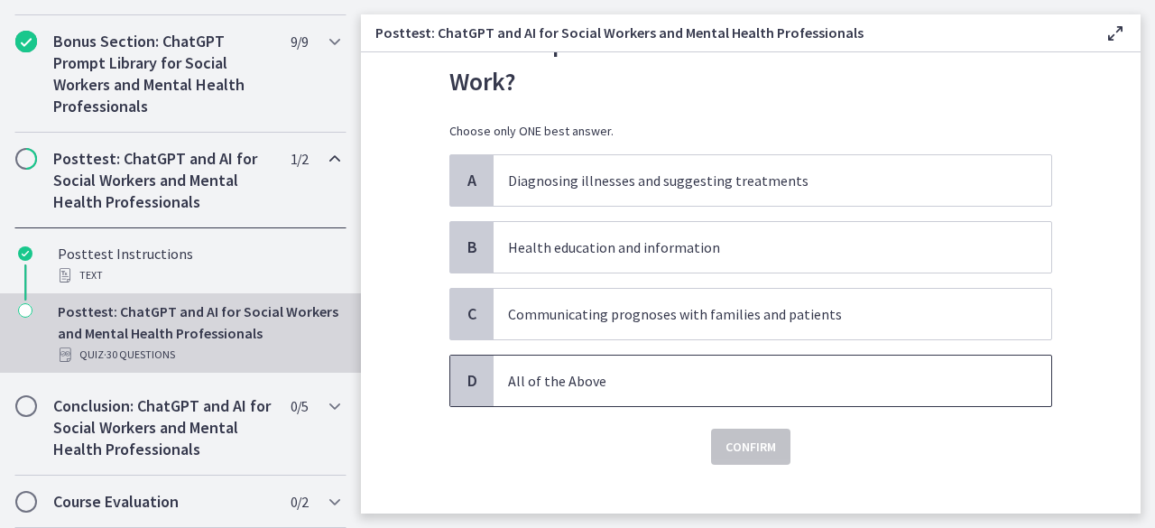
click at [743, 371] on p "All of the Above" at bounding box center [754, 381] width 493 height 22
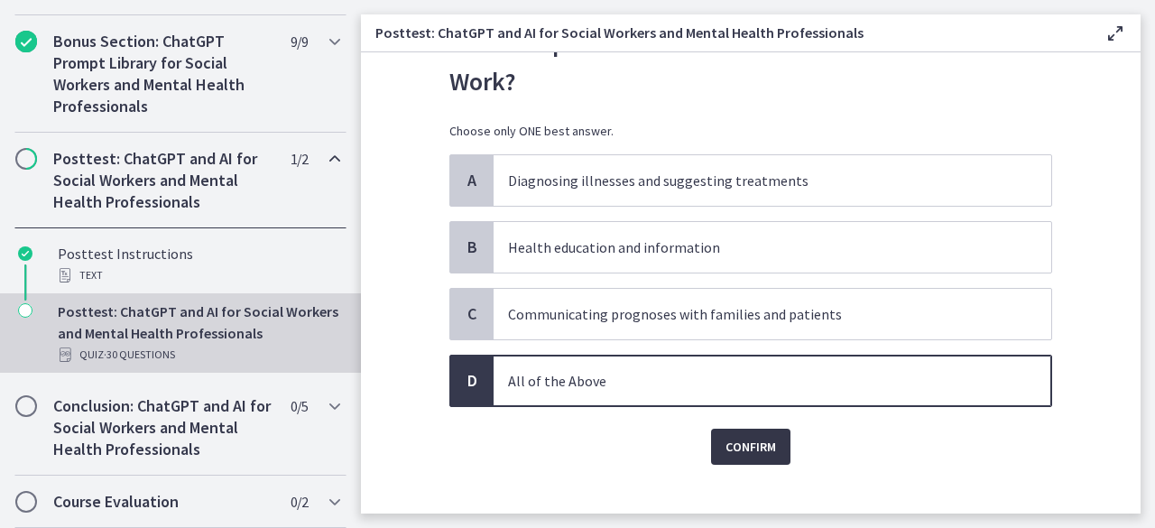
click at [765, 457] on button "Confirm" at bounding box center [750, 447] width 79 height 36
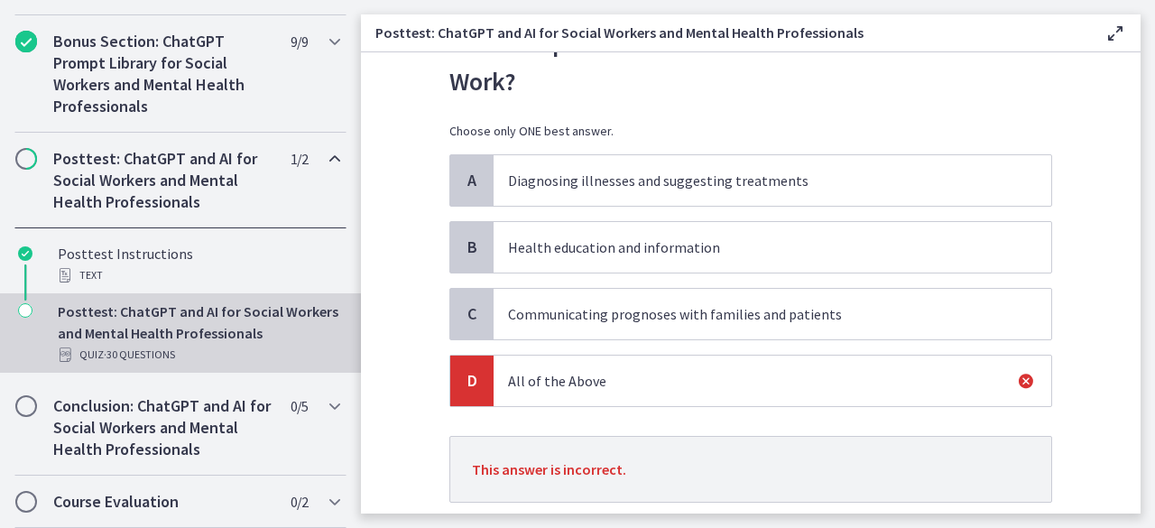
scroll to position [201, 0]
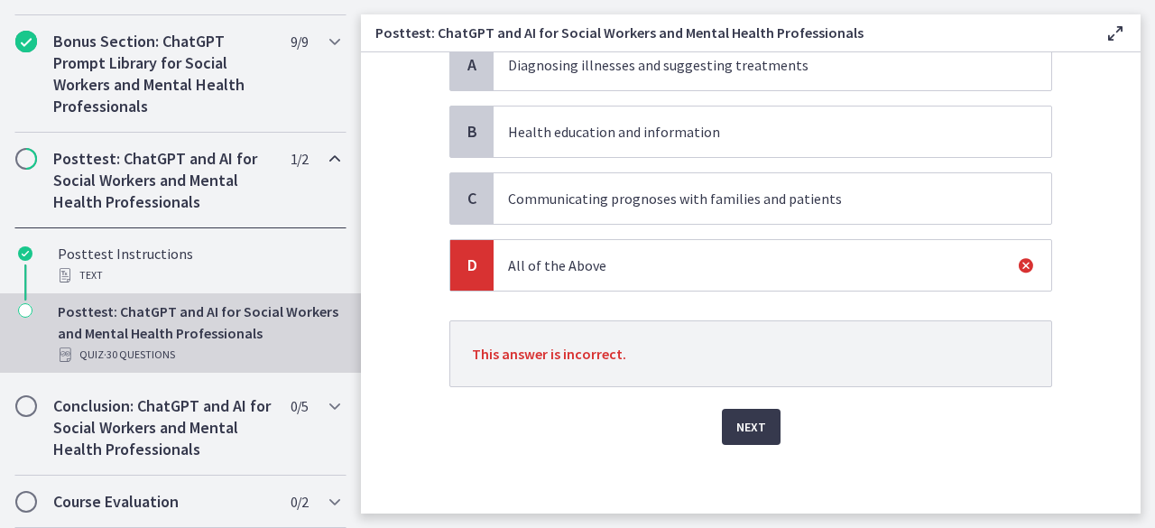
click at [827, 126] on p "Health education and information" at bounding box center [754, 132] width 493 height 22
click at [749, 420] on span "Next" at bounding box center [751, 427] width 30 height 22
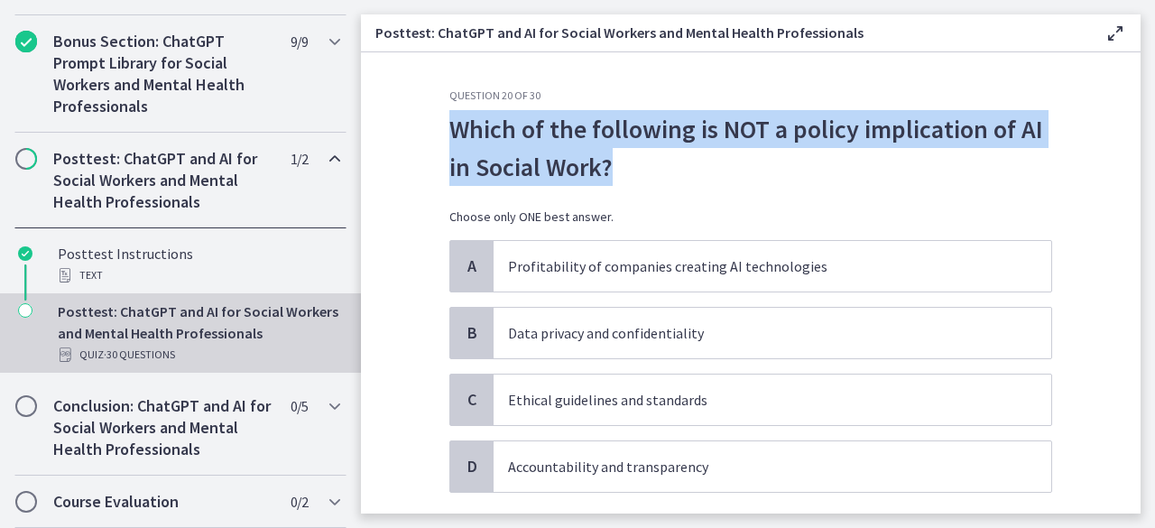
drag, startPoint x: 616, startPoint y: 169, endPoint x: 423, endPoint y: 125, distance: 198.1
click at [423, 125] on section "Question 20 of 30 Which of the following is NOT a policy implication of AI in S…" at bounding box center [751, 282] width 780 height 461
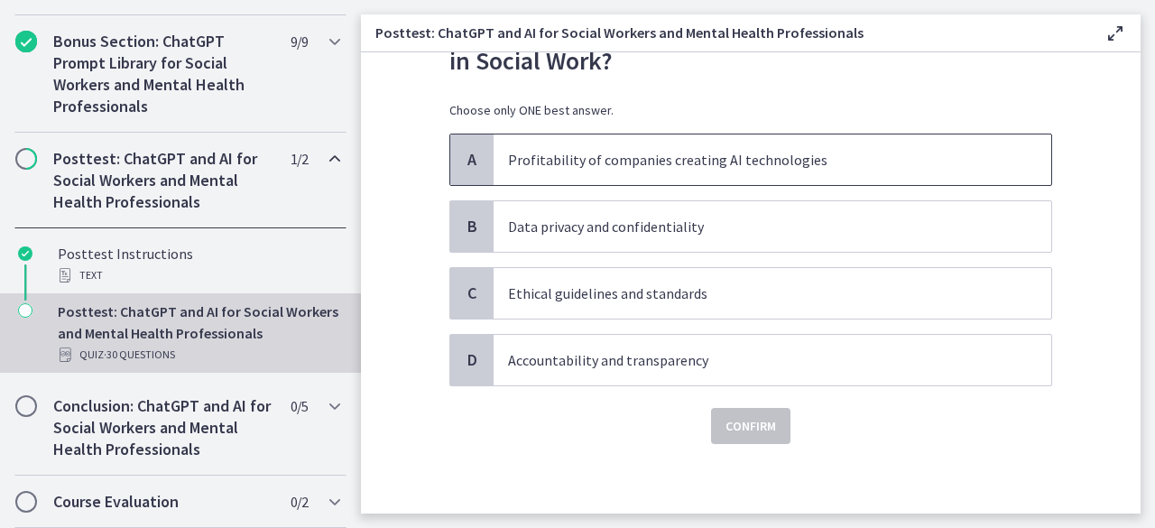
click at [814, 155] on p "Profitability of companies creating AI technologies" at bounding box center [754, 160] width 493 height 22
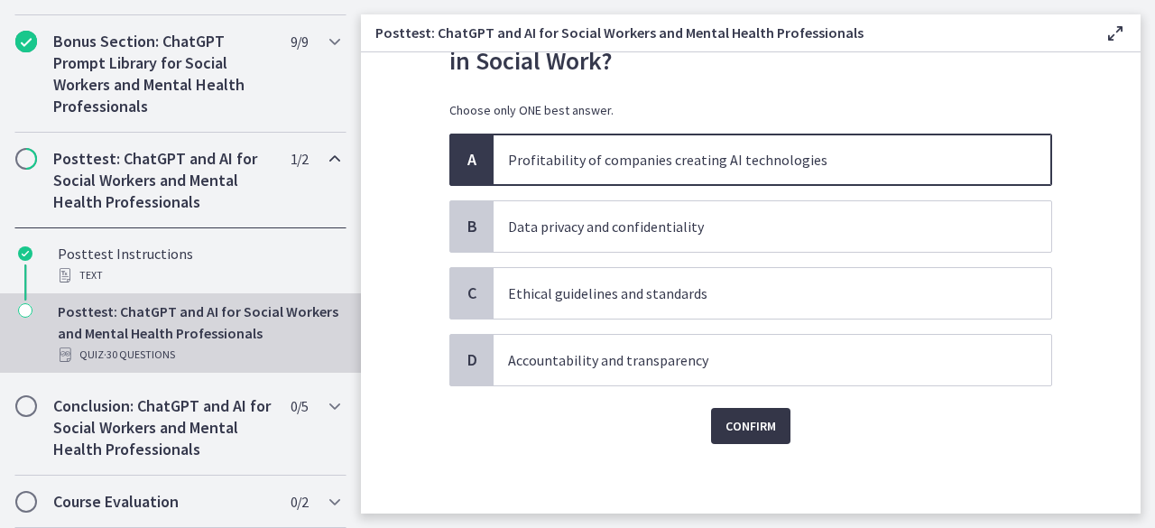
click at [733, 430] on span "Confirm" at bounding box center [750, 426] width 51 height 22
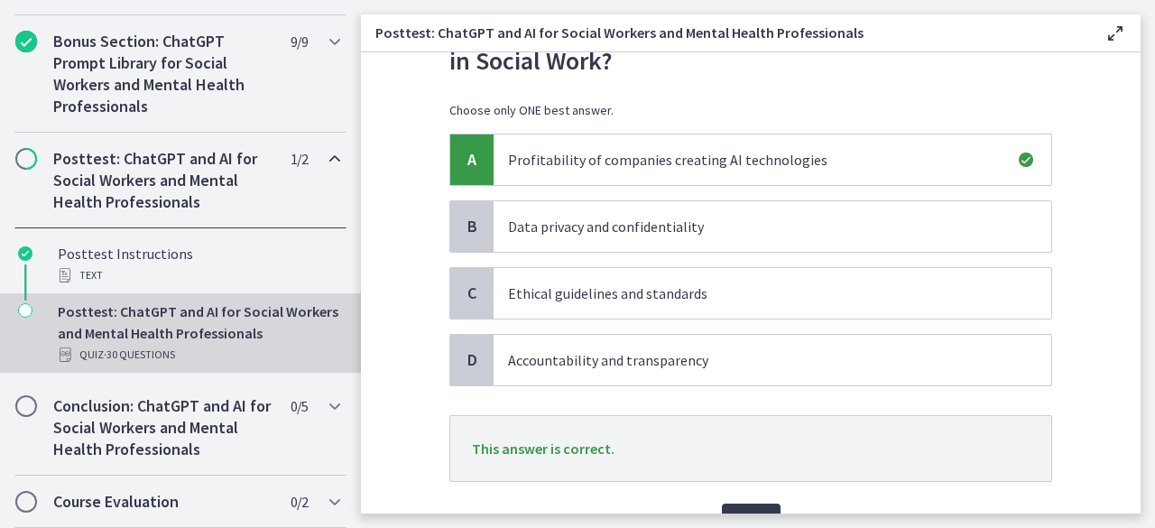
scroll to position [179, 0]
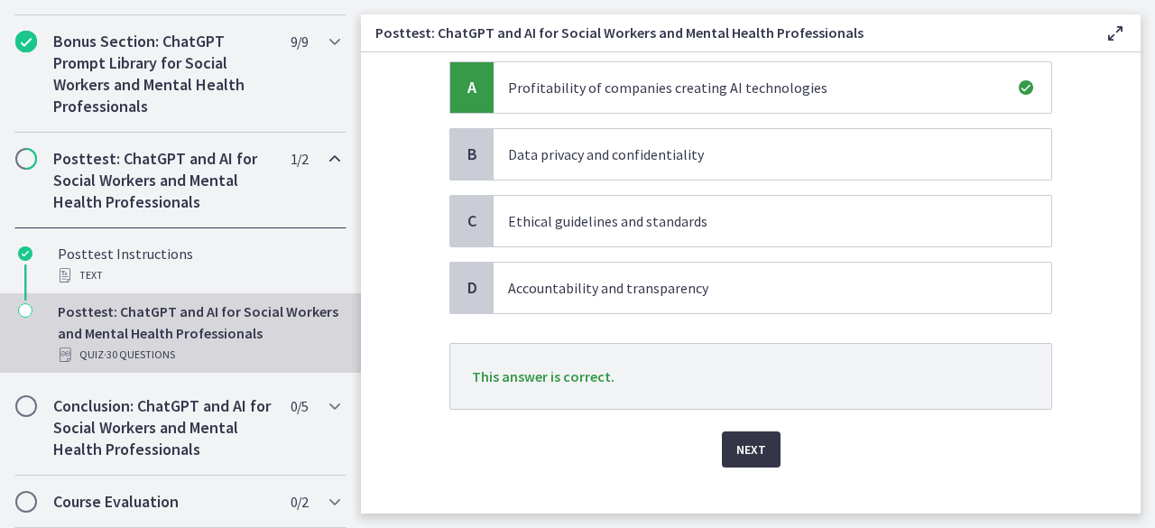
click at [748, 446] on span "Next" at bounding box center [751, 450] width 30 height 22
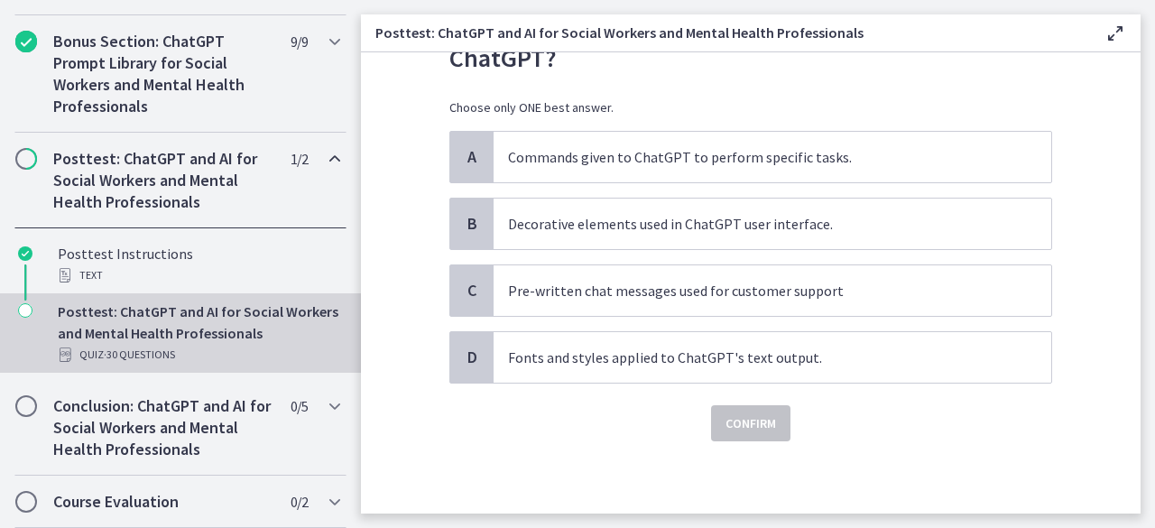
scroll to position [0, 0]
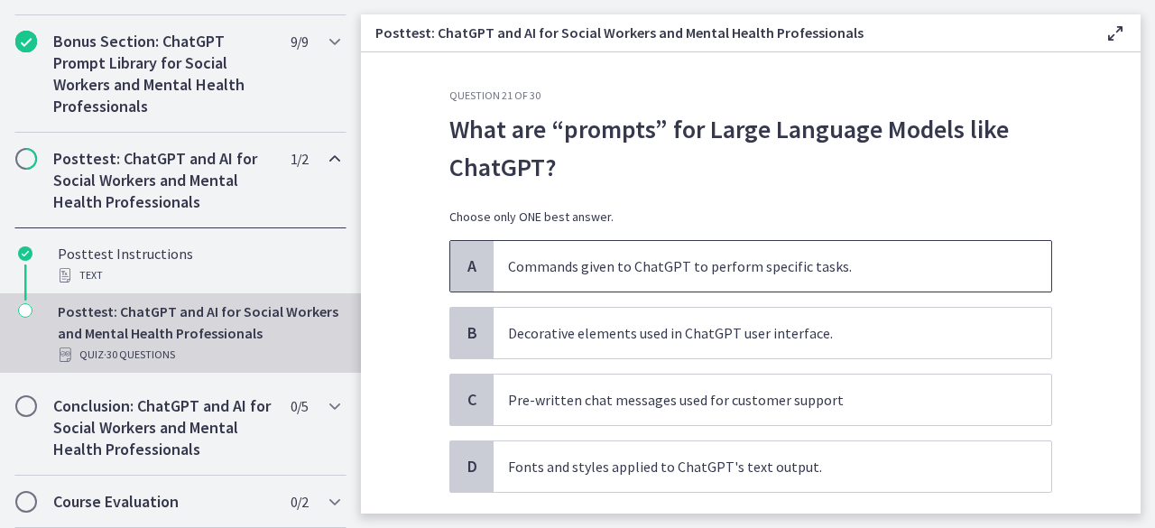
click at [882, 262] on p "Commands given to ChatGPT to perform specific tasks." at bounding box center [754, 266] width 493 height 22
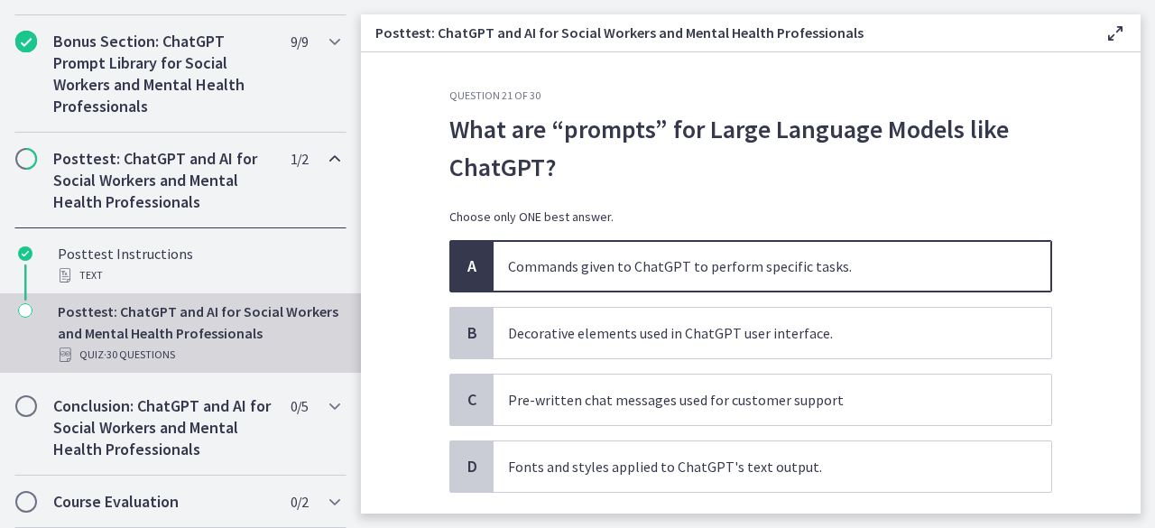
scroll to position [106, 0]
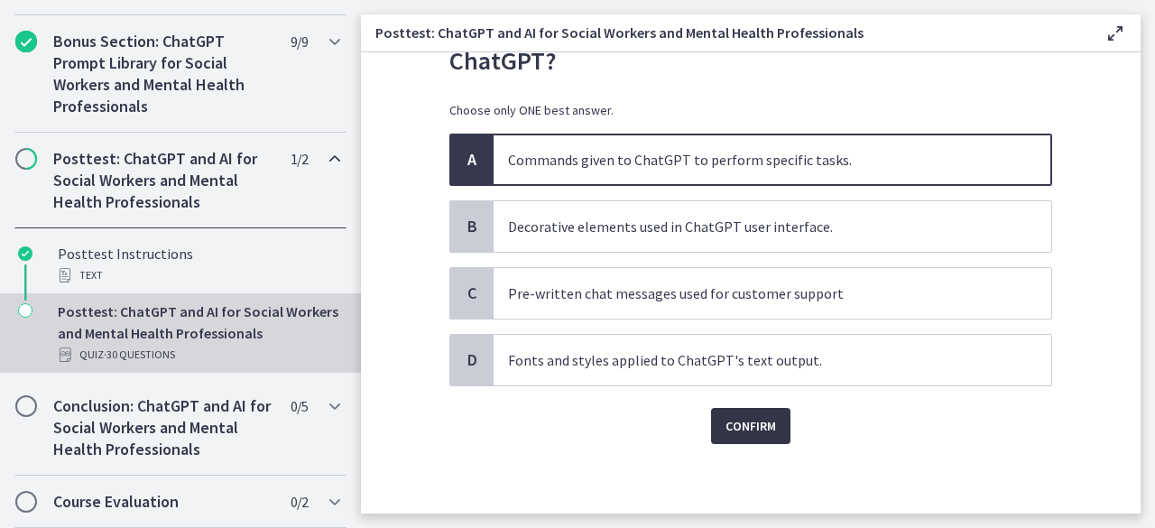
click at [757, 420] on span "Confirm" at bounding box center [750, 426] width 51 height 22
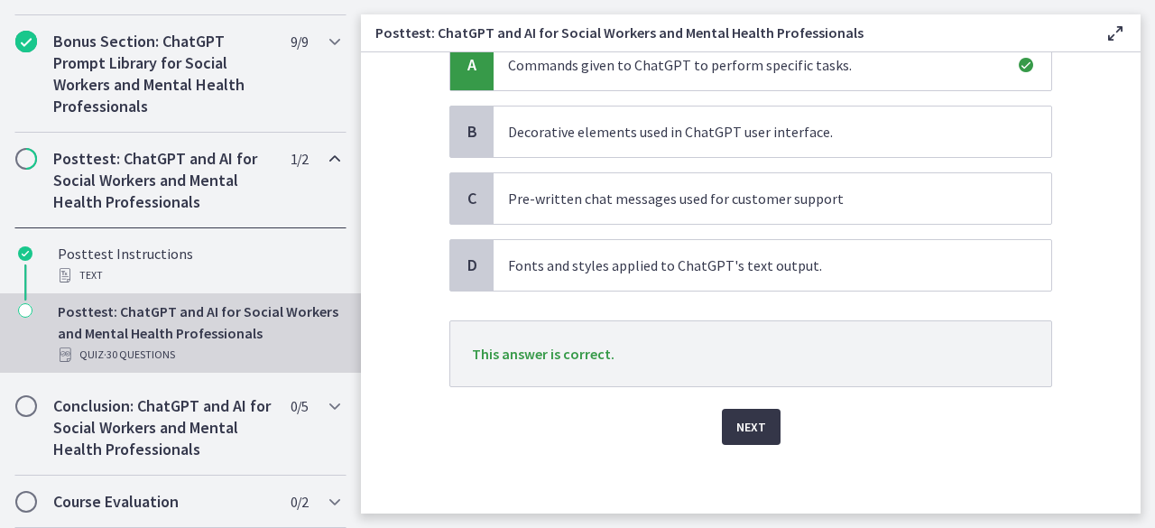
scroll to position [200, 0]
click at [742, 428] on span "Next" at bounding box center [751, 428] width 30 height 22
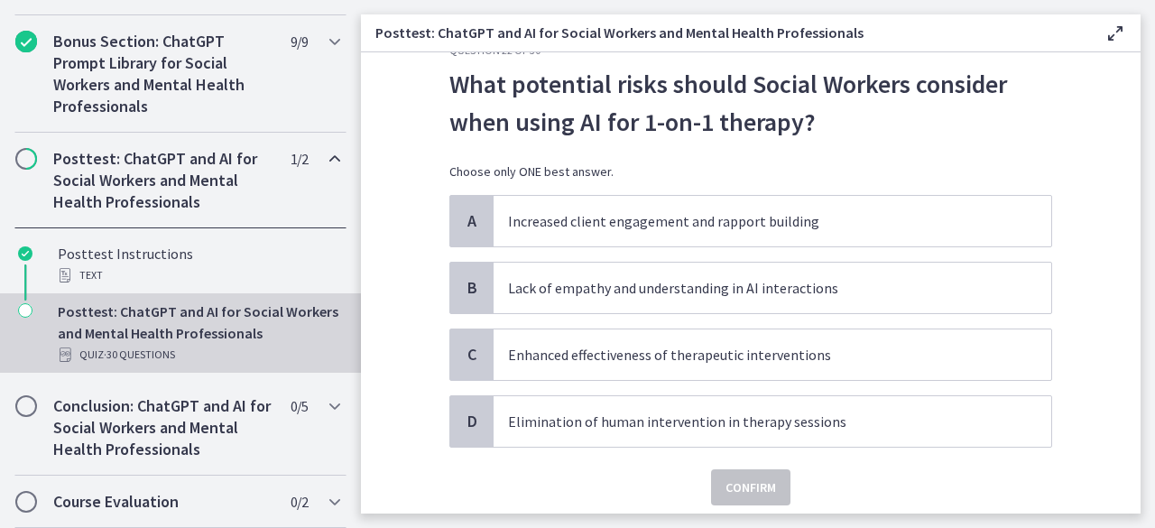
scroll to position [49, 0]
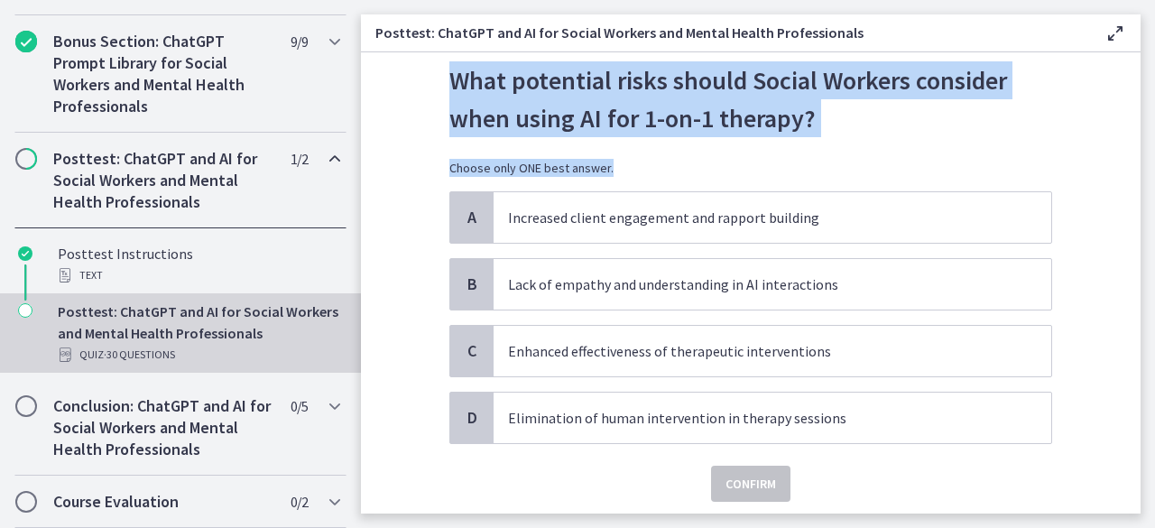
drag, startPoint x: 841, startPoint y: 153, endPoint x: 446, endPoint y: 83, distance: 401.4
click at [449, 83] on div "What potential risks should Social Workers consider when using AI for 1-on-1 th…" at bounding box center [750, 126] width 603 height 130
click at [449, 83] on p "What potential risks should Social Workers consider when using AI for 1-on-1 th…" at bounding box center [750, 99] width 603 height 76
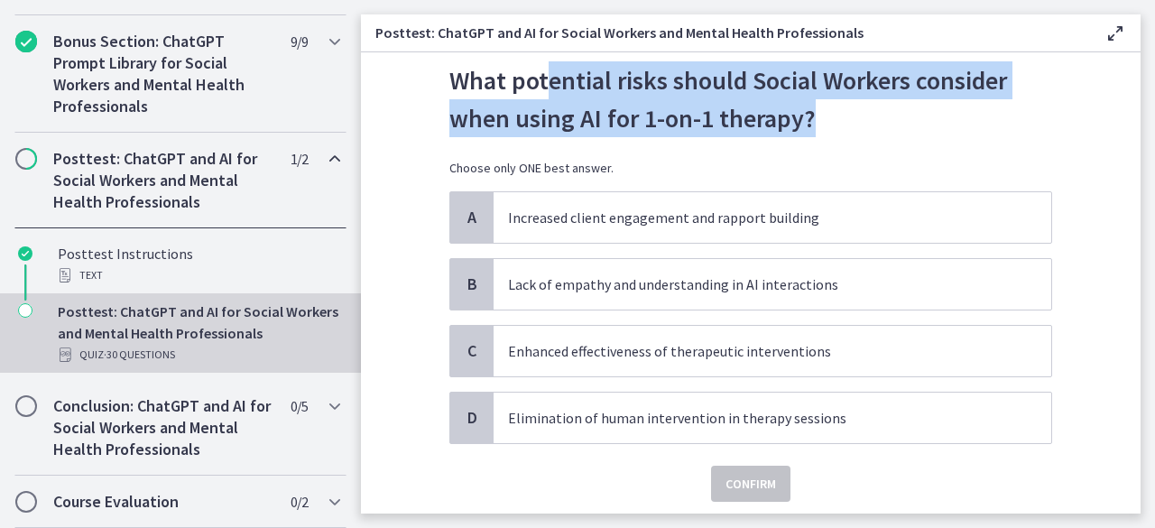
scroll to position [0, 0]
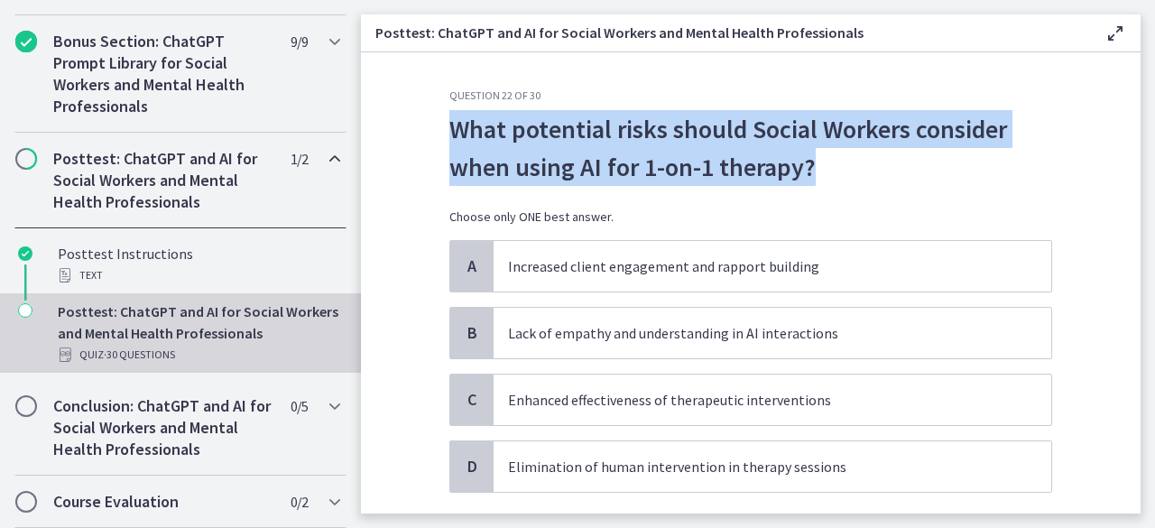
drag, startPoint x: 865, startPoint y: 124, endPoint x: 426, endPoint y: 116, distance: 439.5
click at [426, 116] on section "Question 22 of 30 What potential risks should Social Workers consider when usin…" at bounding box center [751, 282] width 780 height 461
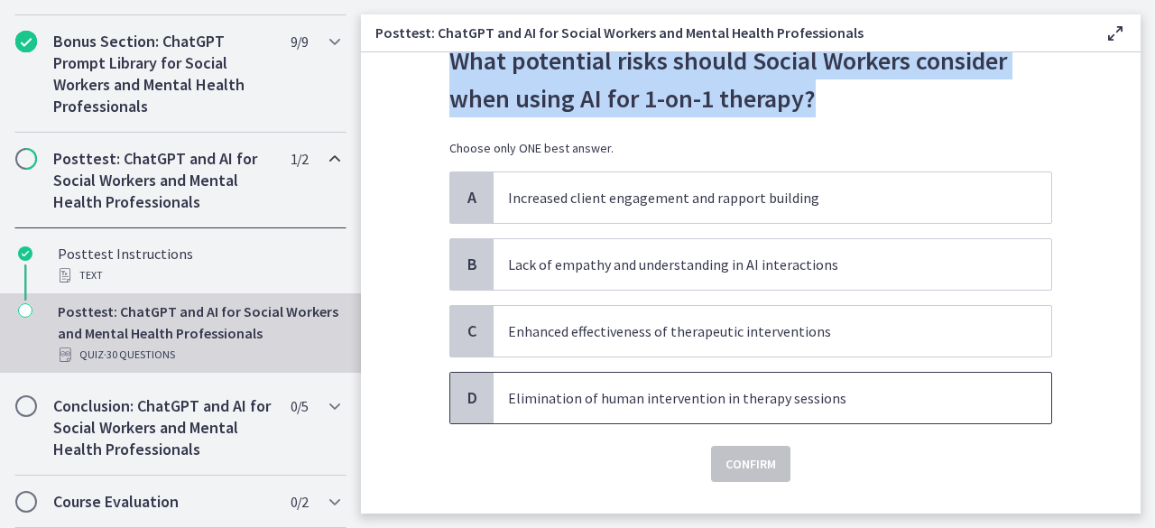
scroll to position [65, 0]
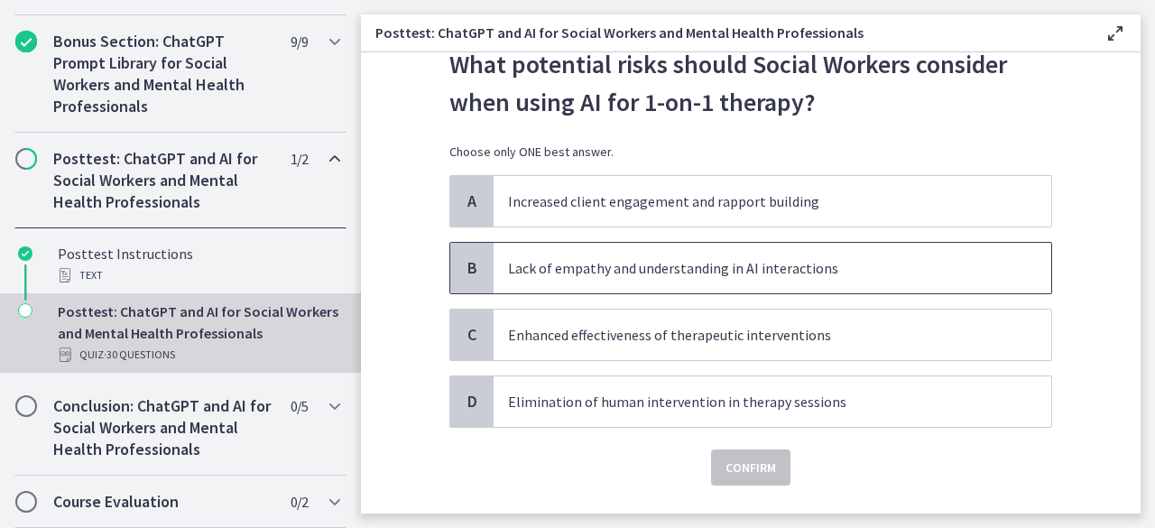
click at [778, 269] on p "Lack of empathy and understanding in AI interactions" at bounding box center [754, 268] width 493 height 22
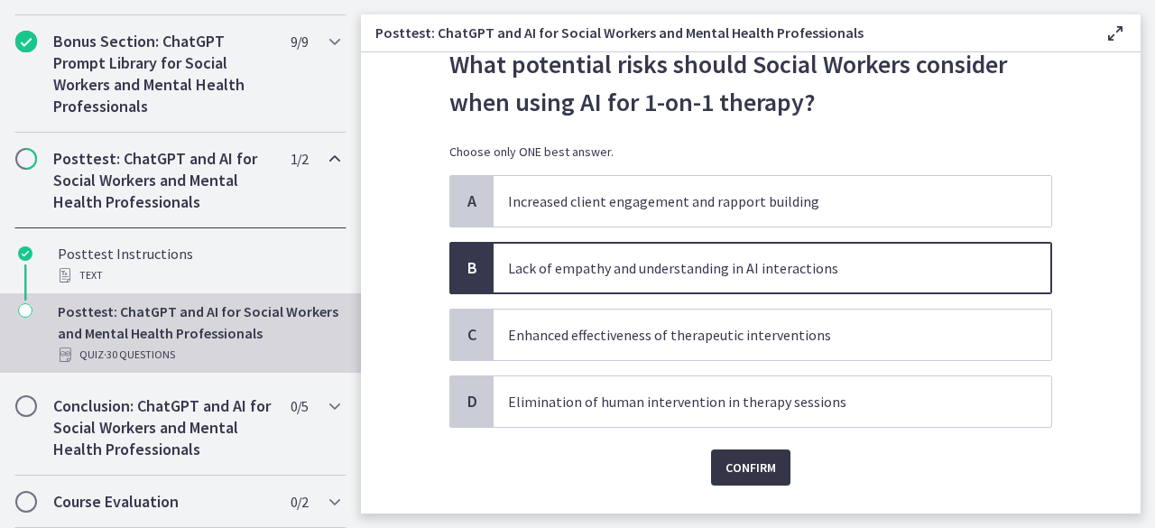
click at [745, 467] on span "Confirm" at bounding box center [750, 468] width 51 height 22
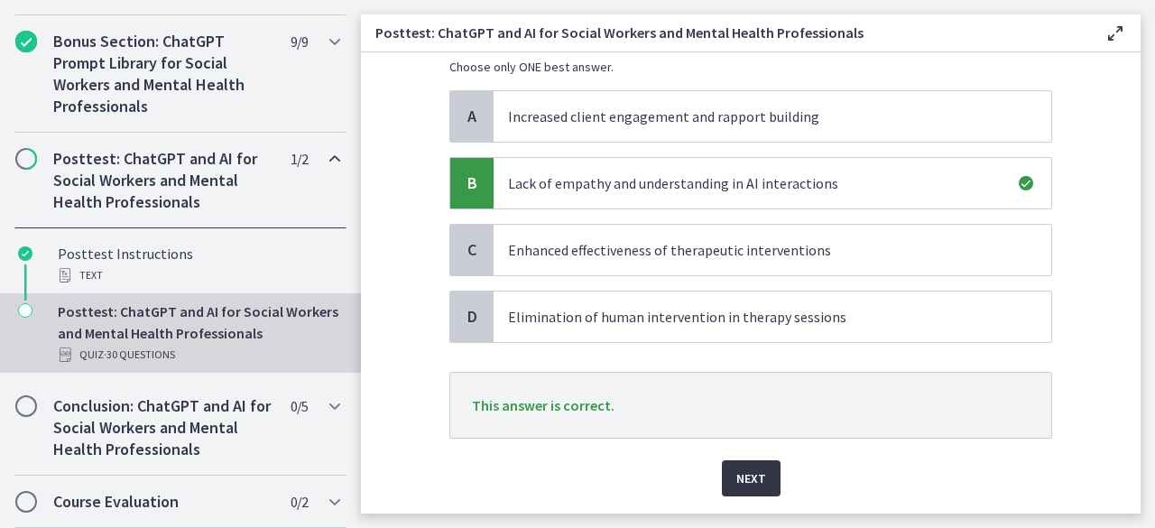
scroll to position [150, 0]
click at [744, 487] on button "Next" at bounding box center [751, 478] width 59 height 36
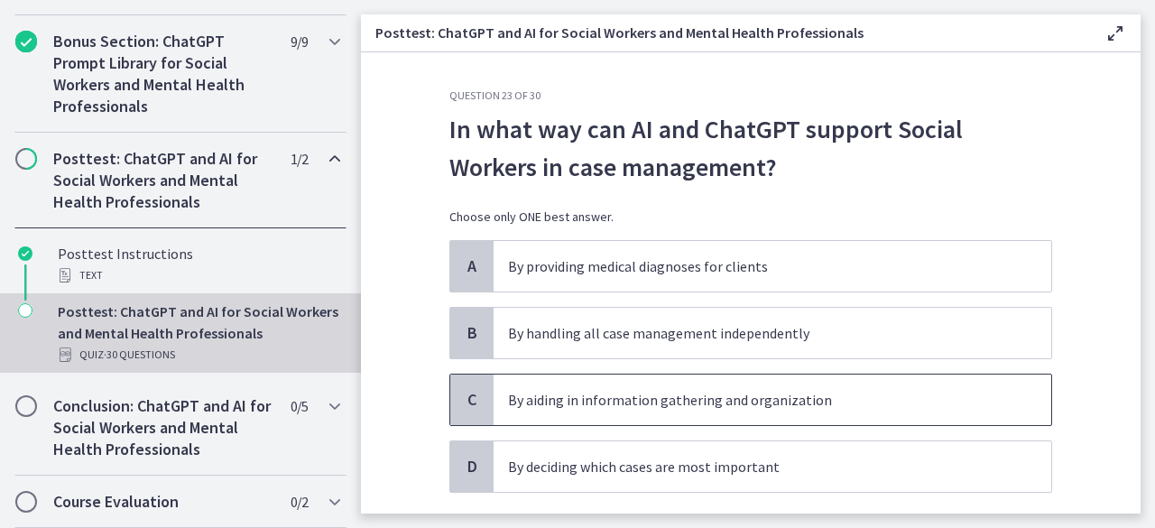
click at [796, 404] on p "By aiding in information gathering and organization" at bounding box center [754, 400] width 493 height 22
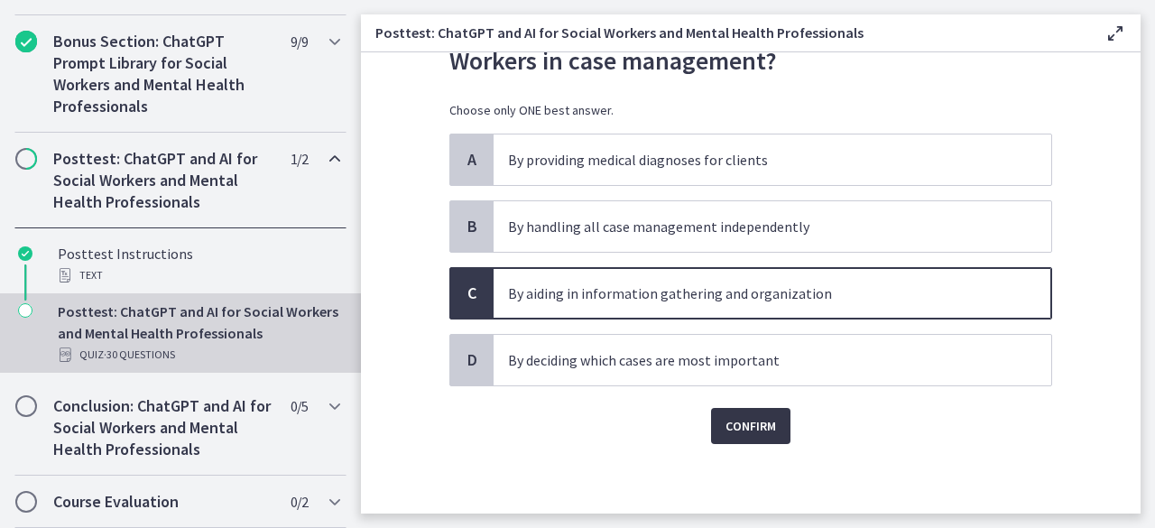
scroll to position [104, 0]
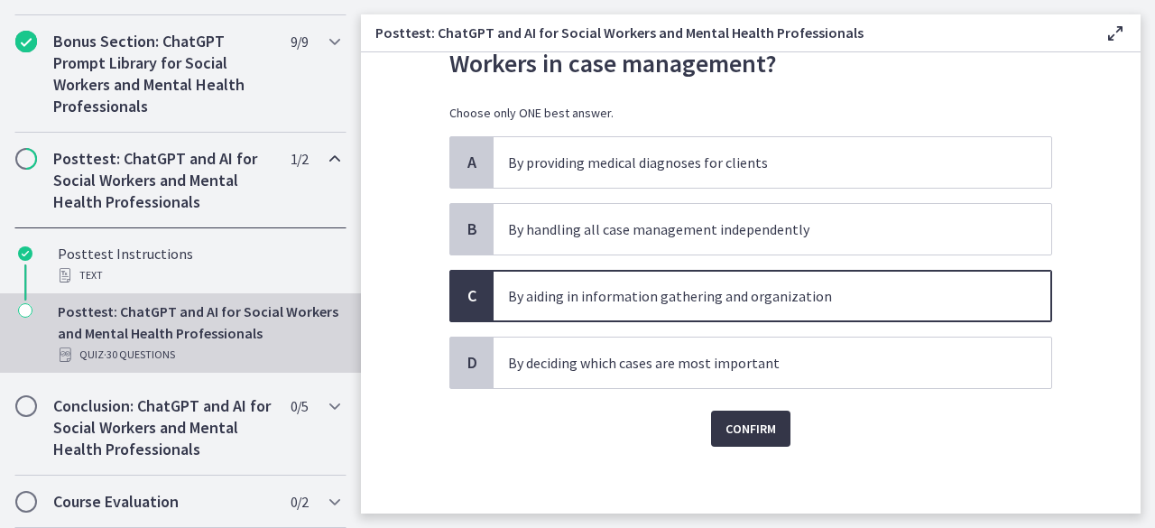
click at [753, 419] on span "Confirm" at bounding box center [750, 429] width 51 height 22
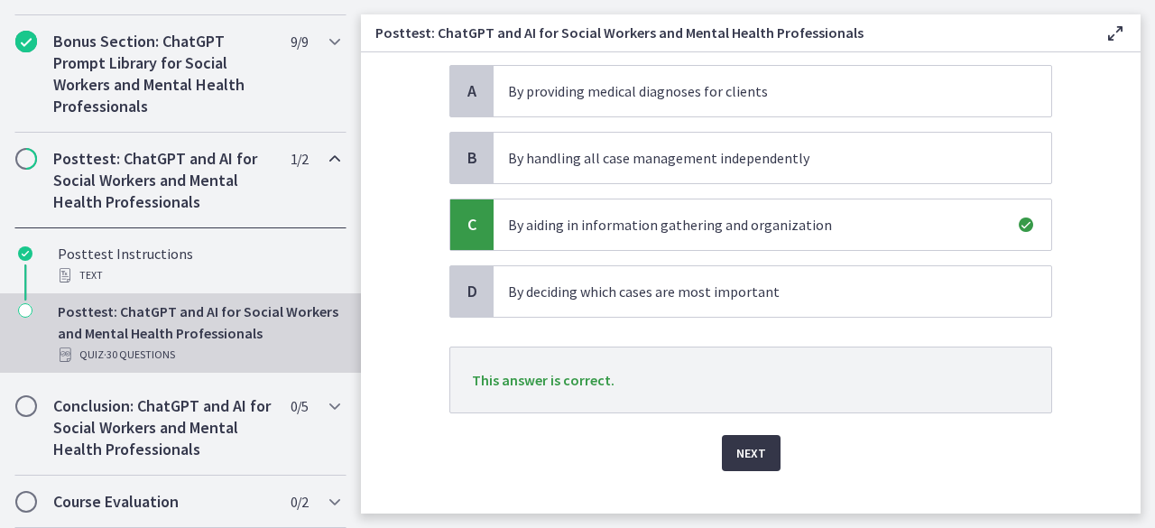
scroll to position [173, 0]
click at [741, 468] on button "Next" at bounding box center [751, 455] width 59 height 36
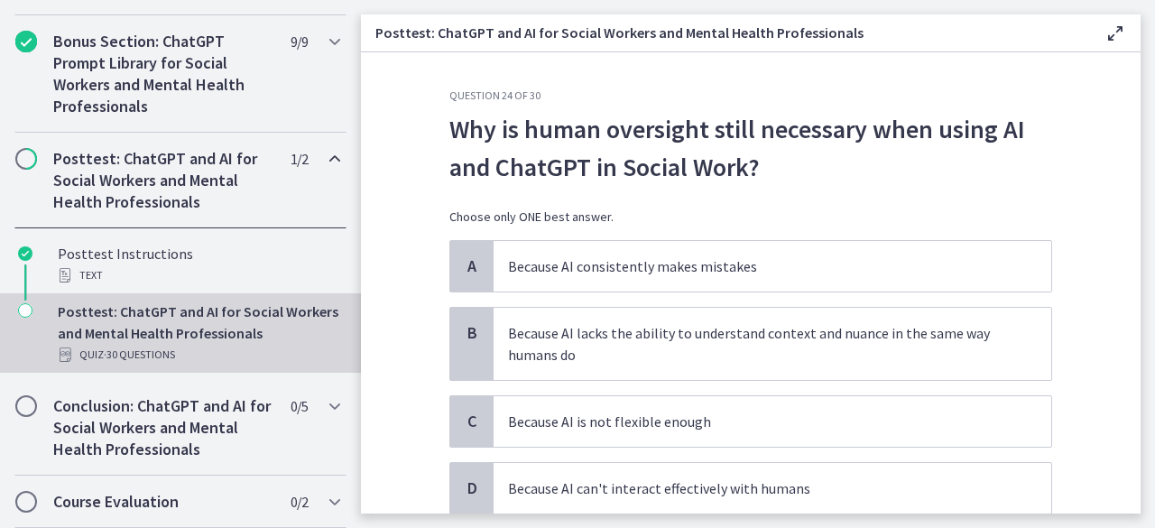
scroll to position [94, 0]
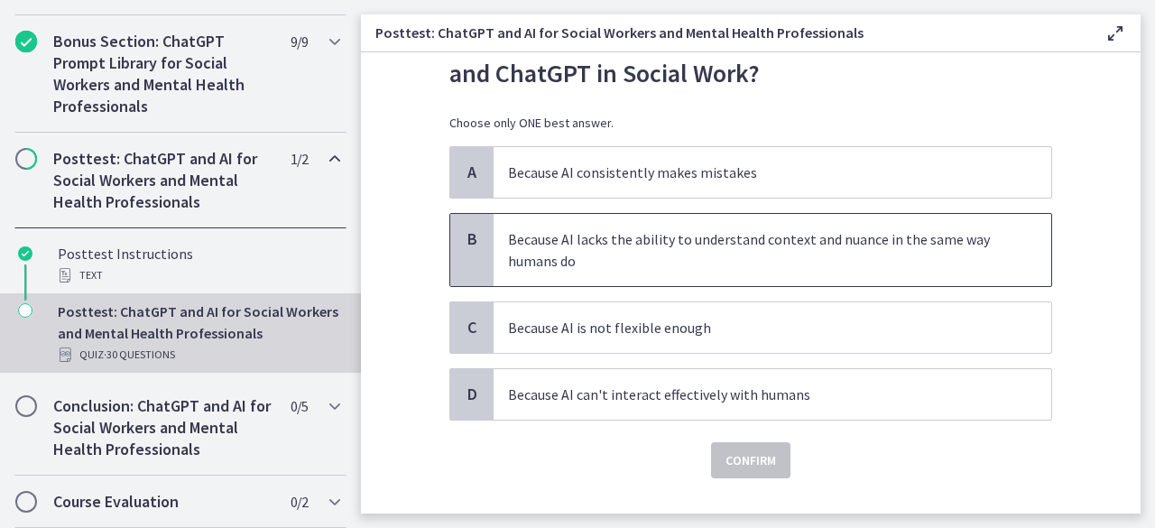
click at [978, 251] on p "Because AI lacks the ability to understand context and nuance in the same way h…" at bounding box center [754, 249] width 493 height 43
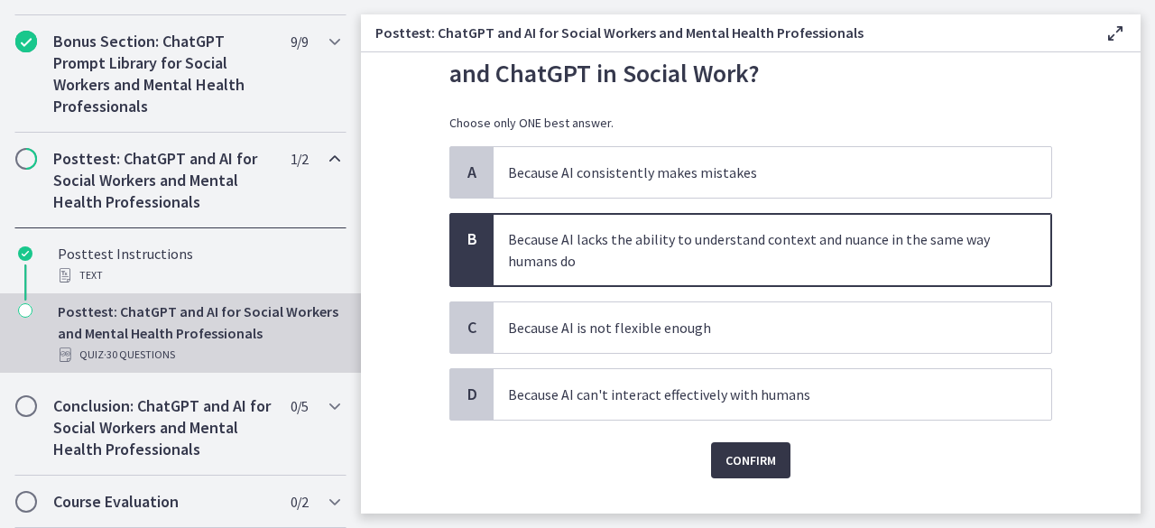
click at [760, 455] on span "Confirm" at bounding box center [750, 460] width 51 height 22
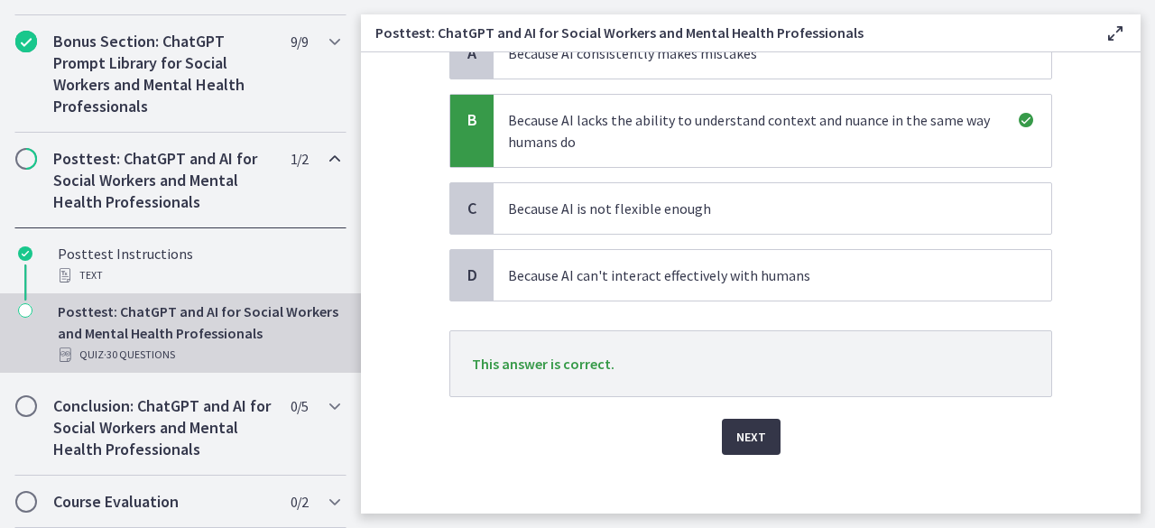
scroll to position [223, 0]
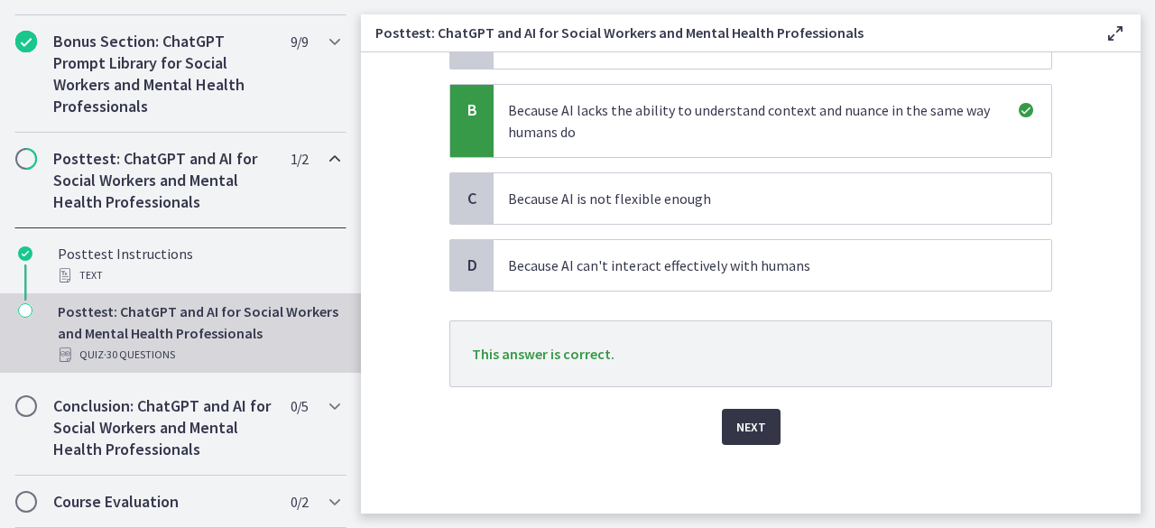
click at [753, 428] on span "Next" at bounding box center [751, 427] width 30 height 22
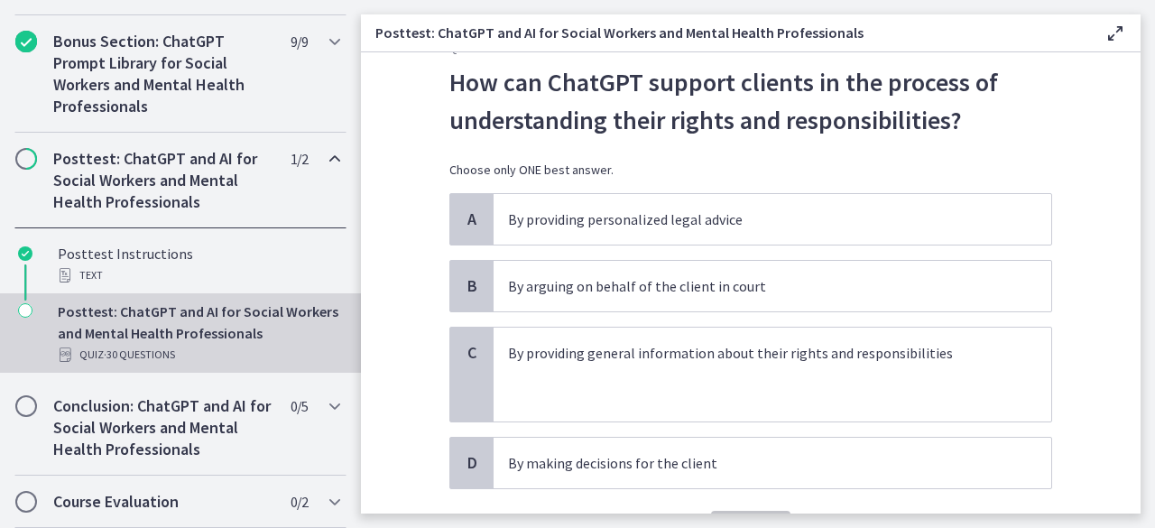
scroll to position [50, 0]
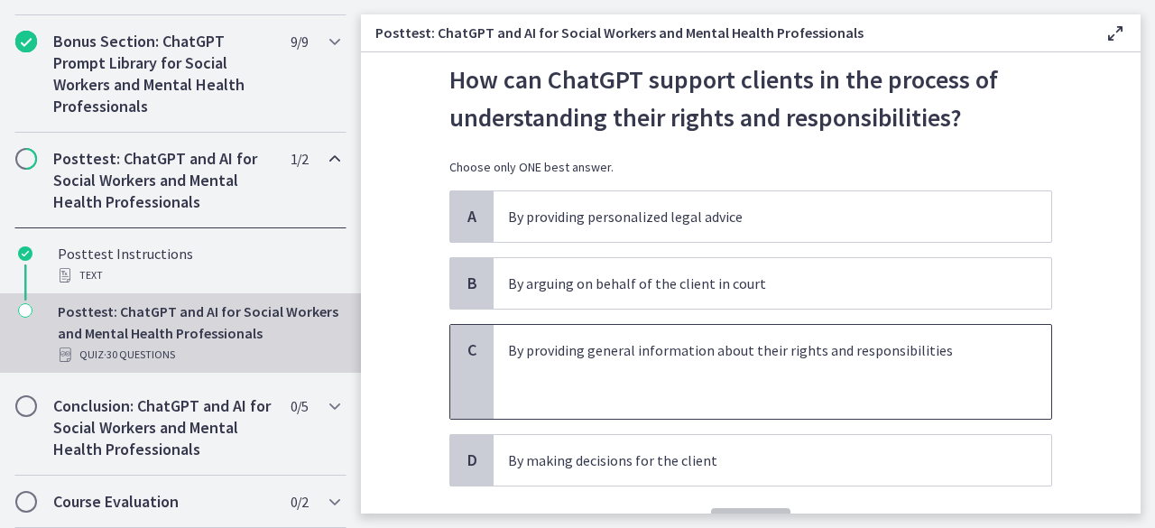
click at [953, 348] on p "By providing general information about their rights and responsibilities" at bounding box center [754, 350] width 493 height 22
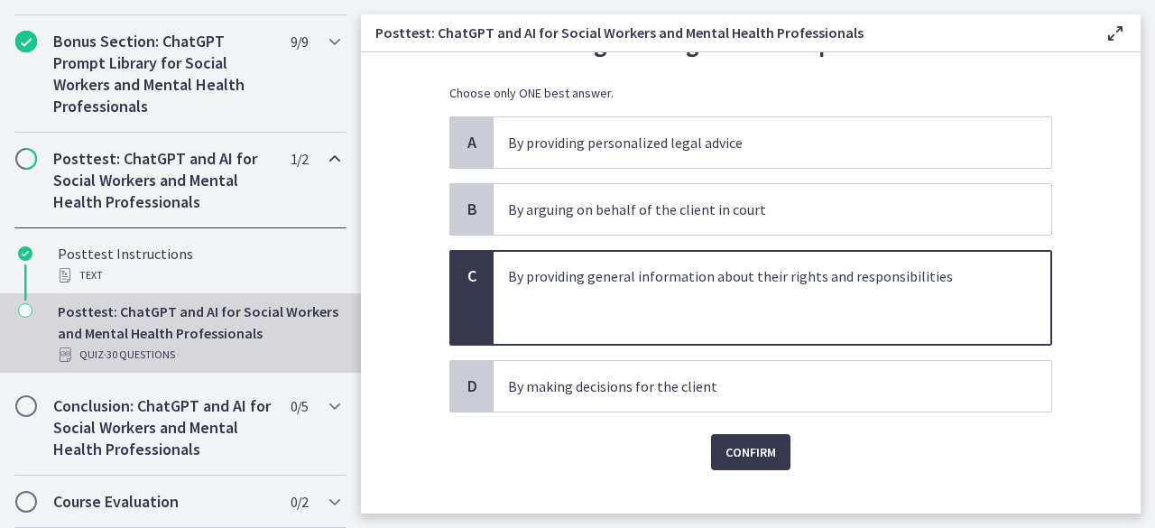
scroll to position [129, 0]
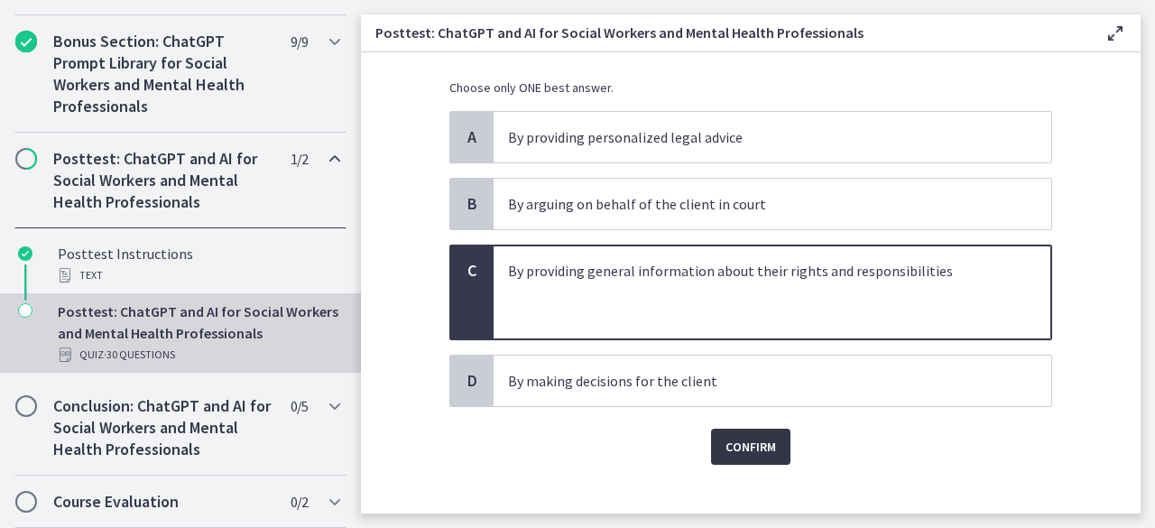
click at [730, 436] on span "Confirm" at bounding box center [750, 447] width 51 height 22
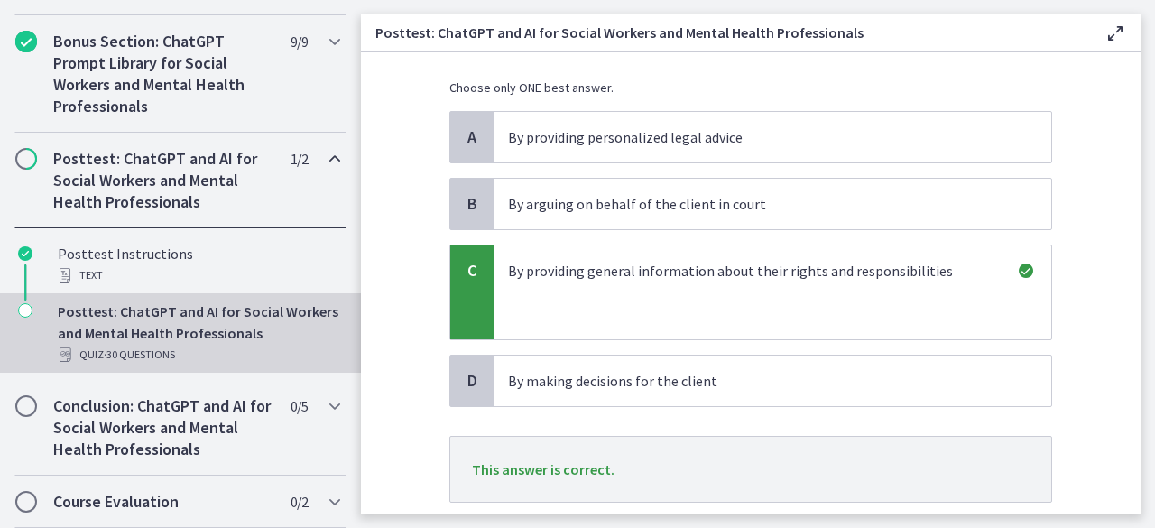
scroll to position [245, 0]
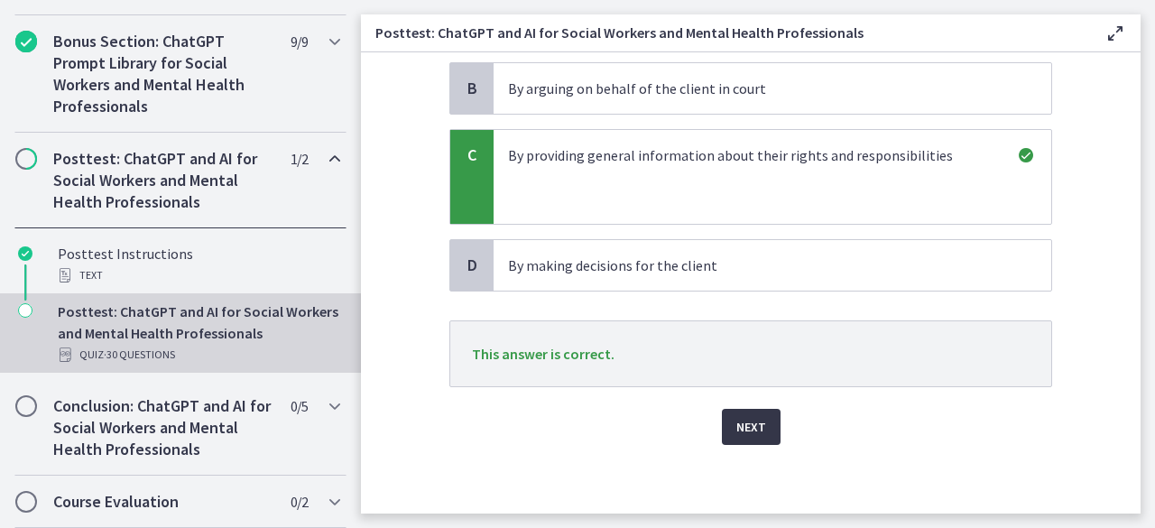
click at [736, 425] on span "Next" at bounding box center [751, 427] width 30 height 22
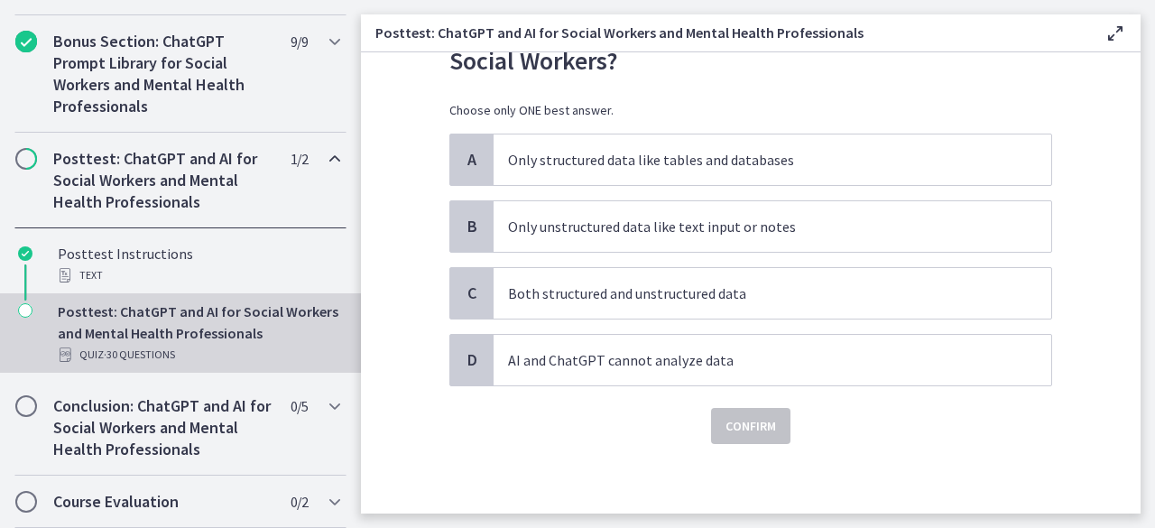
scroll to position [0, 0]
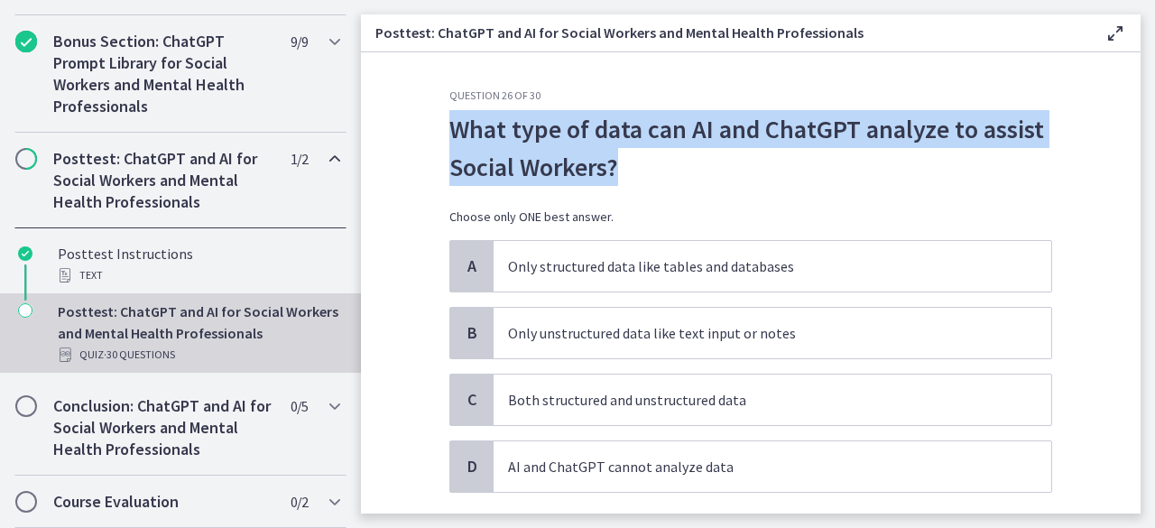
drag, startPoint x: 622, startPoint y: 167, endPoint x: 435, endPoint y: 127, distance: 191.0
click at [435, 127] on div "Question 26 of 30 What type of data can AI and ChatGPT analyze to assist Social…" at bounding box center [751, 300] width 632 height 425
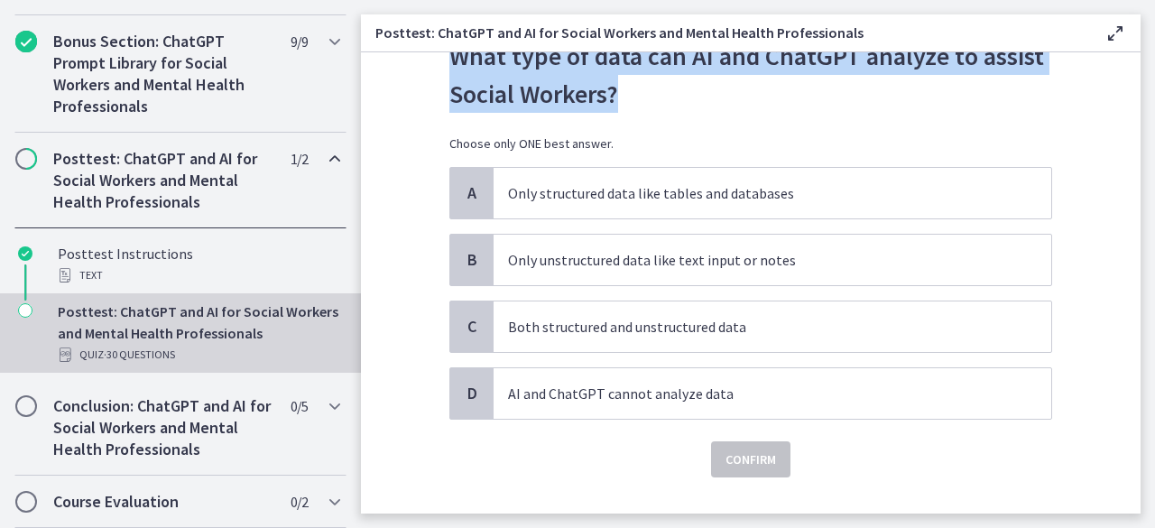
scroll to position [74, 0]
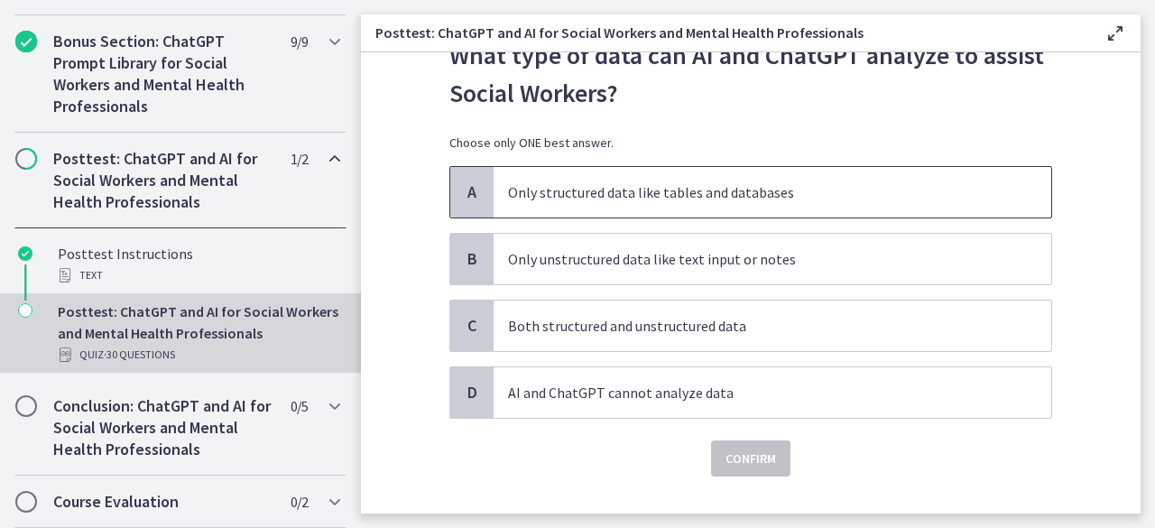
click at [784, 214] on span "Only structured data like tables and databases" at bounding box center [773, 192] width 558 height 51
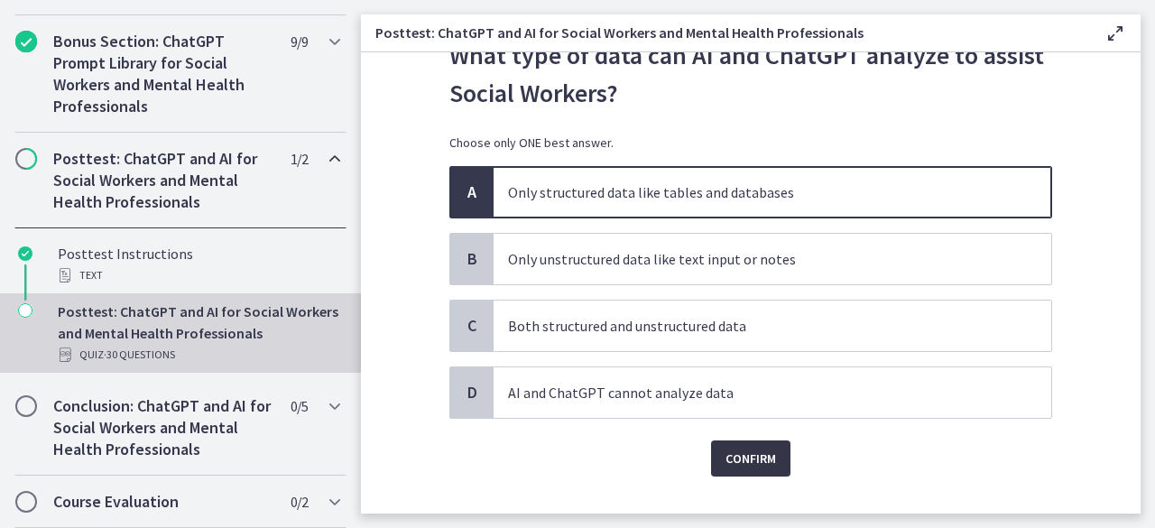
click at [741, 457] on span "Confirm" at bounding box center [750, 459] width 51 height 22
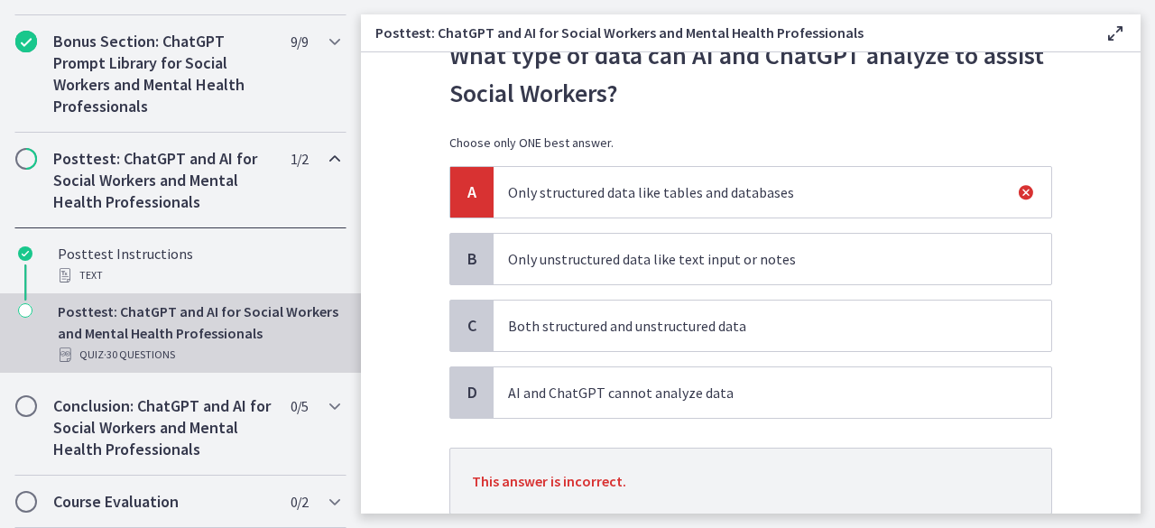
scroll to position [149, 0]
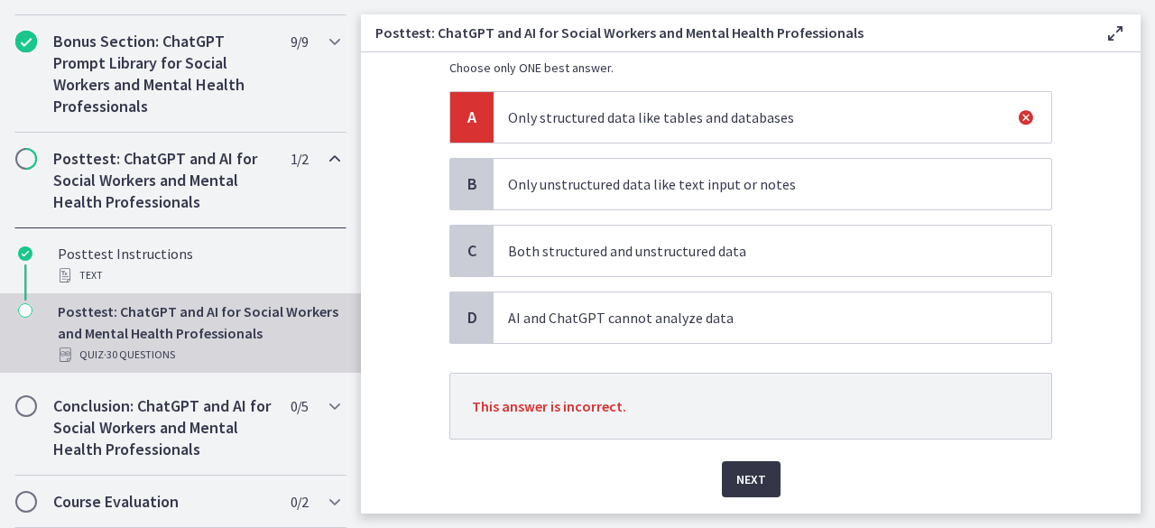
click at [744, 470] on span "Next" at bounding box center [751, 479] width 30 height 22
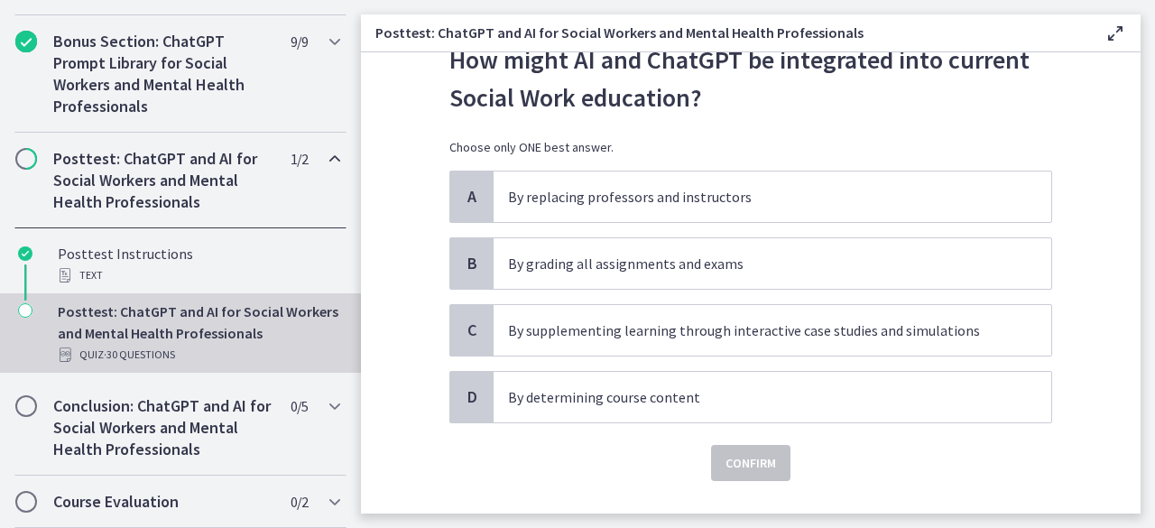
scroll to position [70, 0]
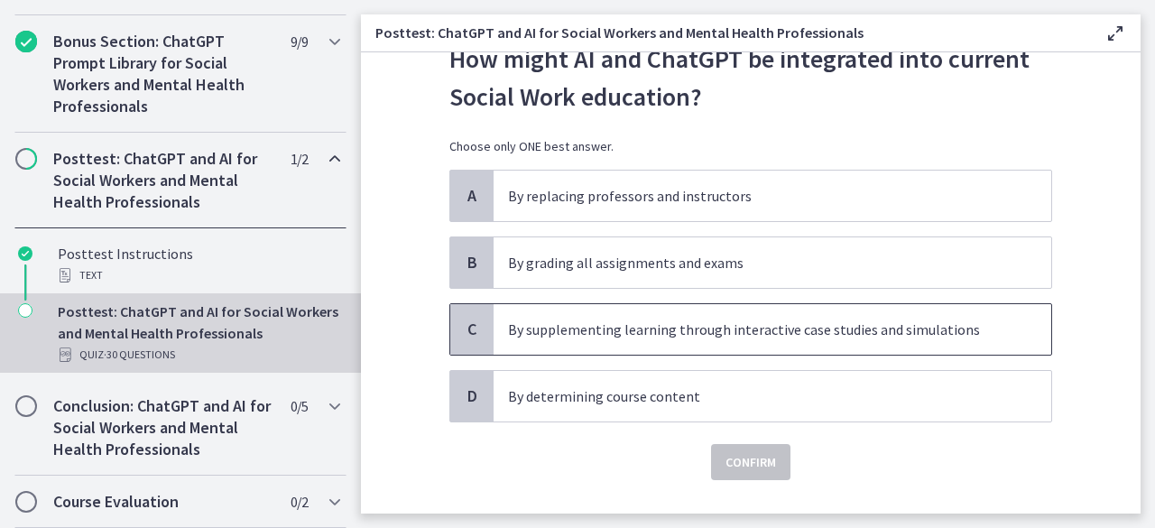
click at [932, 334] on p "By supplementing learning through interactive case studies and simulations" at bounding box center [754, 330] width 493 height 22
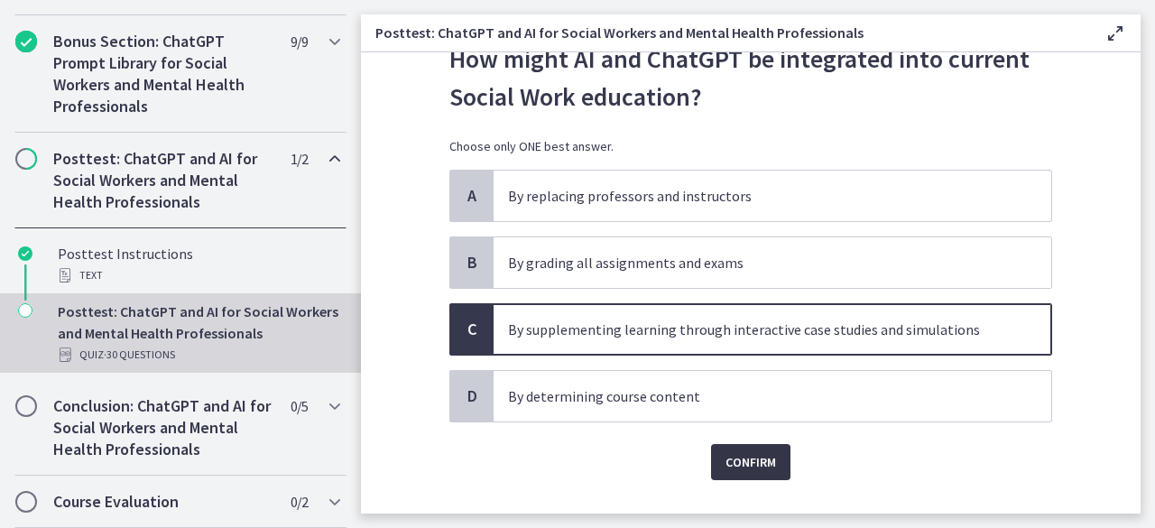
click at [749, 452] on span "Confirm" at bounding box center [750, 462] width 51 height 22
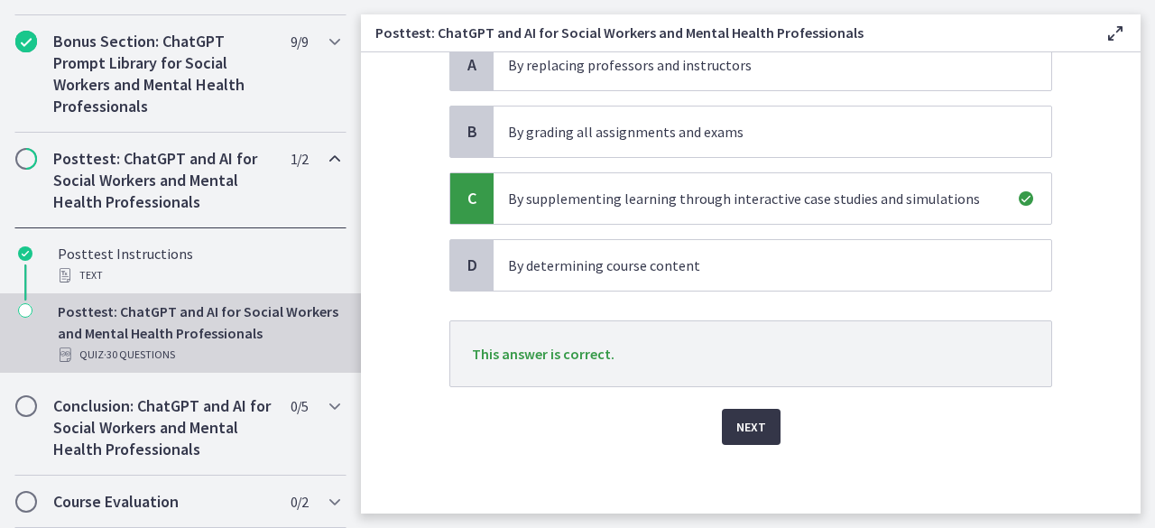
scroll to position [200, 0]
click at [758, 417] on span "Next" at bounding box center [751, 428] width 30 height 22
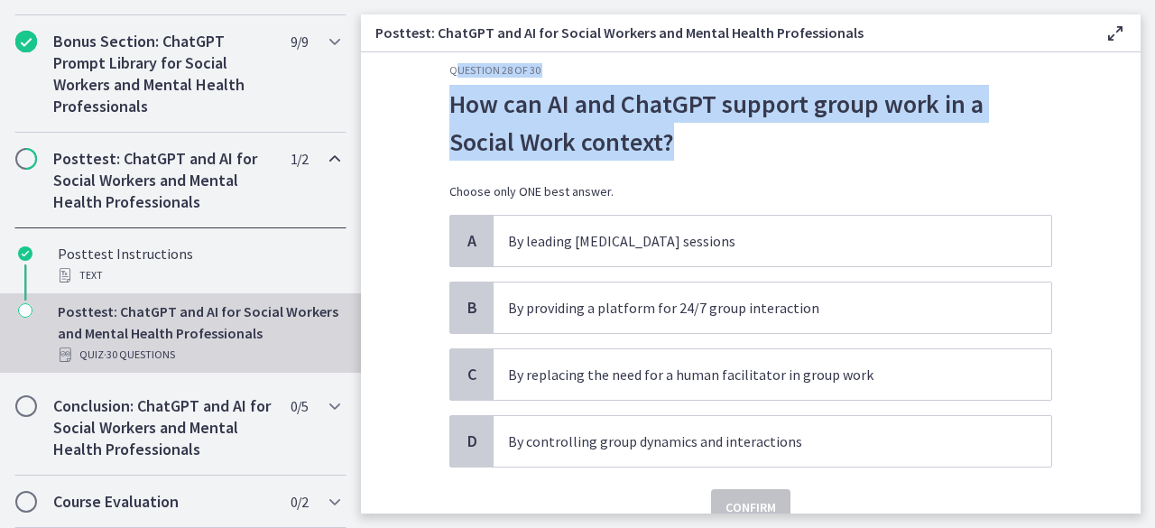
scroll to position [0, 0]
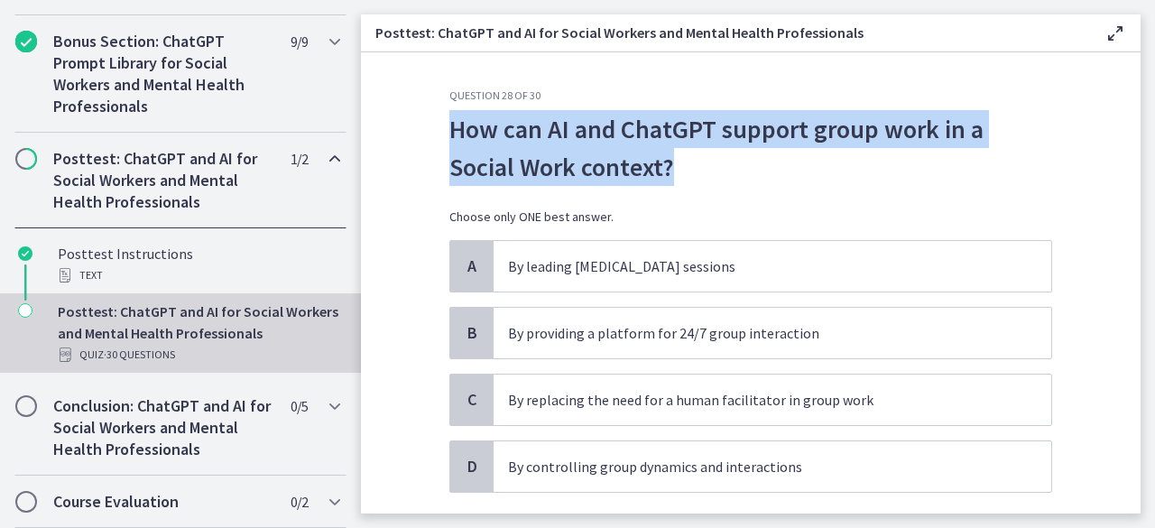
drag, startPoint x: 670, startPoint y: 91, endPoint x: 435, endPoint y: 125, distance: 238.0
click at [435, 125] on div "Question 28 of 30 How can AI and ChatGPT support group work in a Social Work co…" at bounding box center [751, 300] width 632 height 425
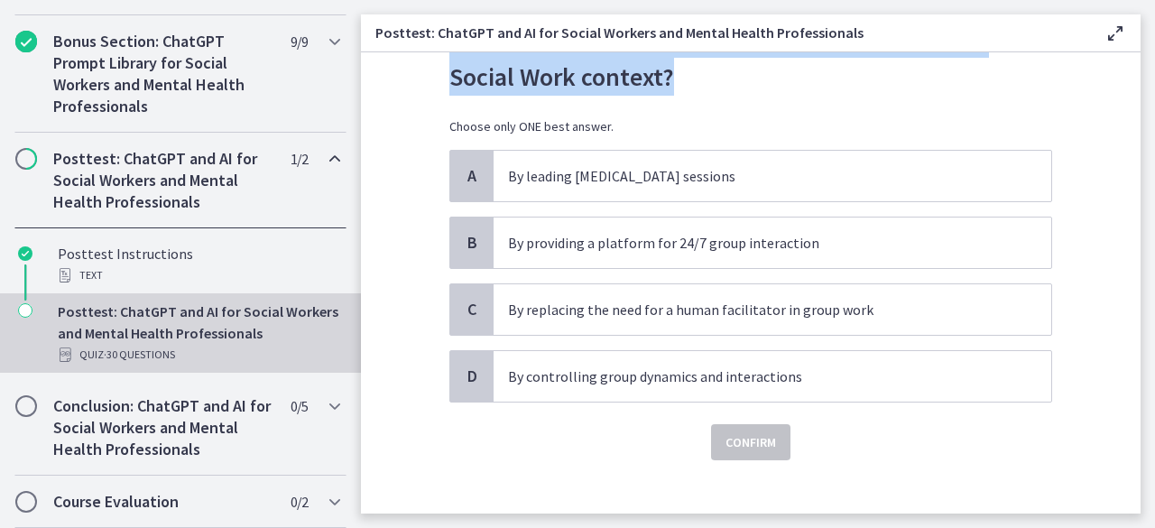
scroll to position [97, 0]
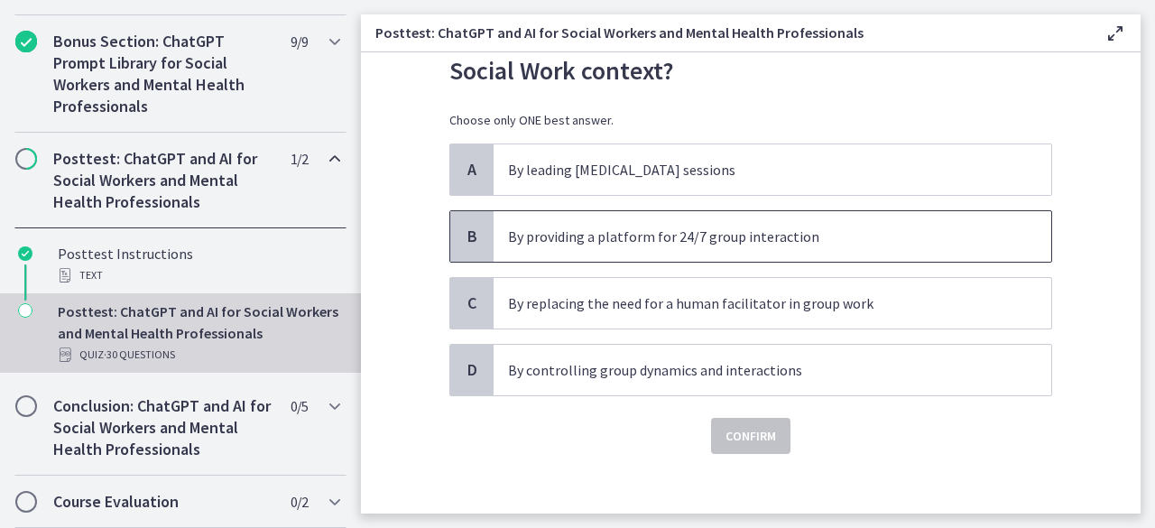
click at [826, 246] on span "By providing a platform for 24/7 group interaction" at bounding box center [773, 236] width 558 height 51
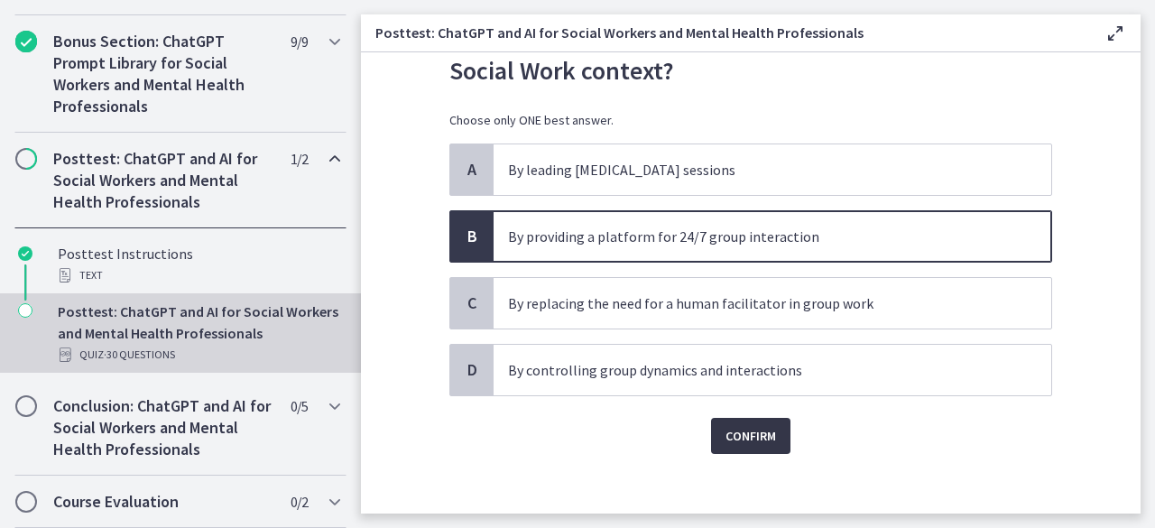
click at [747, 431] on span "Confirm" at bounding box center [750, 436] width 51 height 22
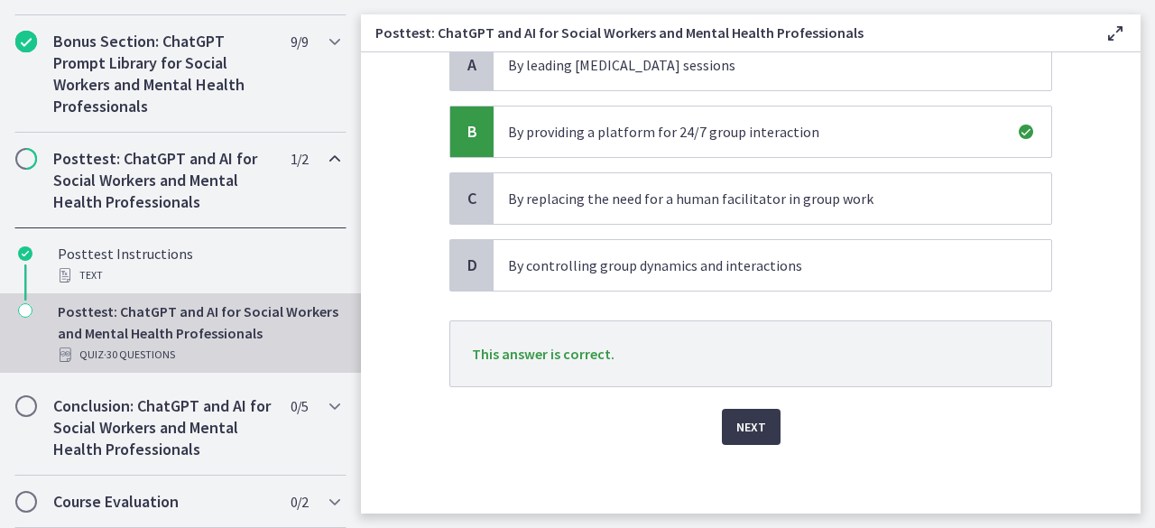
scroll to position [199, 0]
click at [743, 439] on button "Next" at bounding box center [751, 429] width 59 height 36
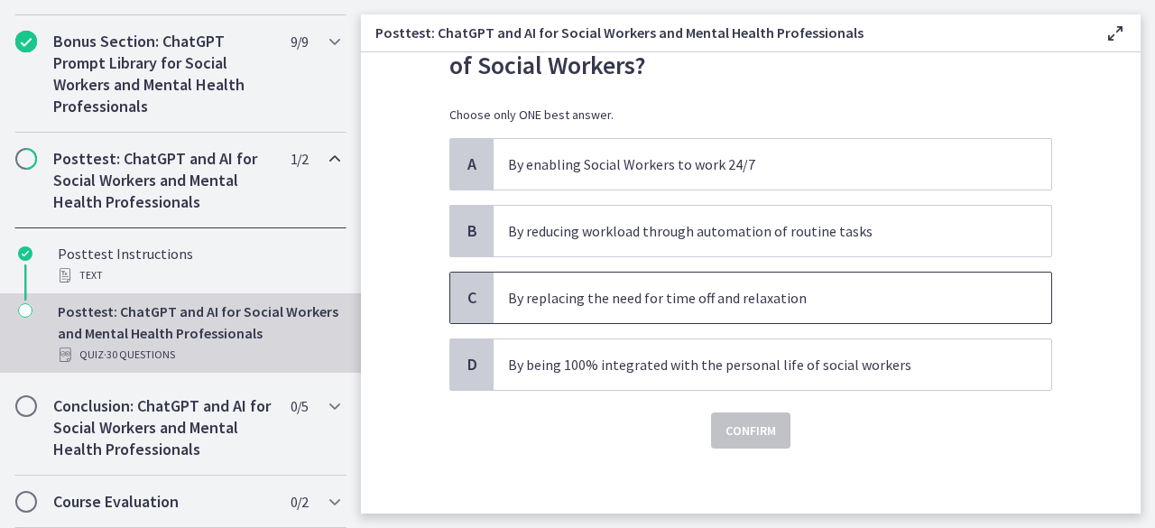
scroll to position [103, 0]
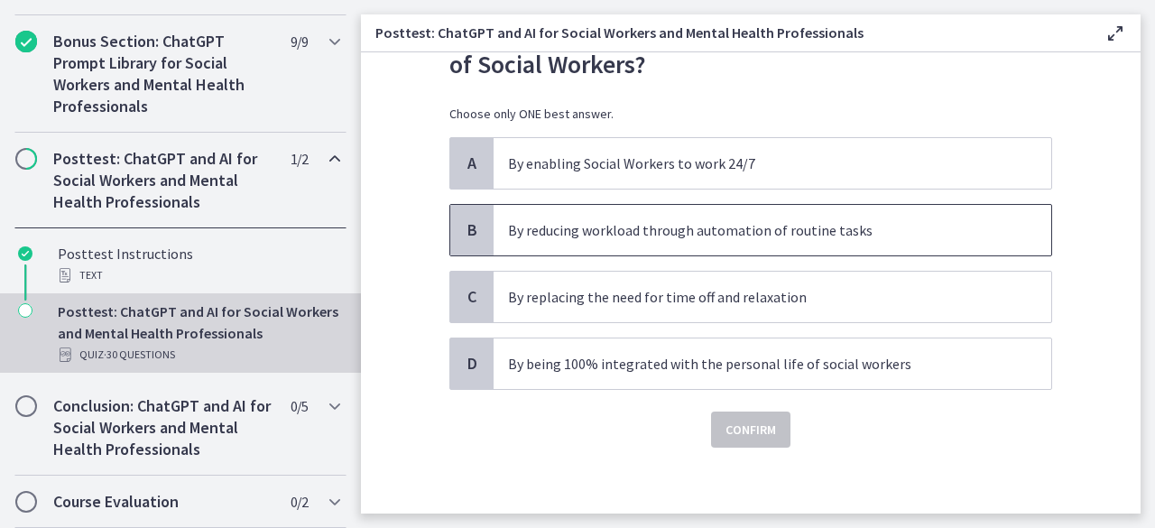
click at [870, 236] on p "By reducing workload through automation of routine tasks" at bounding box center [754, 230] width 493 height 22
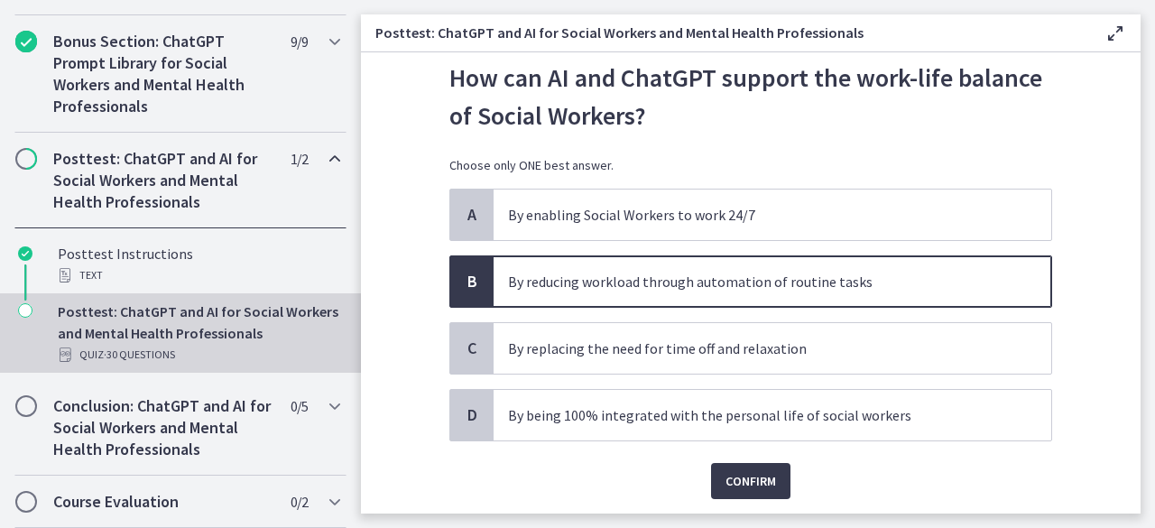
scroll to position [57, 0]
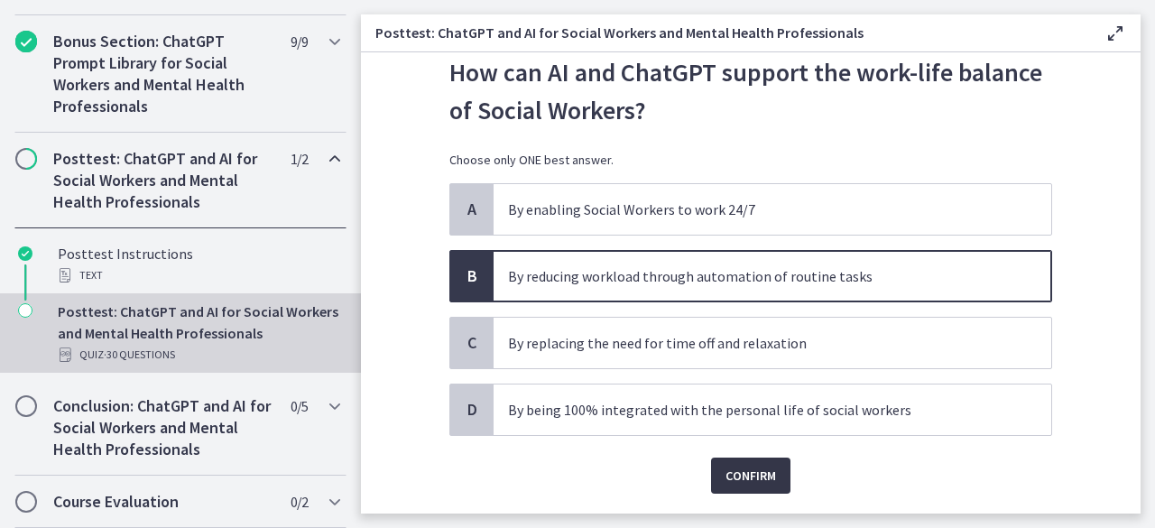
click at [762, 468] on span "Confirm" at bounding box center [750, 476] width 51 height 22
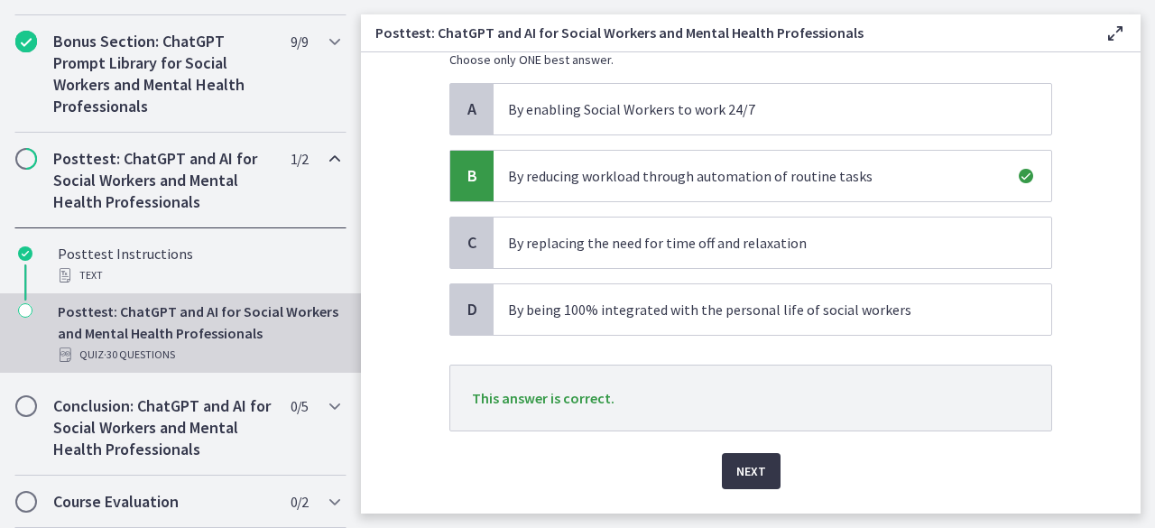
scroll to position [158, 0]
click at [744, 459] on span "Next" at bounding box center [751, 470] width 30 height 22
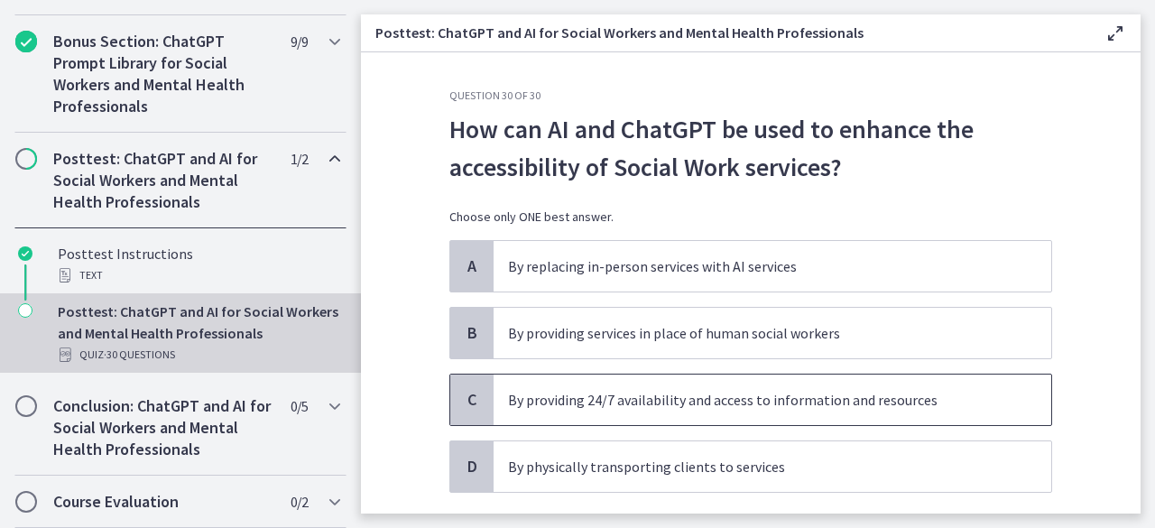
click at [865, 403] on p "By providing 24/7 availability and access to information and resources" at bounding box center [754, 400] width 493 height 22
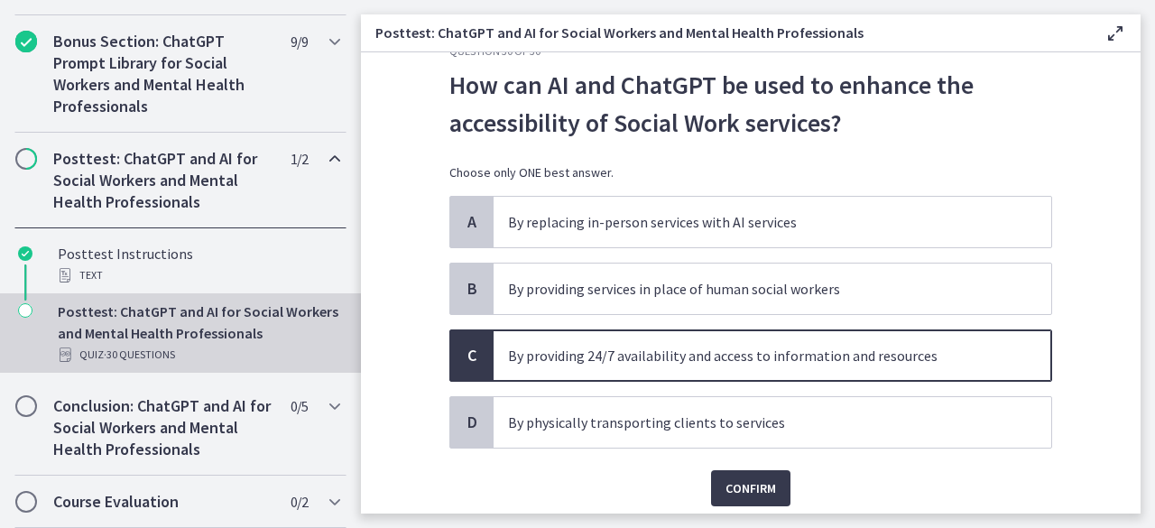
scroll to position [45, 0]
click at [735, 480] on span "Confirm" at bounding box center [750, 487] width 51 height 22
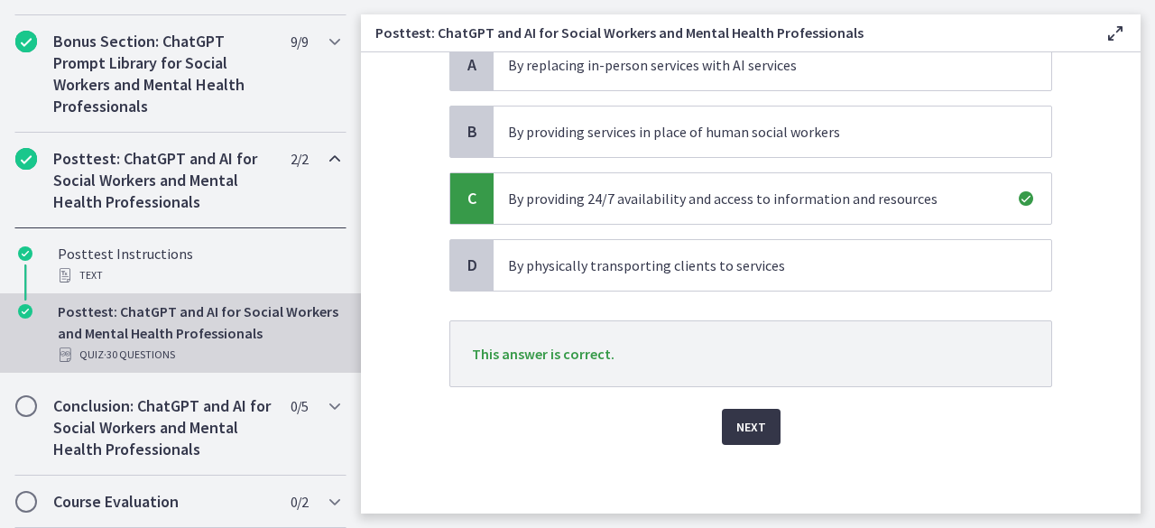
scroll to position [200, 0]
click at [736, 429] on span "Next" at bounding box center [751, 428] width 30 height 22
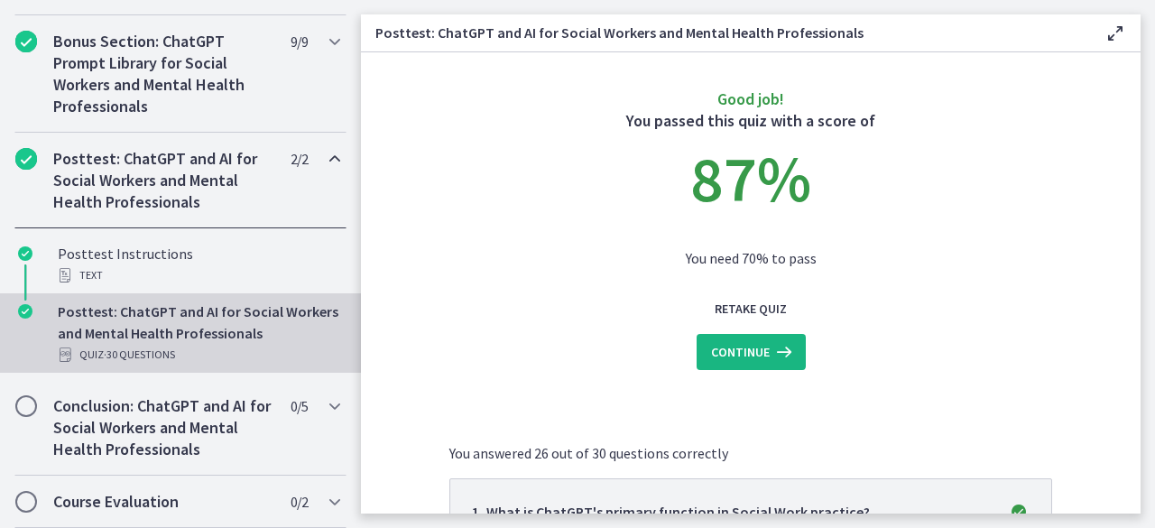
click at [758, 360] on span "Continue" at bounding box center [740, 352] width 59 height 22
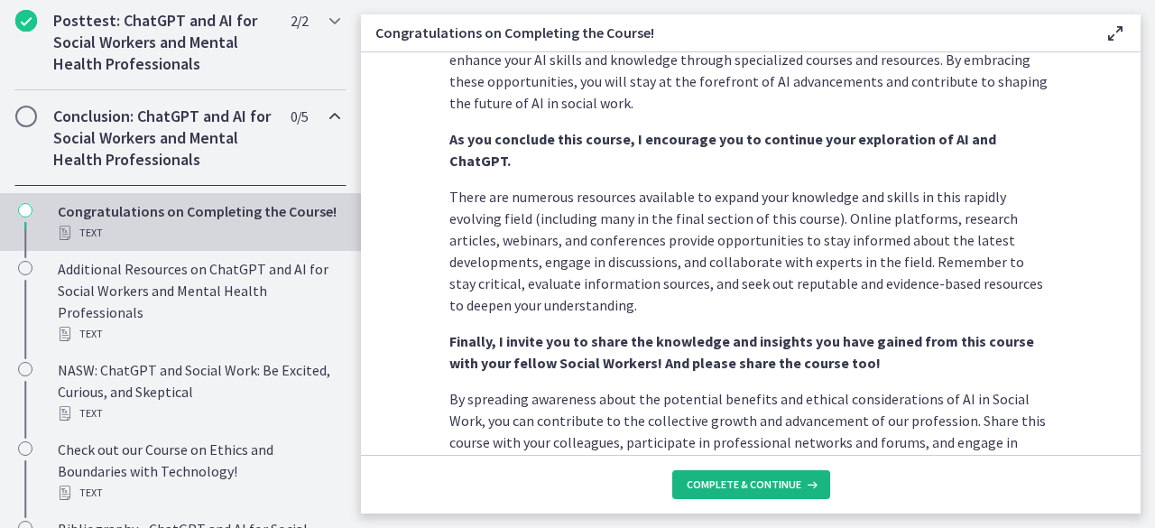
scroll to position [1076, 0]
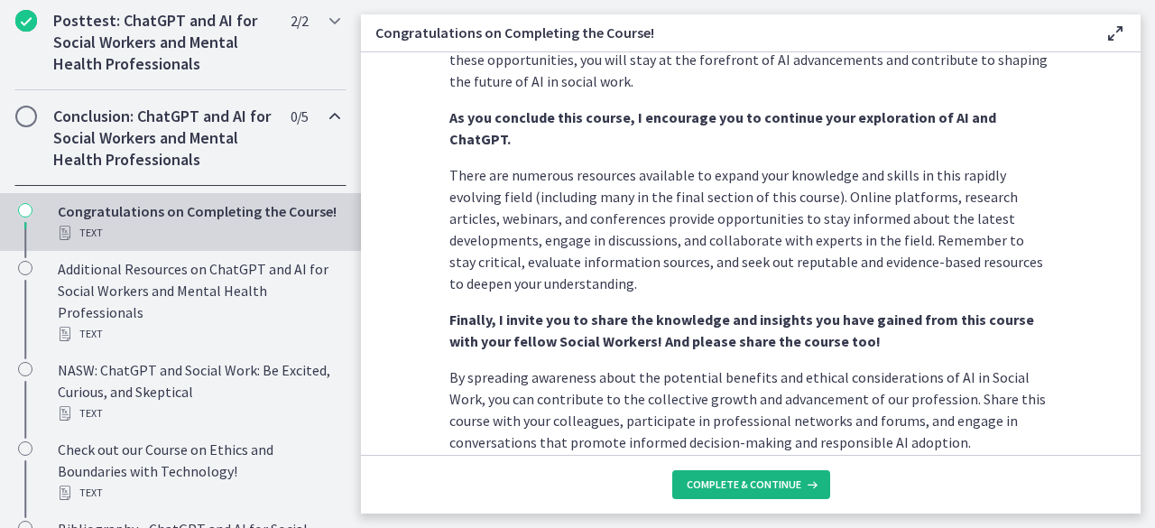
click at [765, 491] on span "Complete & continue" at bounding box center [744, 484] width 115 height 14
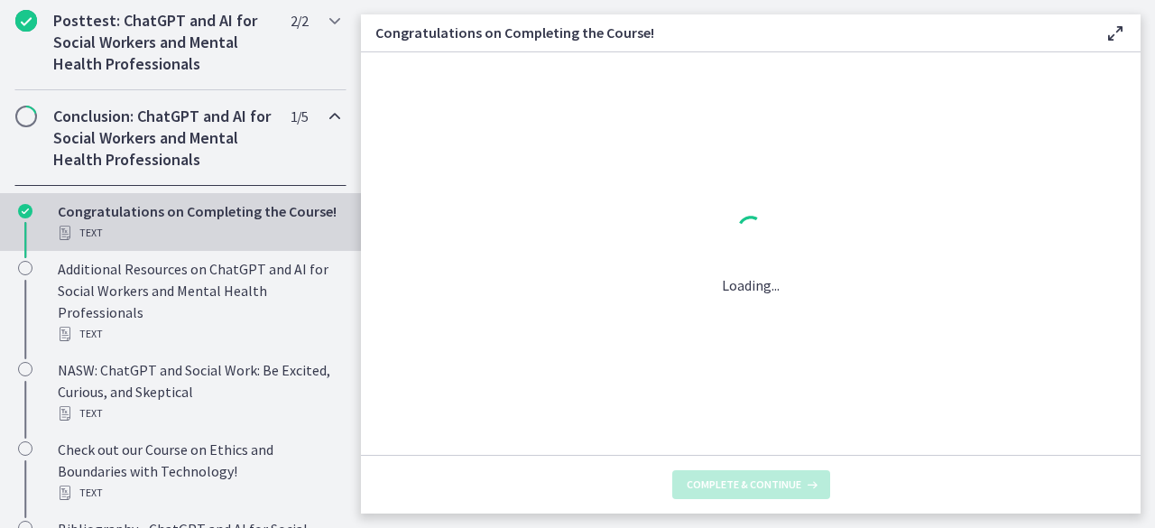
scroll to position [0, 0]
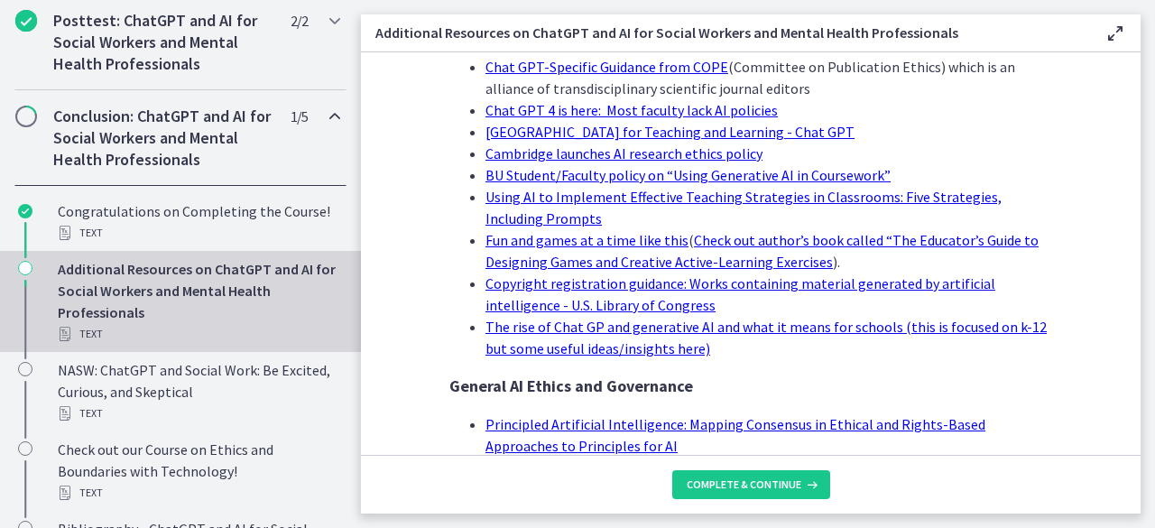
scroll to position [1570, 0]
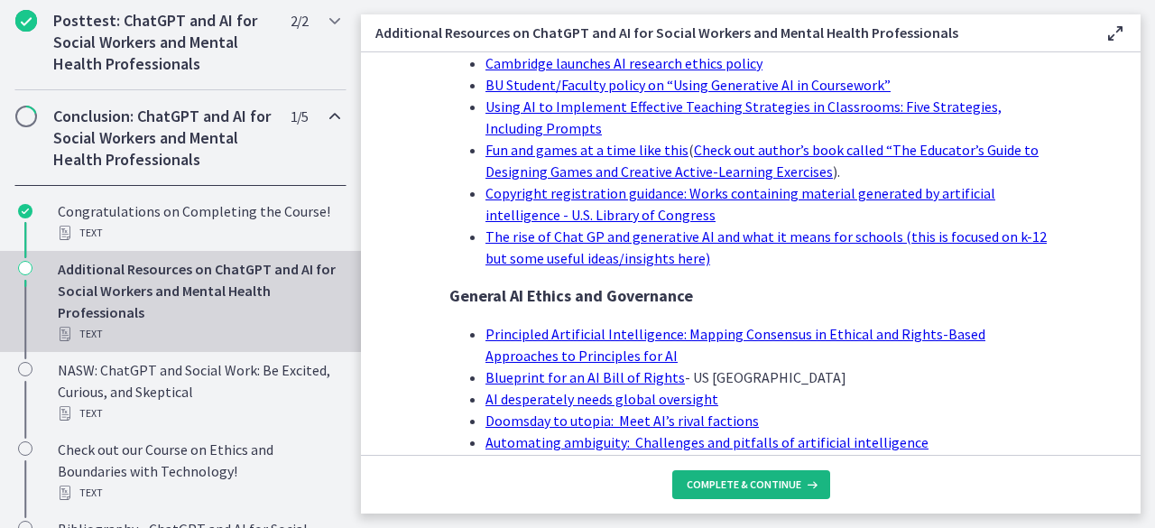
click at [773, 489] on span "Complete & continue" at bounding box center [744, 484] width 115 height 14
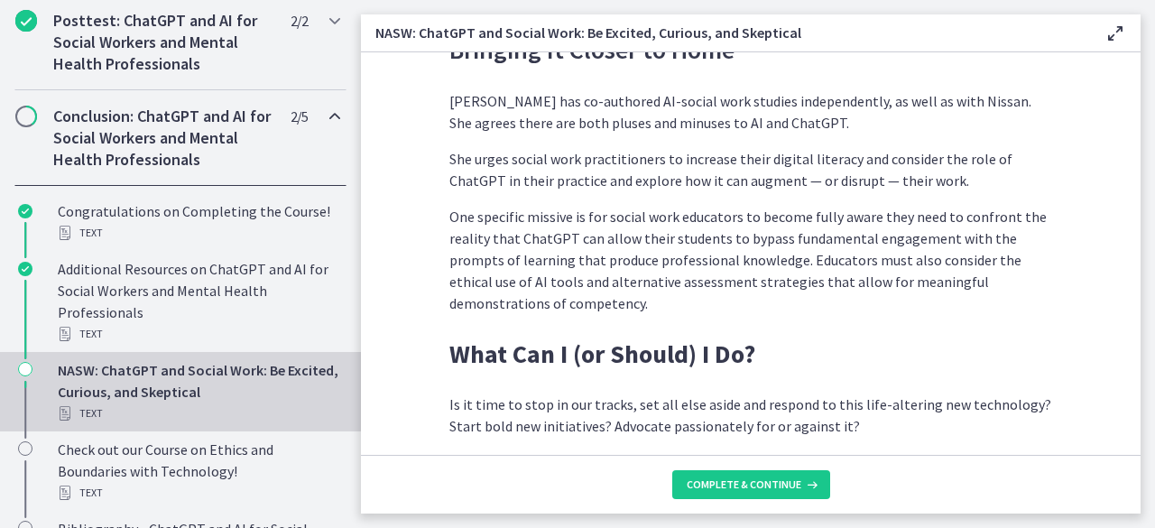
scroll to position [5233, 0]
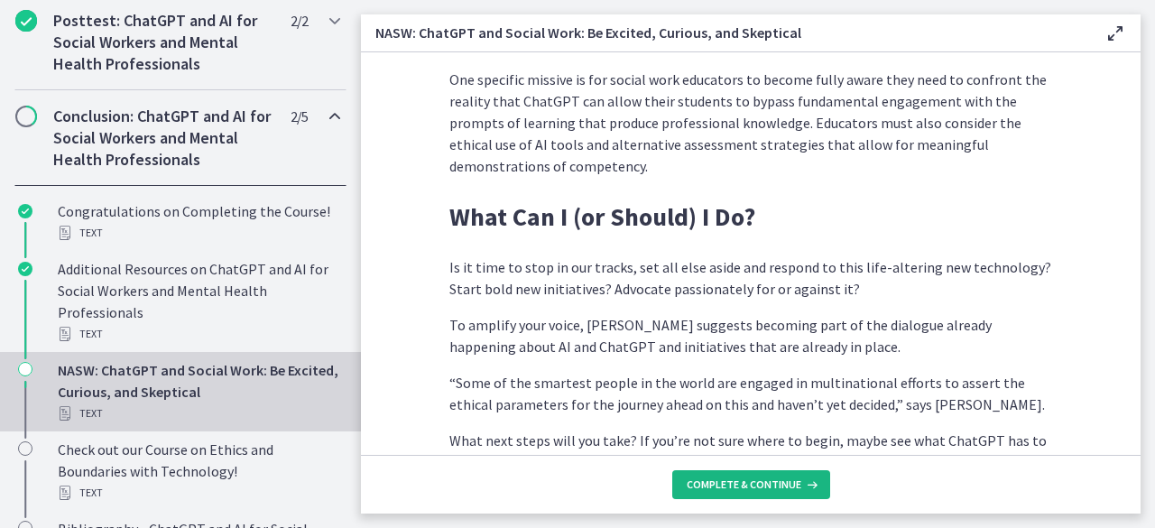
click at [720, 497] on button "Complete & continue" at bounding box center [751, 484] width 158 height 29
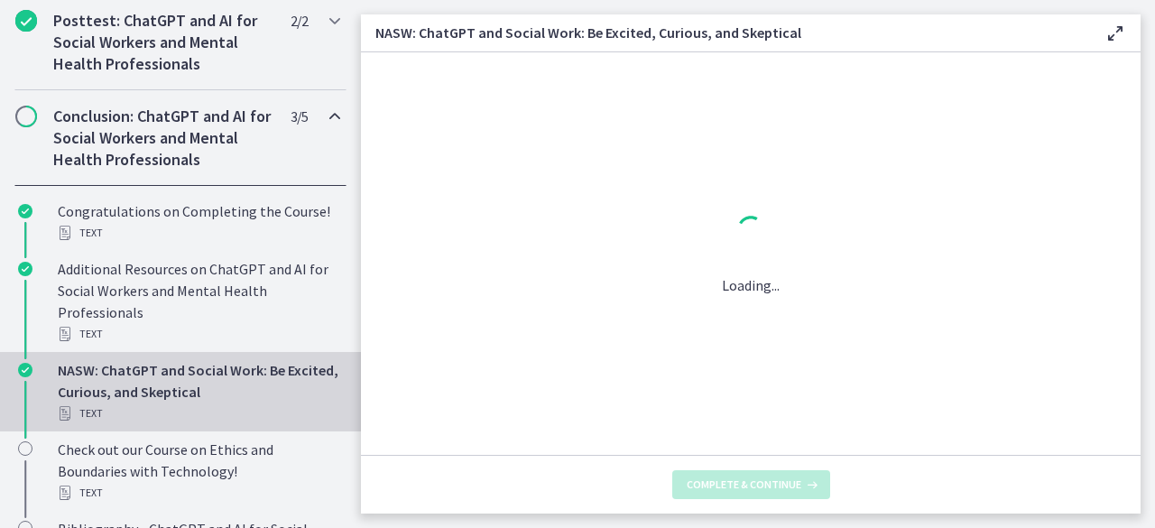
scroll to position [0, 0]
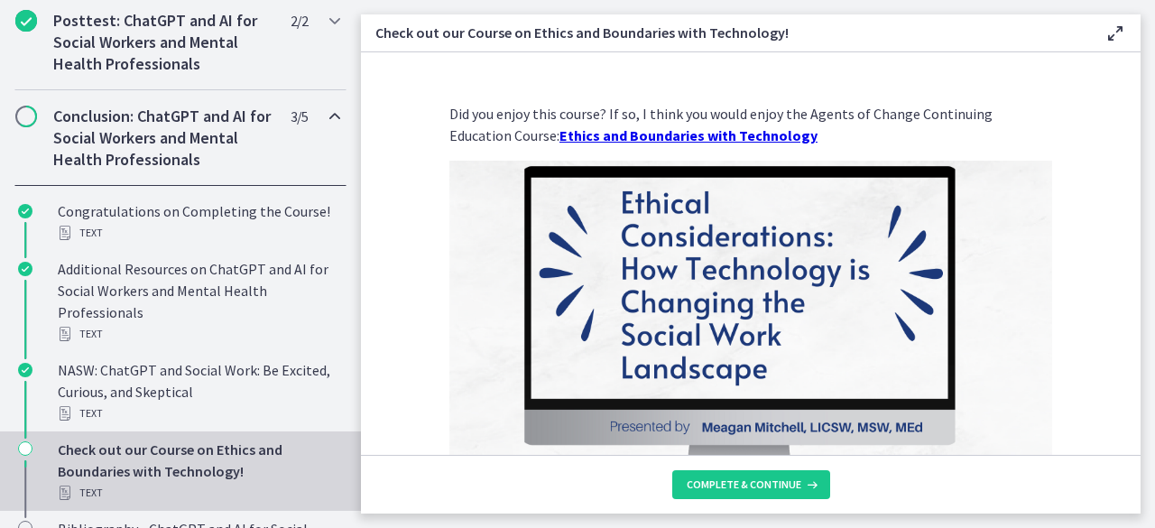
scroll to position [374, 0]
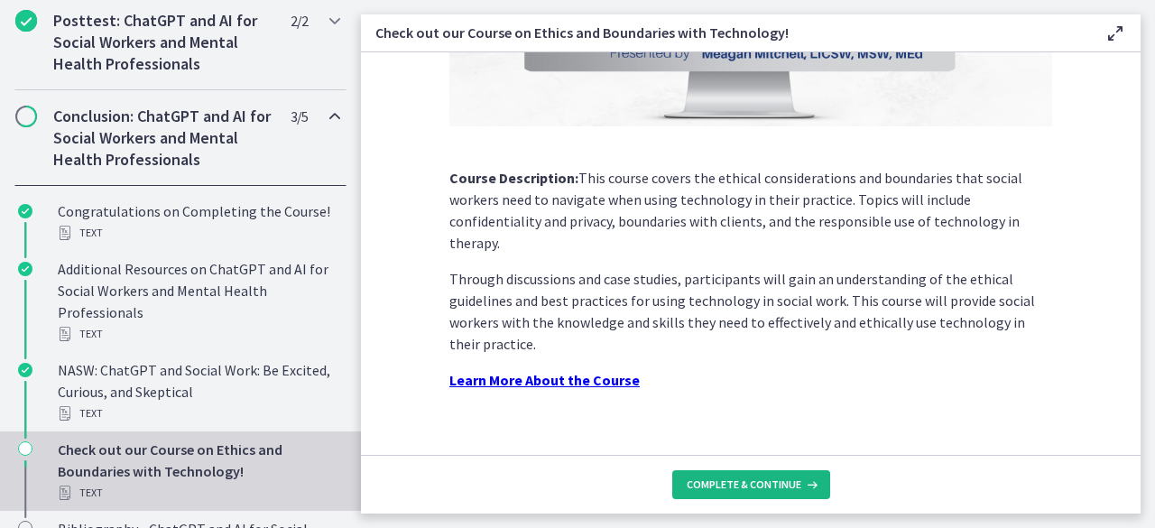
click at [775, 489] on span "Complete & continue" at bounding box center [744, 484] width 115 height 14
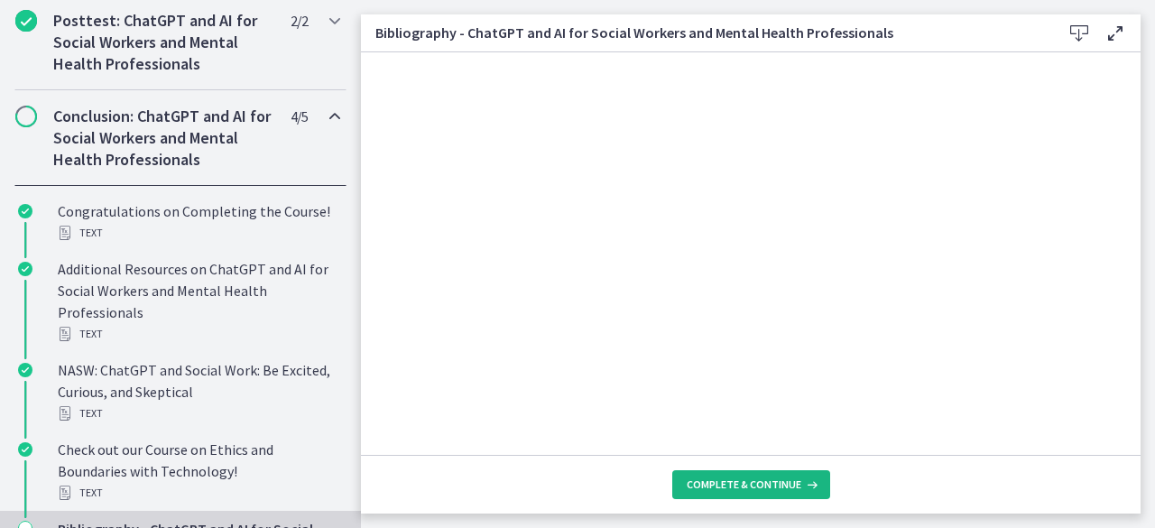
click at [778, 486] on span "Complete & continue" at bounding box center [744, 484] width 115 height 14
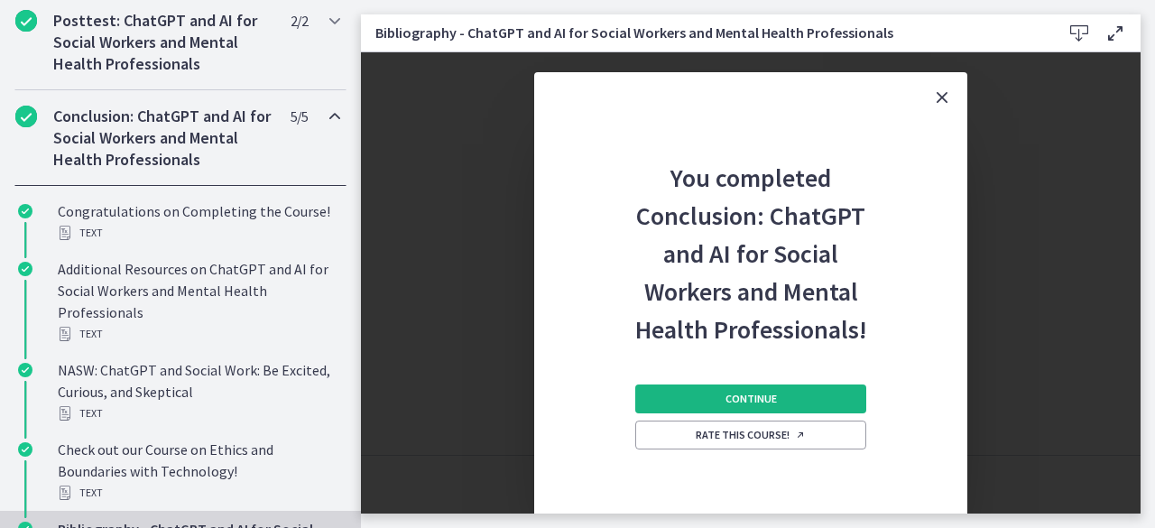
click at [798, 400] on button "Continue" at bounding box center [750, 398] width 231 height 29
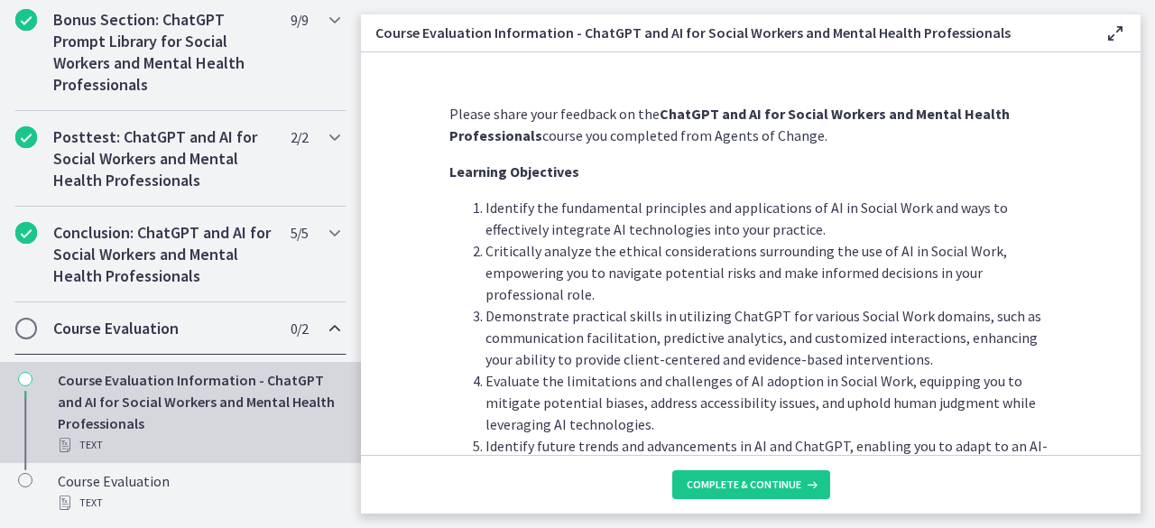
scroll to position [109, 0]
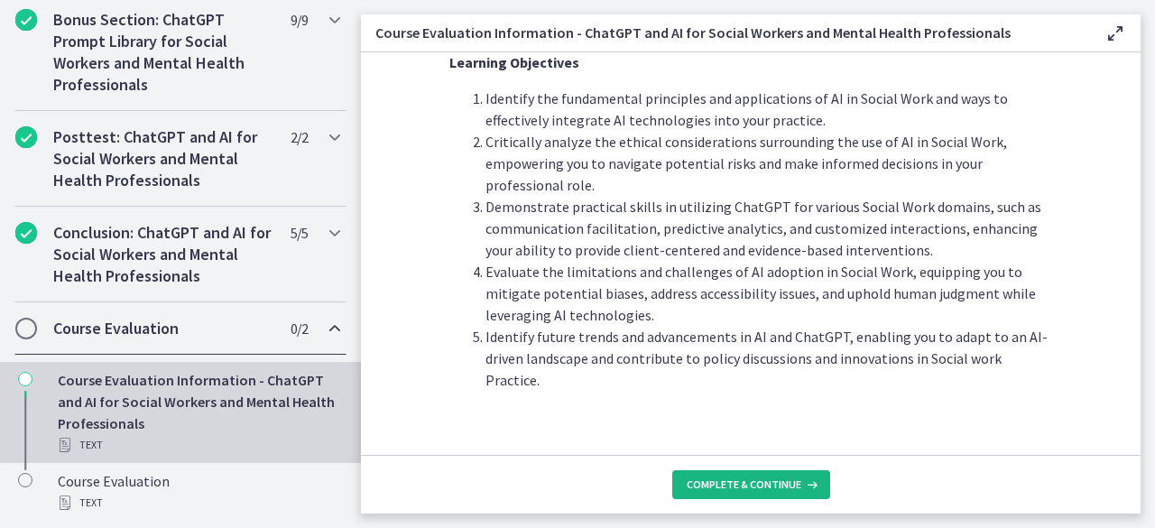
click at [775, 485] on span "Complete & continue" at bounding box center [744, 484] width 115 height 14
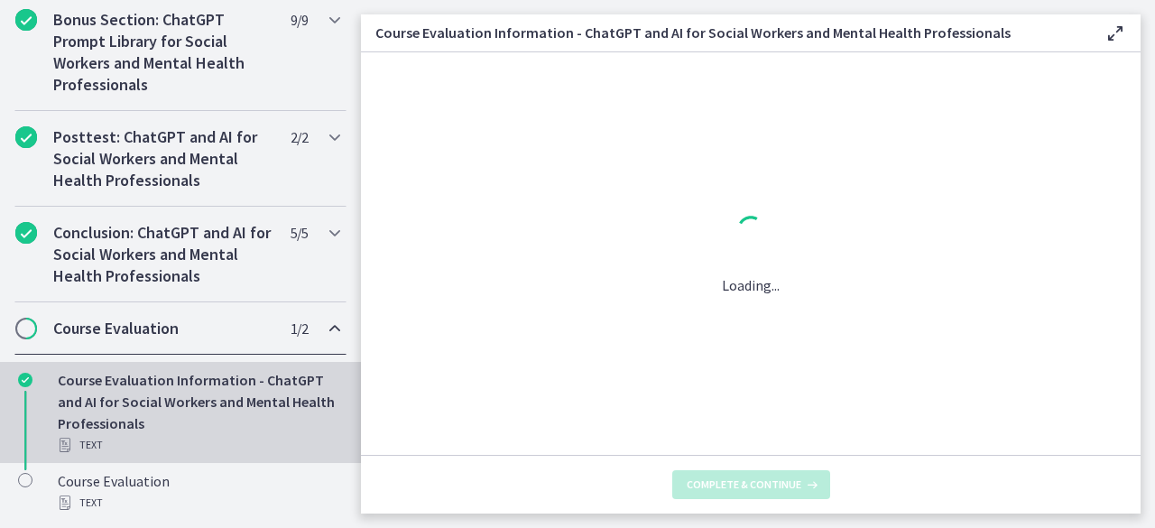
scroll to position [0, 0]
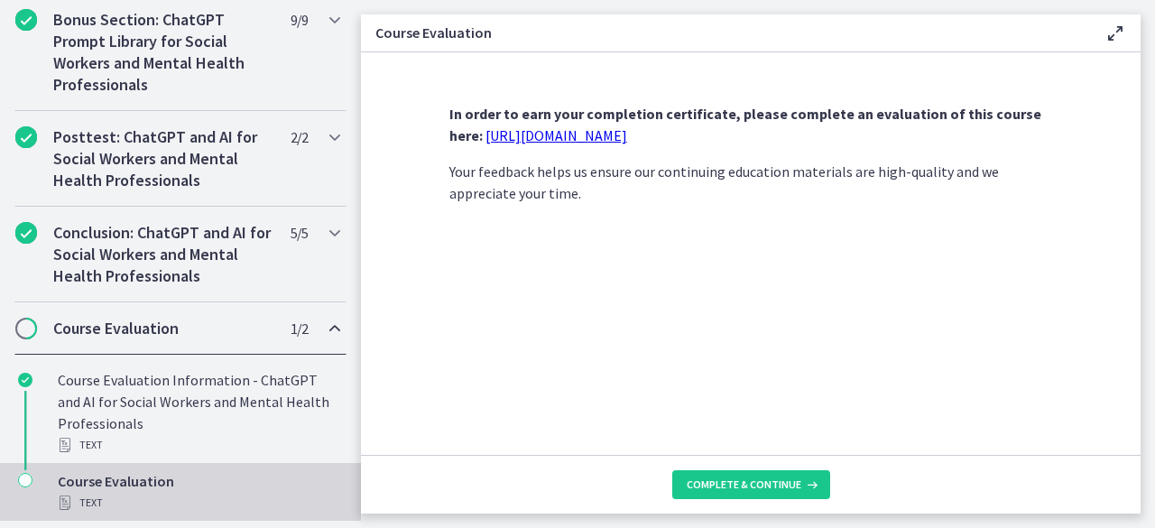
click at [606, 134] on link "https://forms.gle/jm1zbfhChZ2exBv78" at bounding box center [556, 135] width 142 height 18
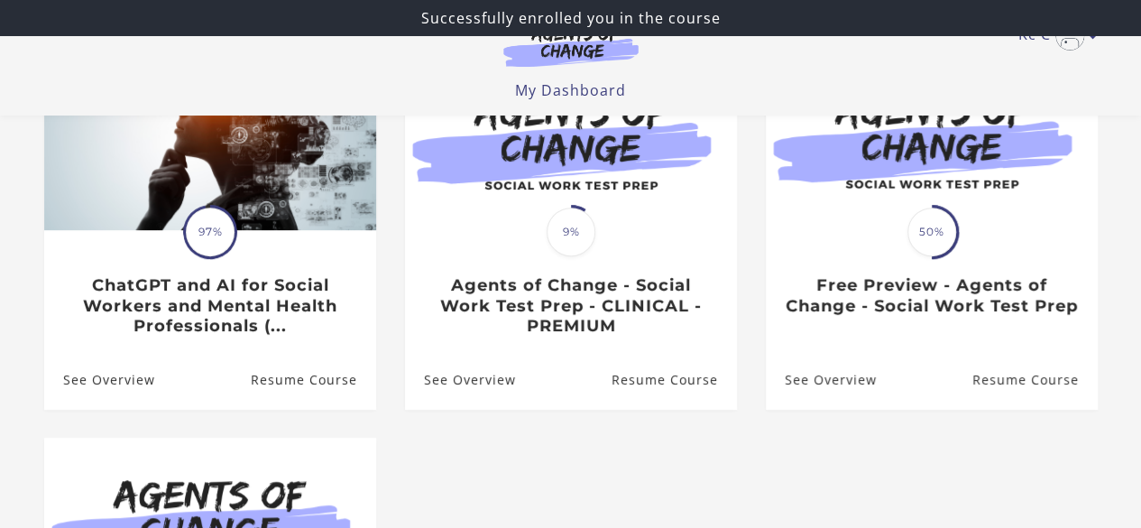
scroll to position [244, 0]
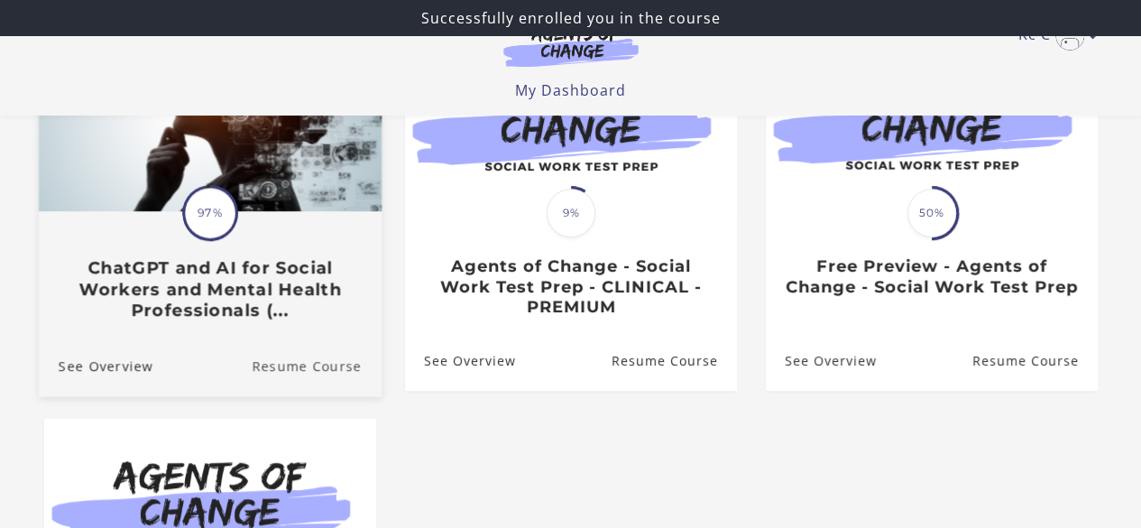
click at [327, 380] on link "Resume Course" at bounding box center [317, 365] width 130 height 60
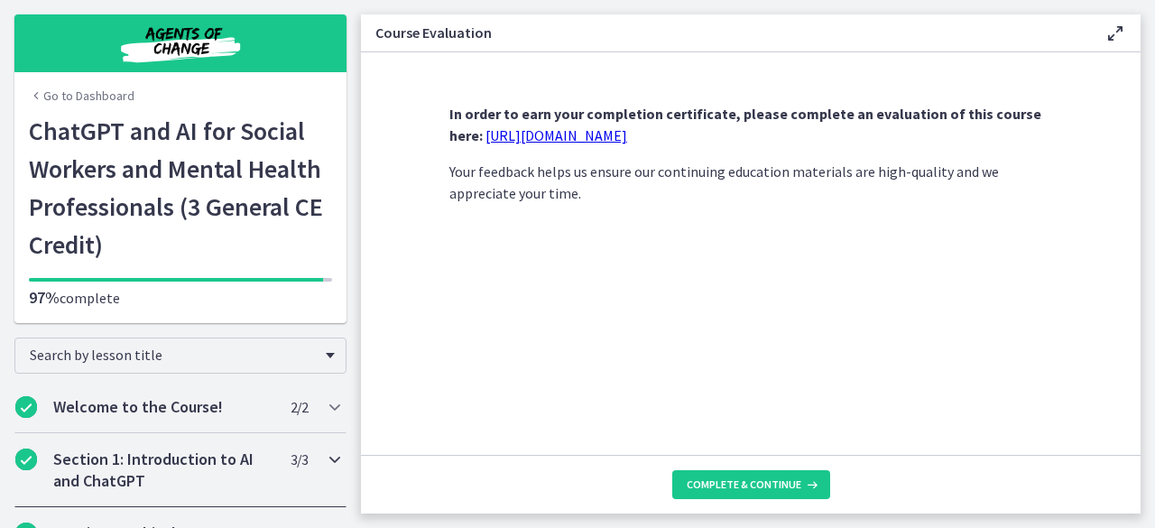
scroll to position [1029, 0]
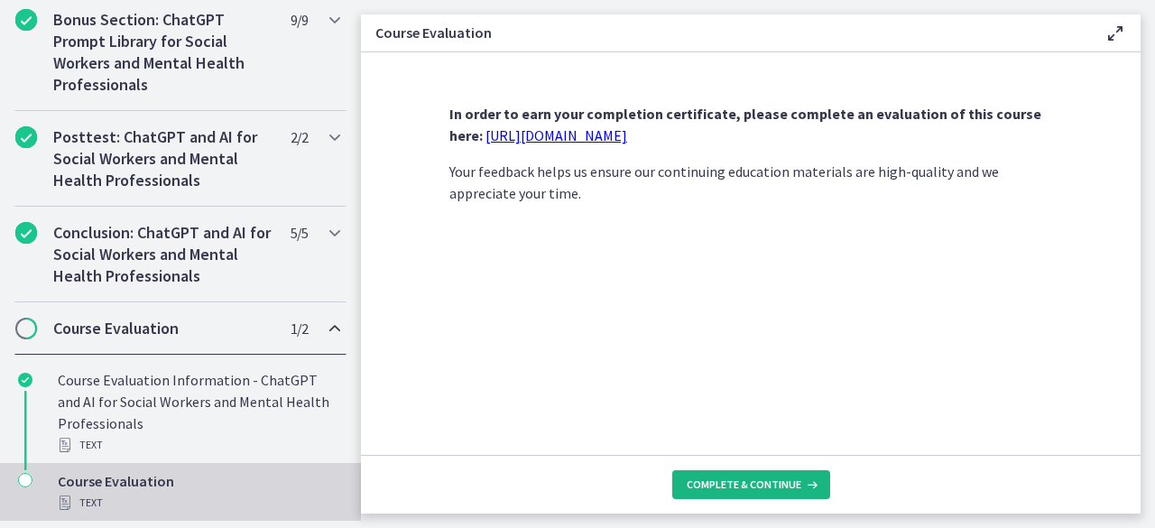
click at [778, 492] on span "Complete & continue" at bounding box center [744, 484] width 115 height 14
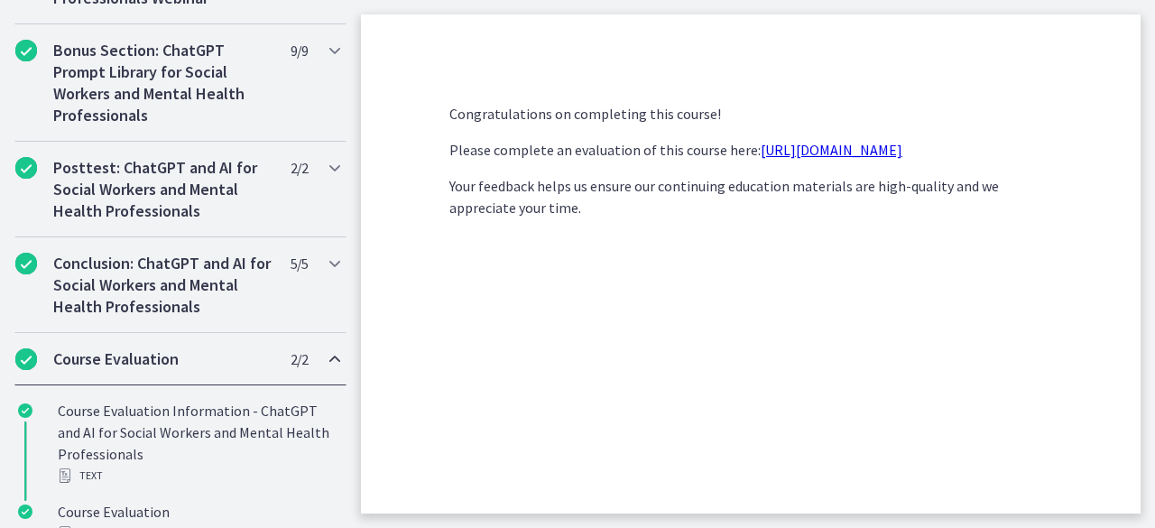
scroll to position [1126, 0]
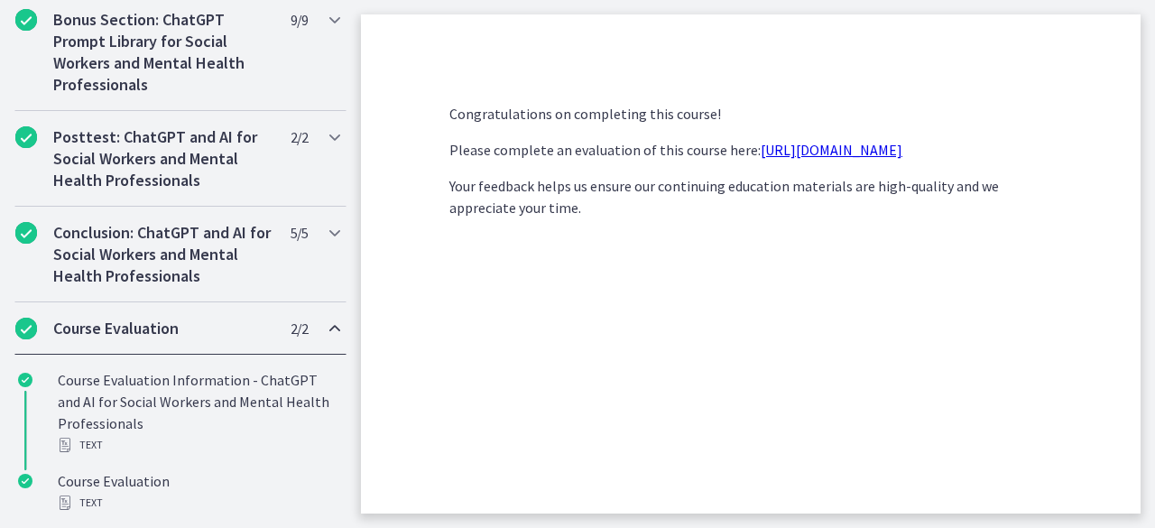
click at [879, 145] on link "[URL][DOMAIN_NAME]" at bounding box center [832, 150] width 142 height 18
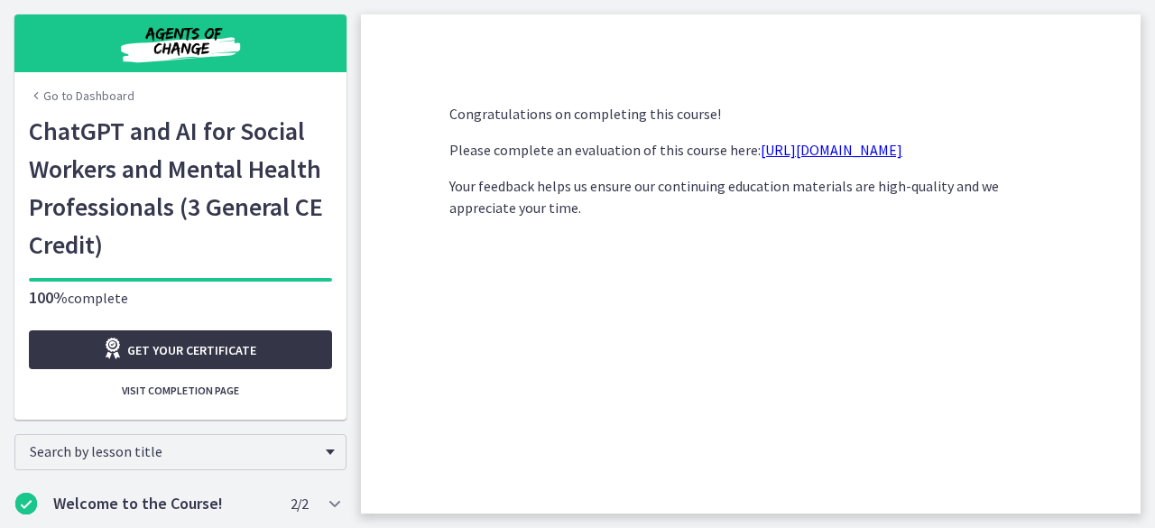
click at [231, 346] on span "Get your certificate" at bounding box center [191, 350] width 129 height 22
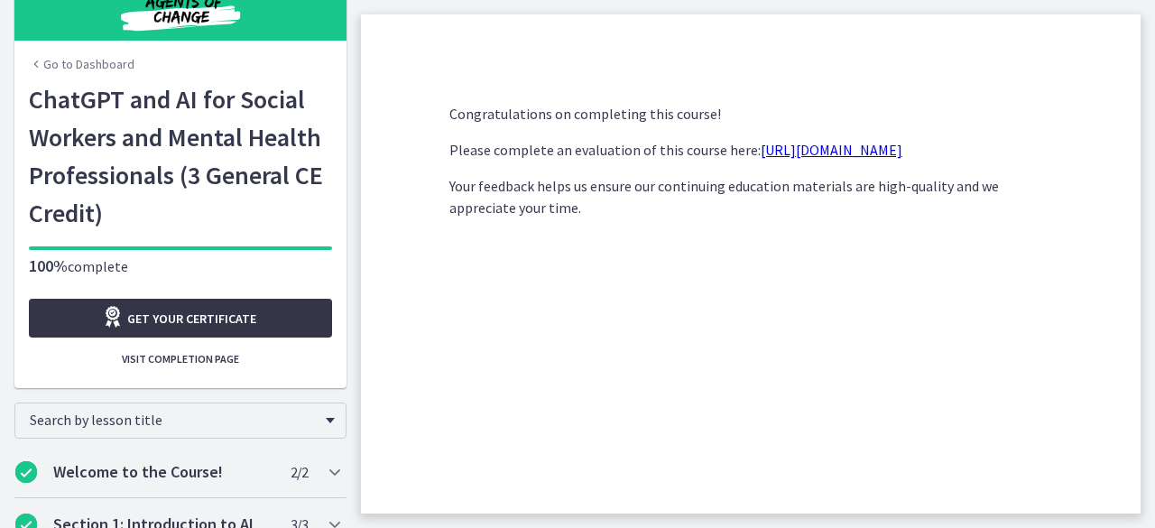
scroll to position [32, 0]
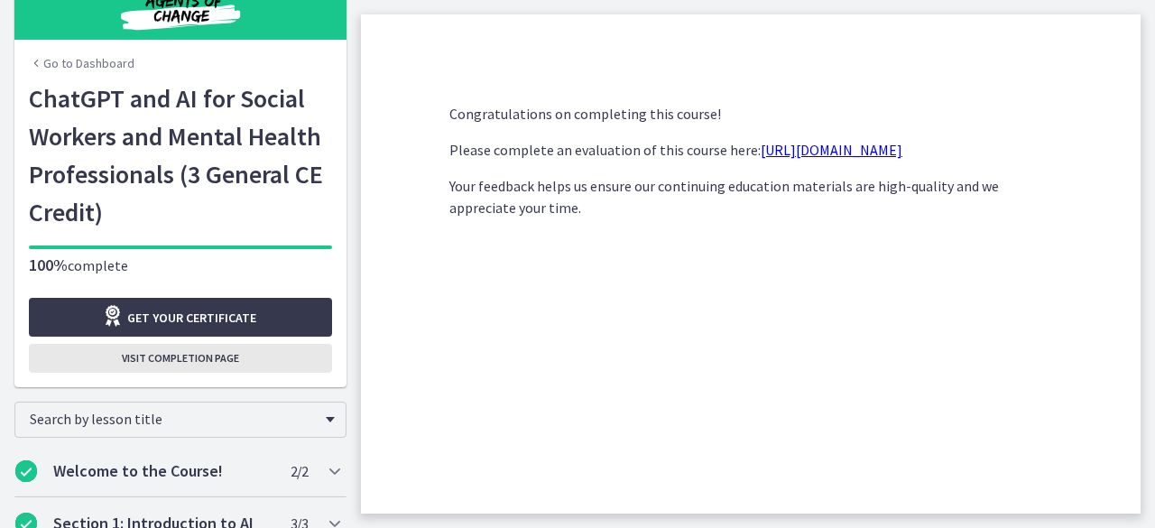
click at [176, 357] on span "Visit completion page" at bounding box center [180, 358] width 117 height 14
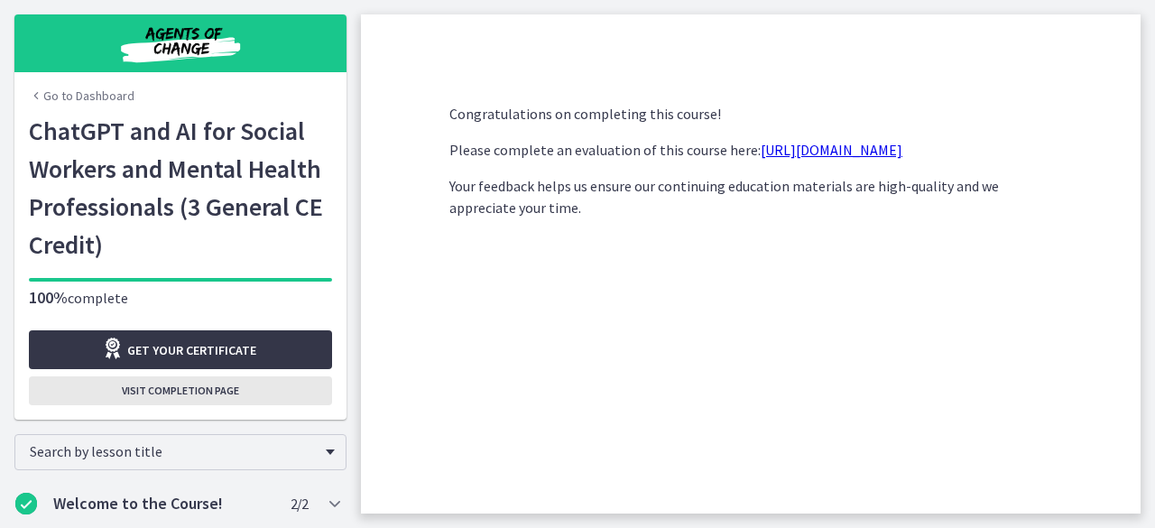
scroll to position [953, 0]
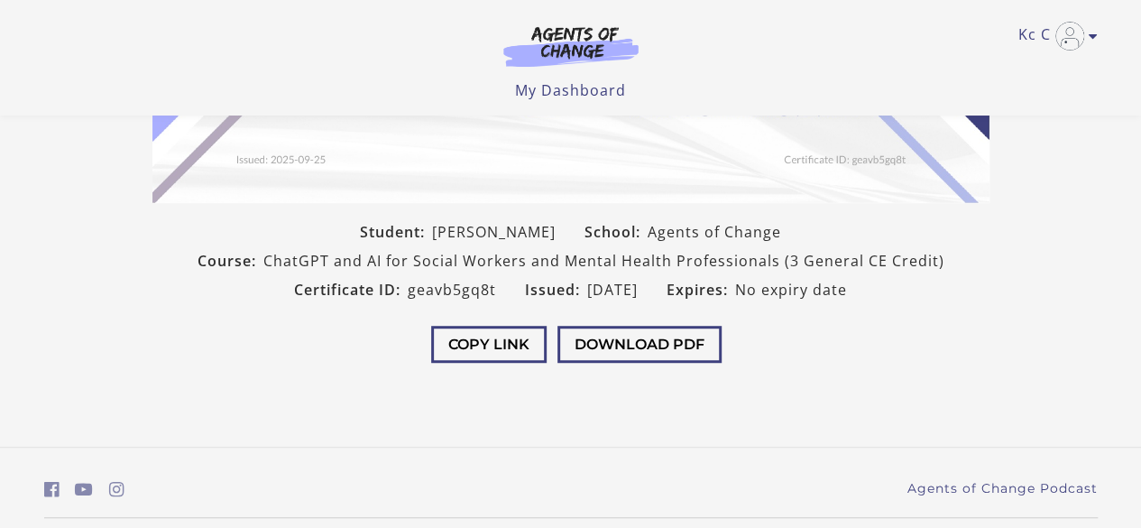
scroll to position [446, 0]
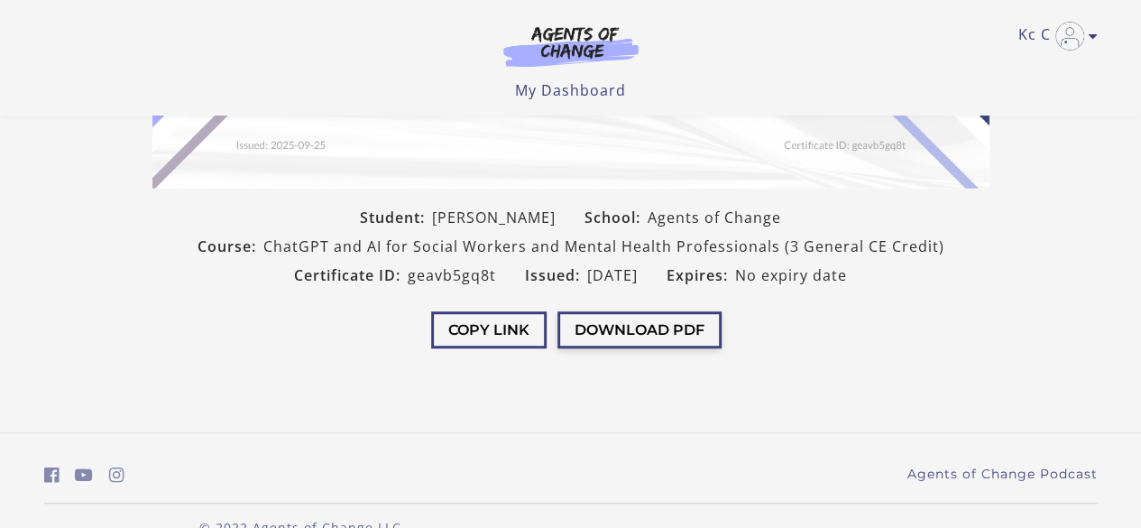
click at [615, 337] on button "Download PDF" at bounding box center [640, 329] width 164 height 37
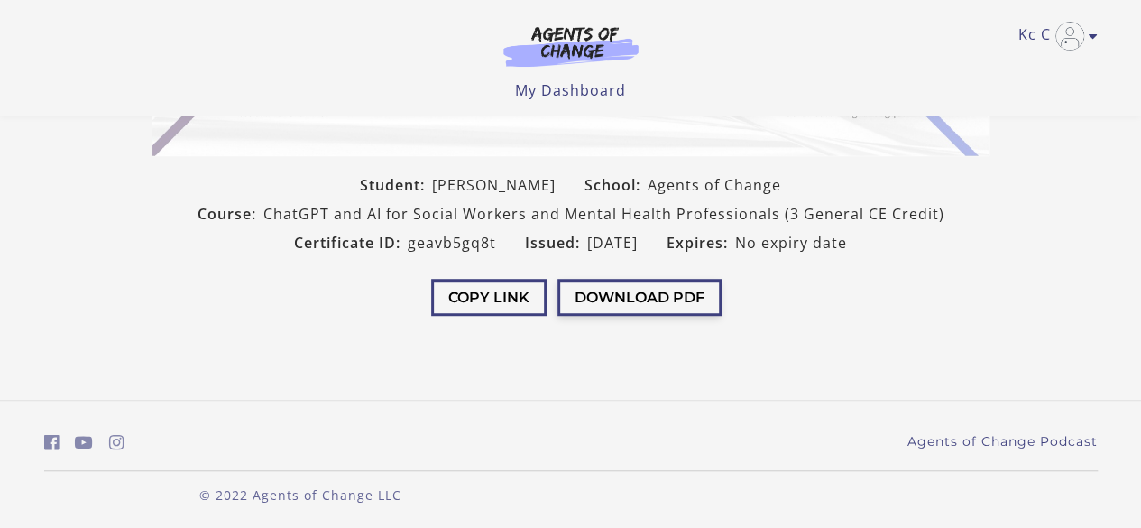
scroll to position [0, 0]
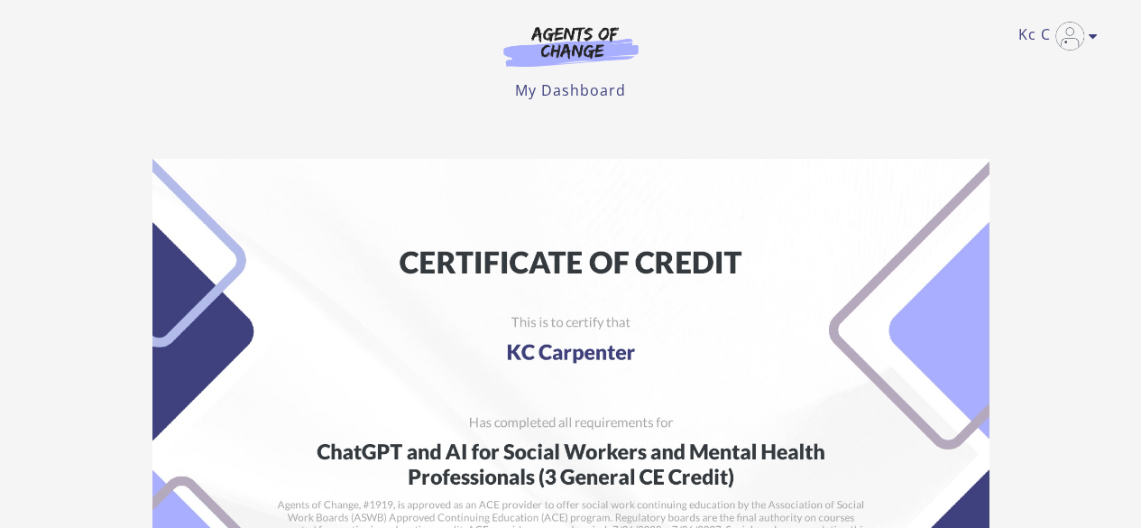
click at [541, 44] on img at bounding box center [571, 46] width 173 height 42
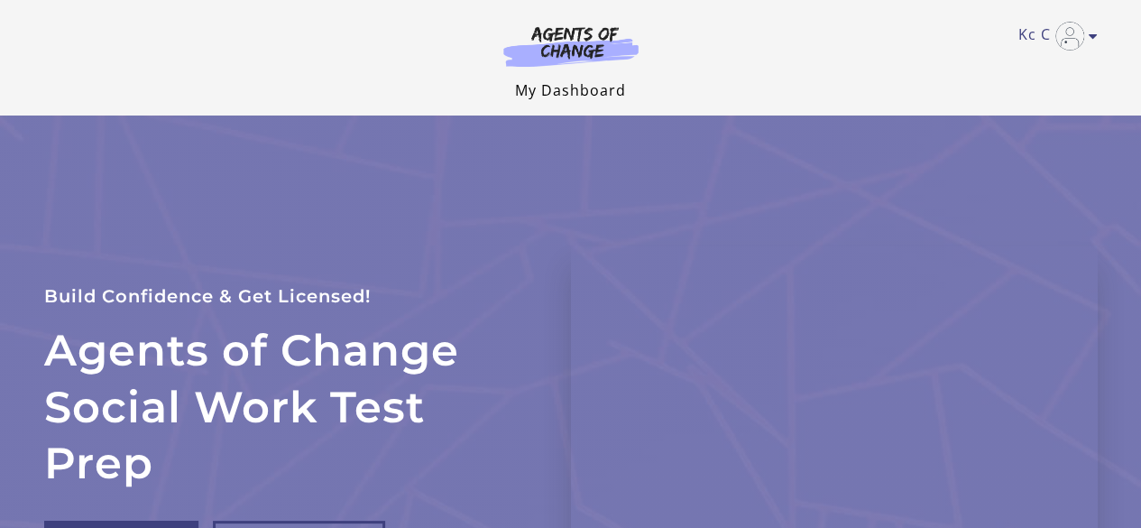
click at [598, 86] on link "My Dashboard" at bounding box center [570, 90] width 111 height 20
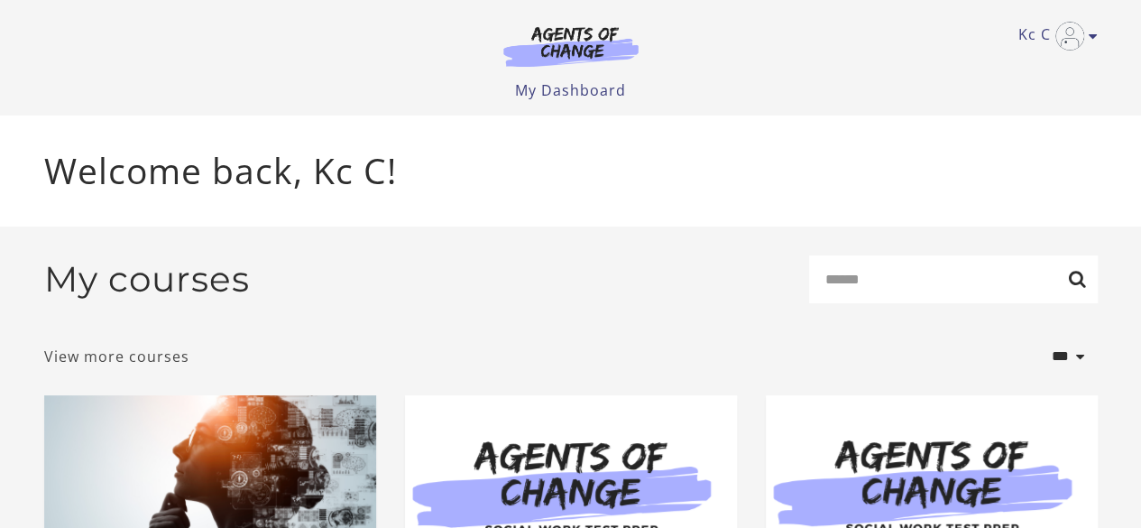
click at [99, 358] on link "View more courses" at bounding box center [116, 357] width 145 height 22
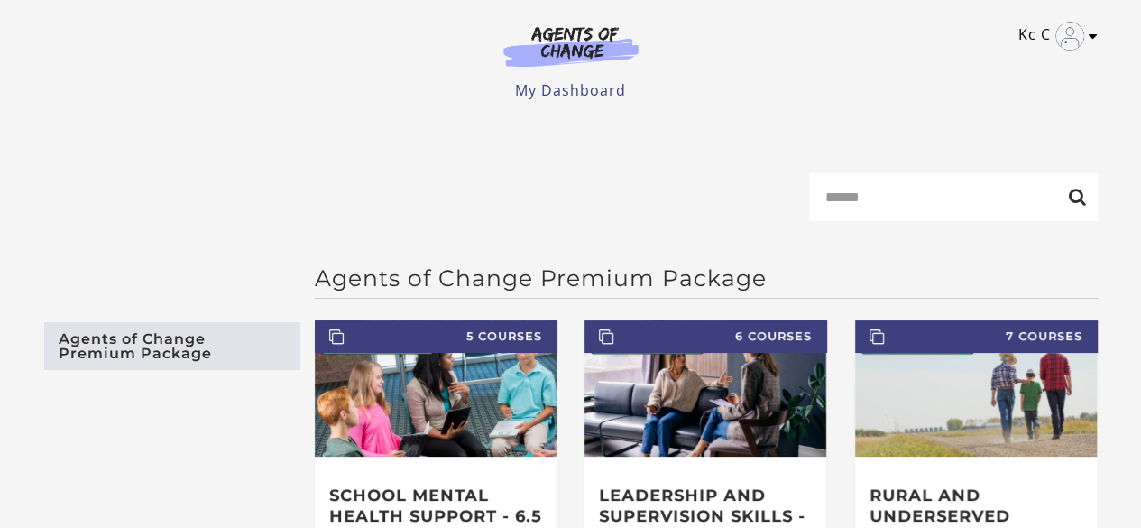
click at [1090, 32] on icon "Toggle menu" at bounding box center [1093, 36] width 9 height 14
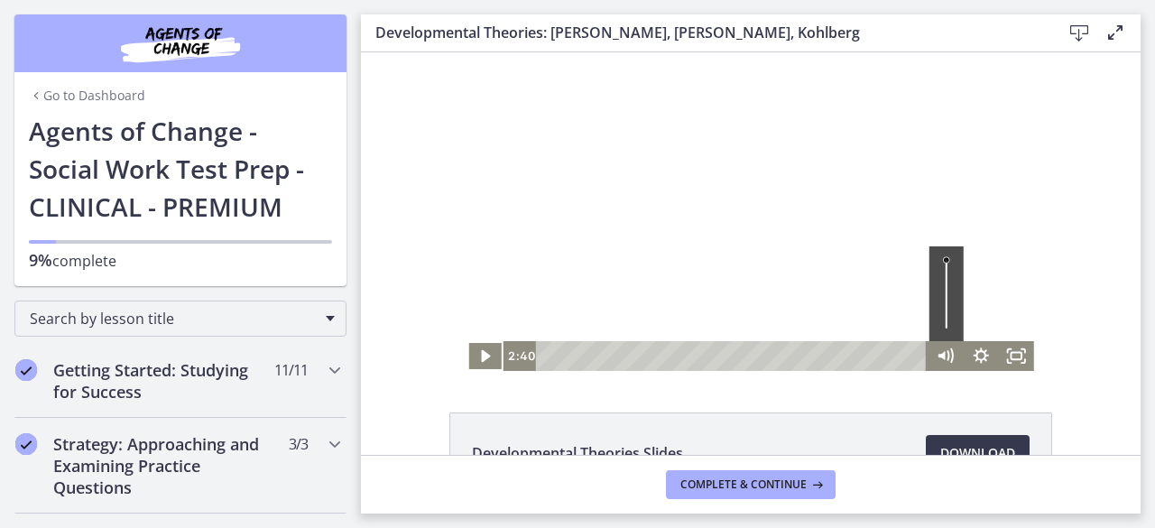
scroll to position [662, 0]
